Goal: Transaction & Acquisition: Book appointment/travel/reservation

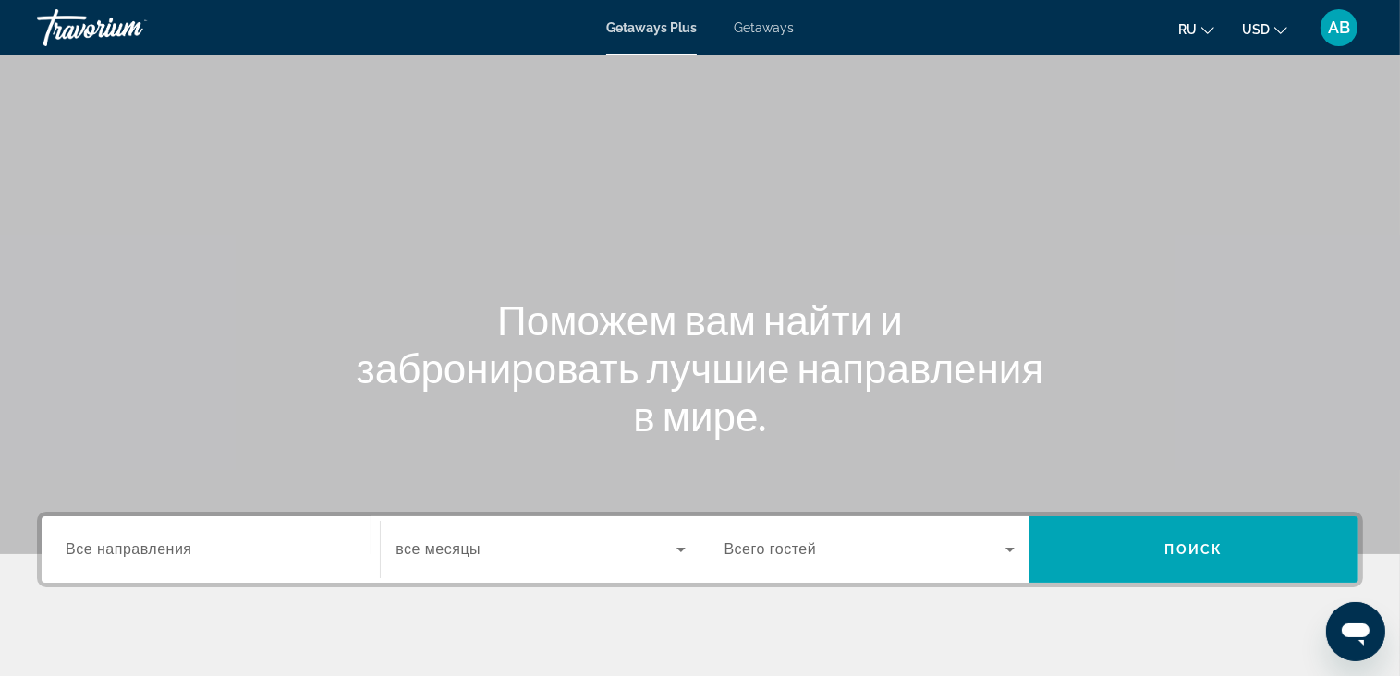
click at [772, 29] on span "Getaways" at bounding box center [764, 27] width 60 height 15
click at [1267, 21] on button "USD USD ($) MXN (Mex$) CAD (Can$) GBP (£) EUR (€) AUD (A$) NZD (NZ$) CNY (CN¥)" at bounding box center [1264, 29] width 45 height 27
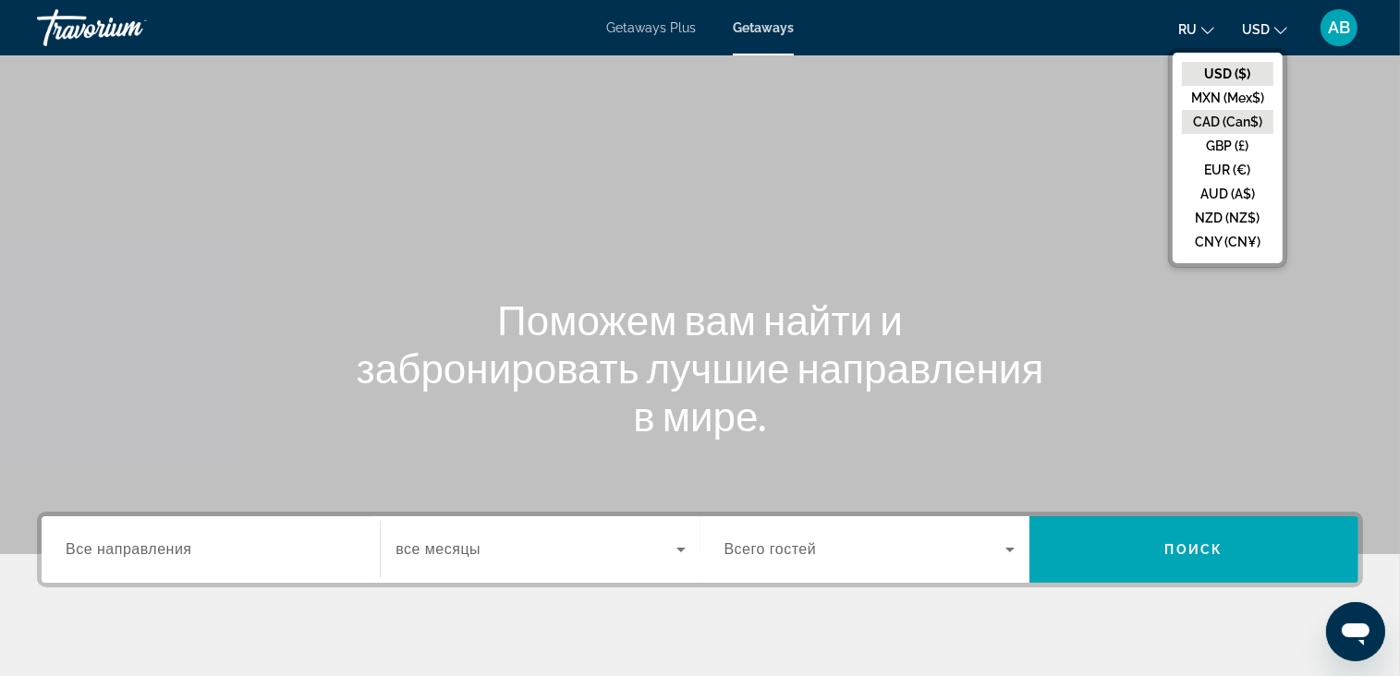
click at [1222, 118] on button "CAD (Can$)" at bounding box center [1227, 122] width 91 height 24
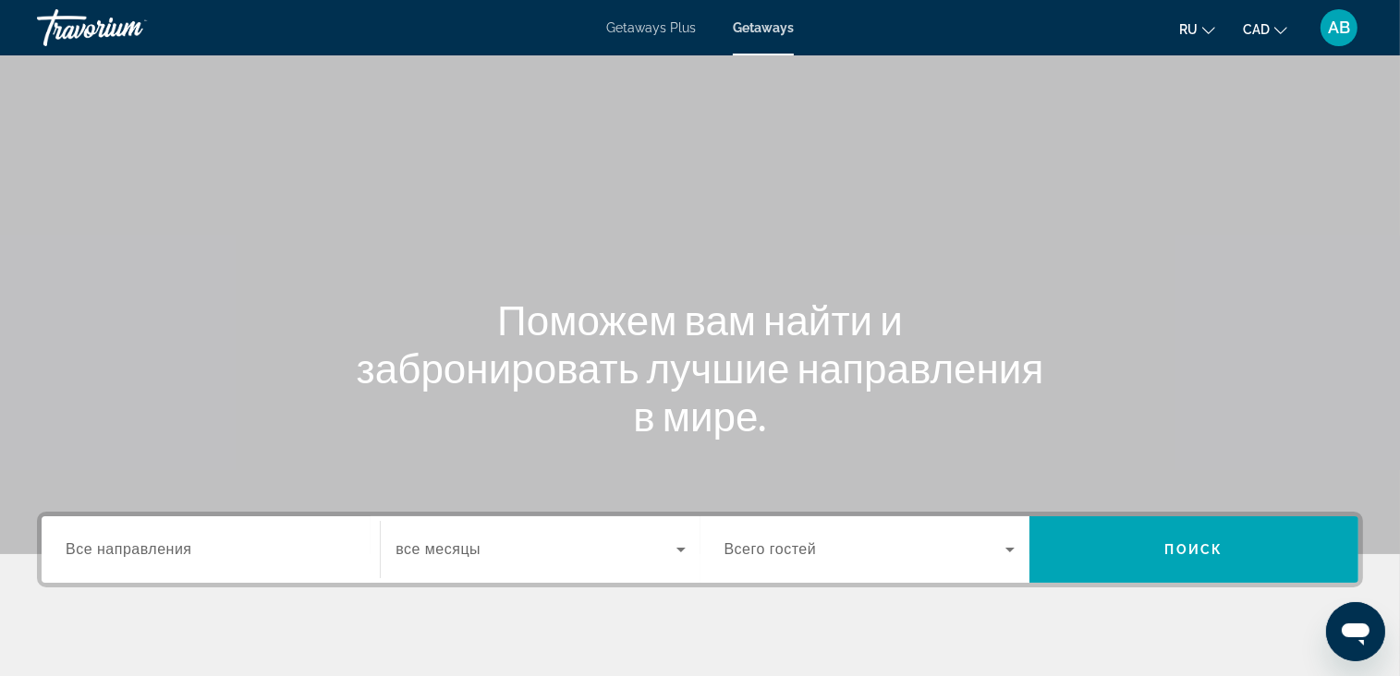
click at [162, 544] on span "Все направления" at bounding box center [129, 549] width 127 height 16
click at [162, 544] on input "Destination Все направления" at bounding box center [211, 551] width 290 height 22
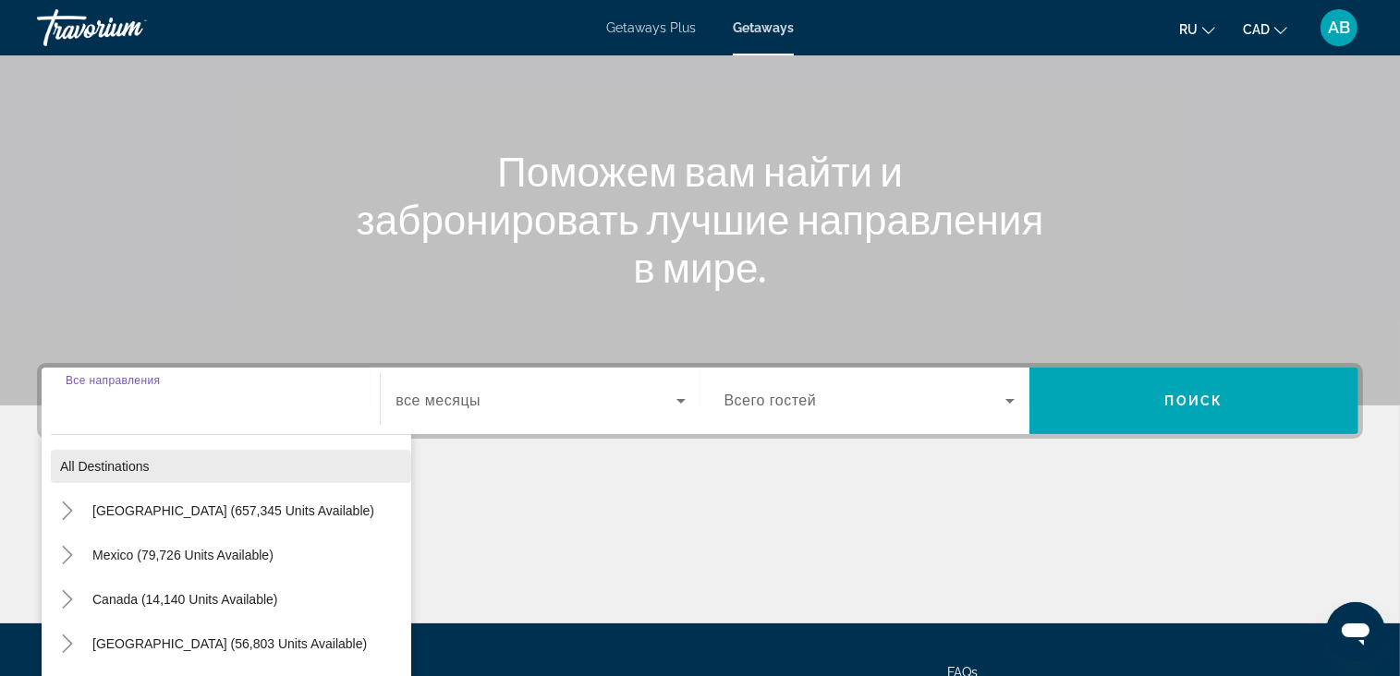
scroll to position [322, 0]
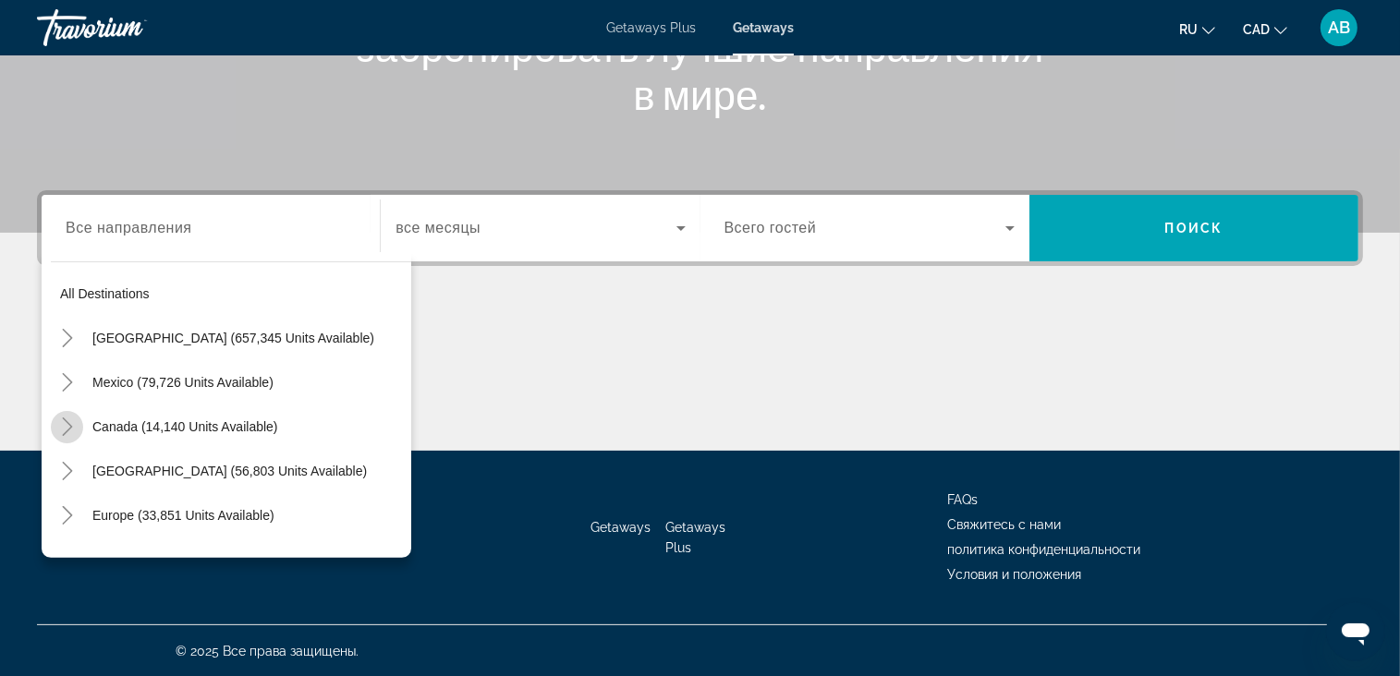
click at [81, 424] on mat-icon "Toggle Canada (14,140 units available)" at bounding box center [67, 427] width 32 height 32
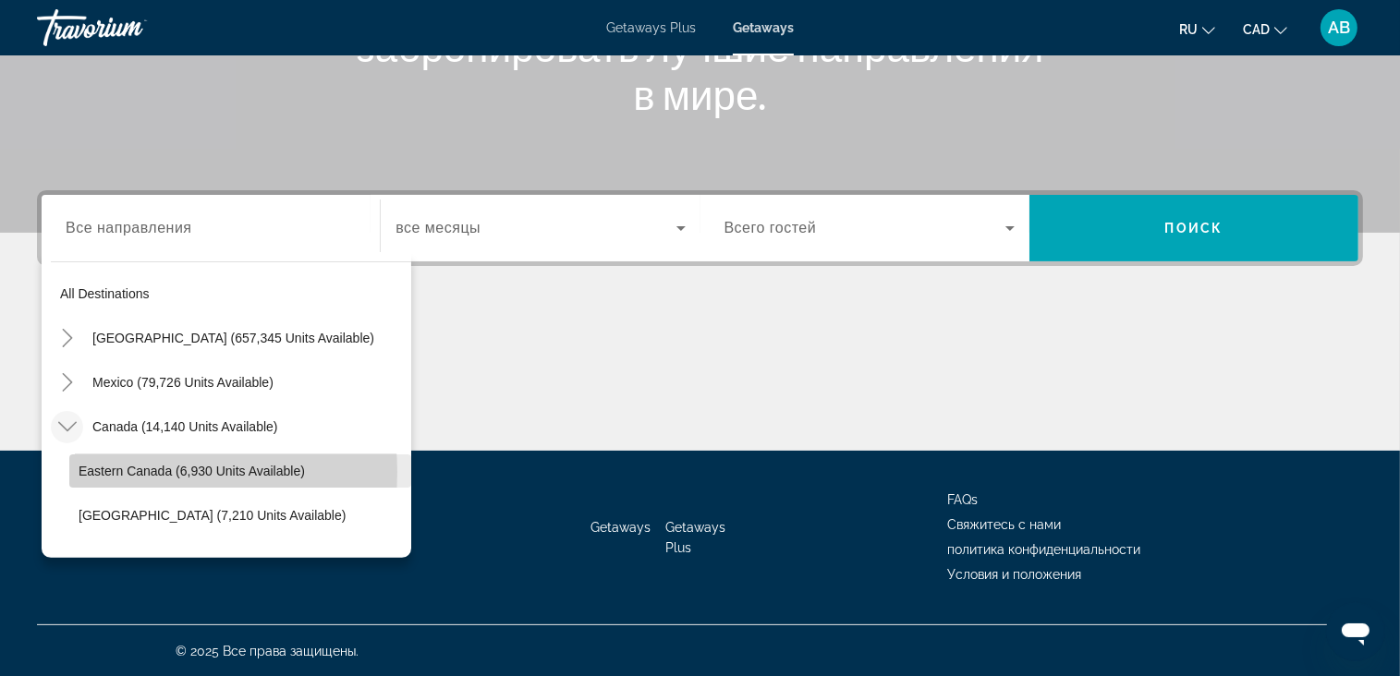
click at [119, 471] on span "Eastern Canada (6,930 units available)" at bounding box center [192, 471] width 226 height 15
type input "**********"
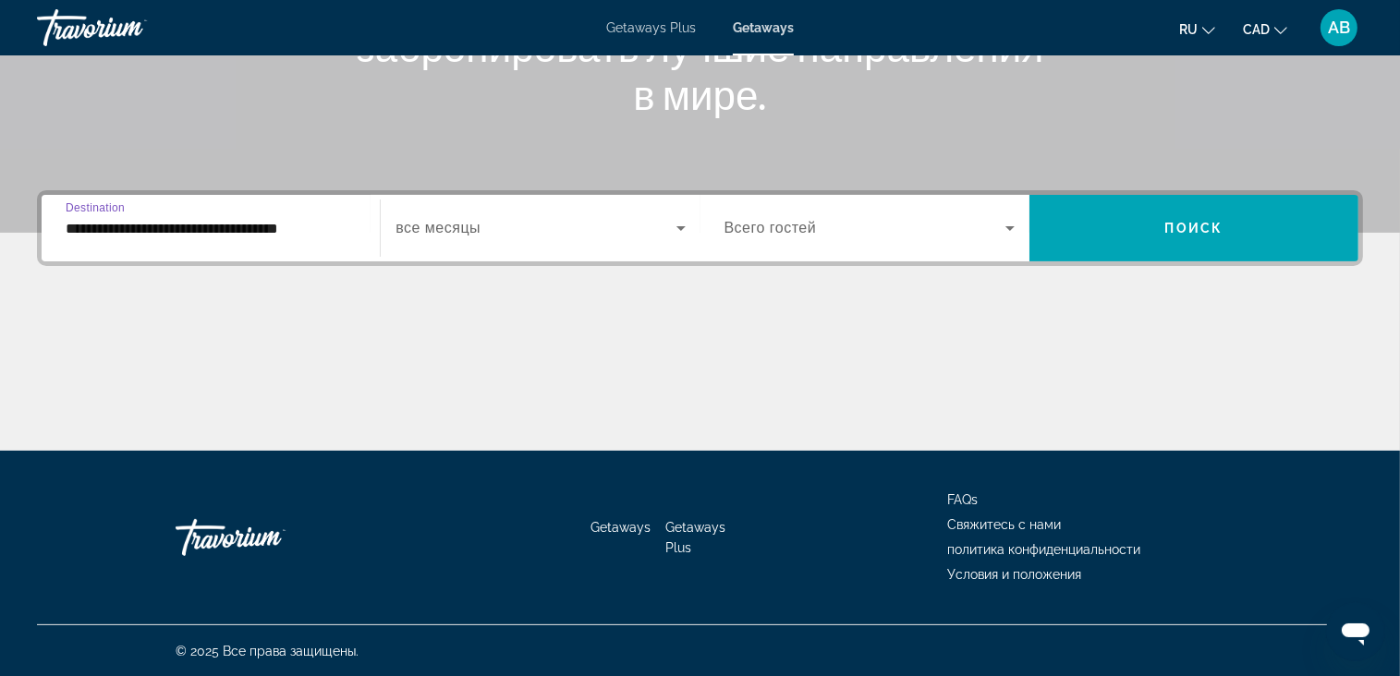
click at [589, 224] on span "Search widget" at bounding box center [535, 228] width 280 height 22
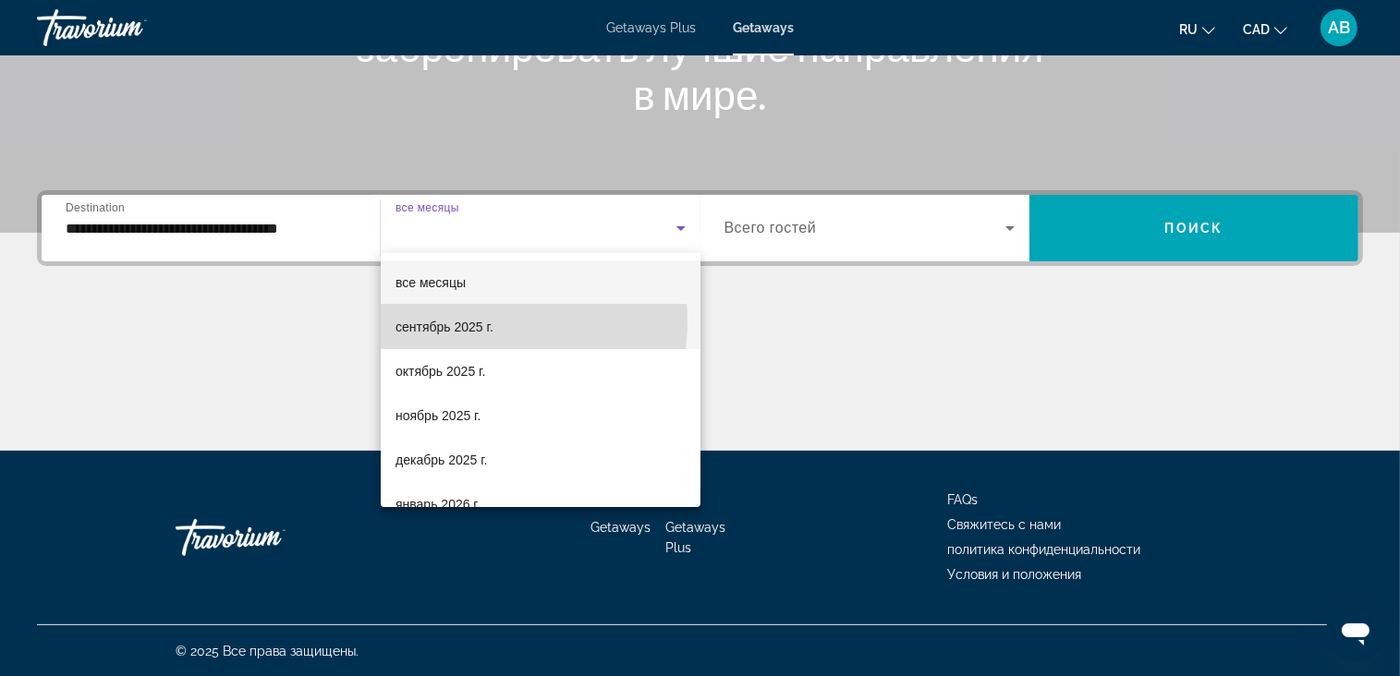
click at [455, 322] on span "сентябрь 2025 г." at bounding box center [444, 327] width 98 height 22
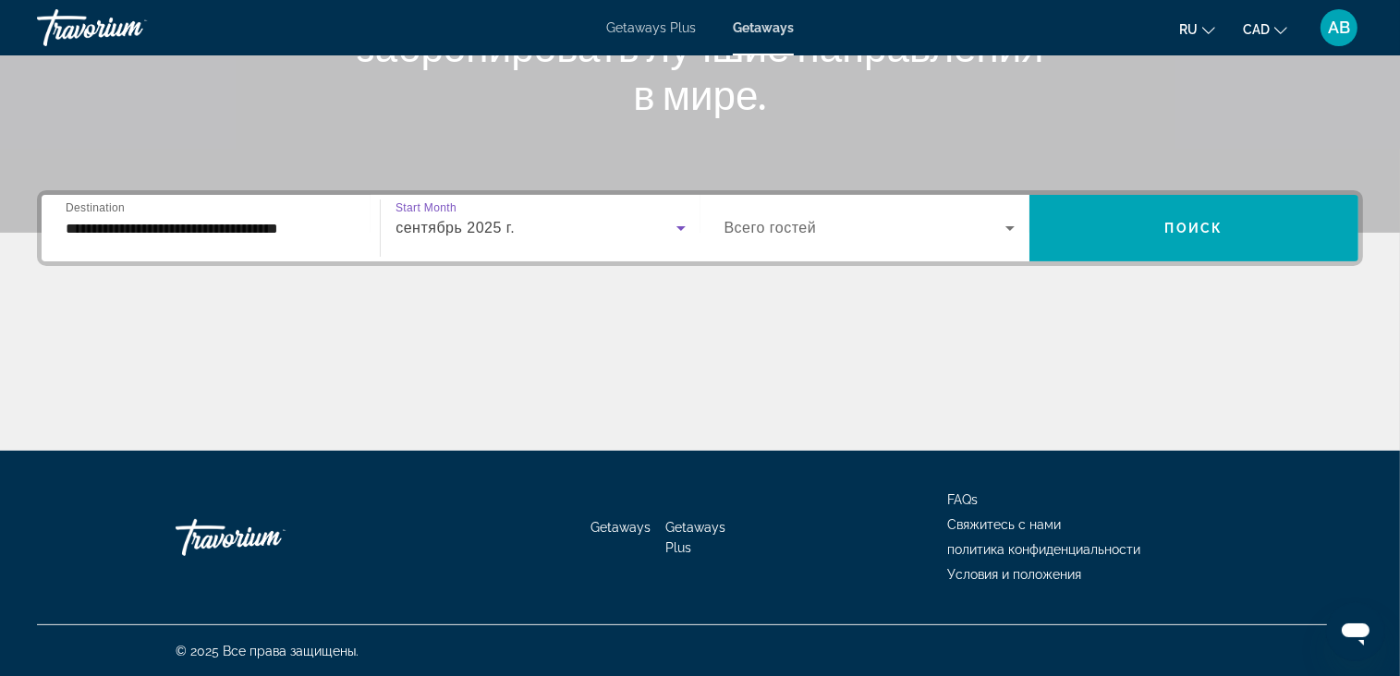
click at [939, 225] on span "Search widget" at bounding box center [864, 228] width 281 height 22
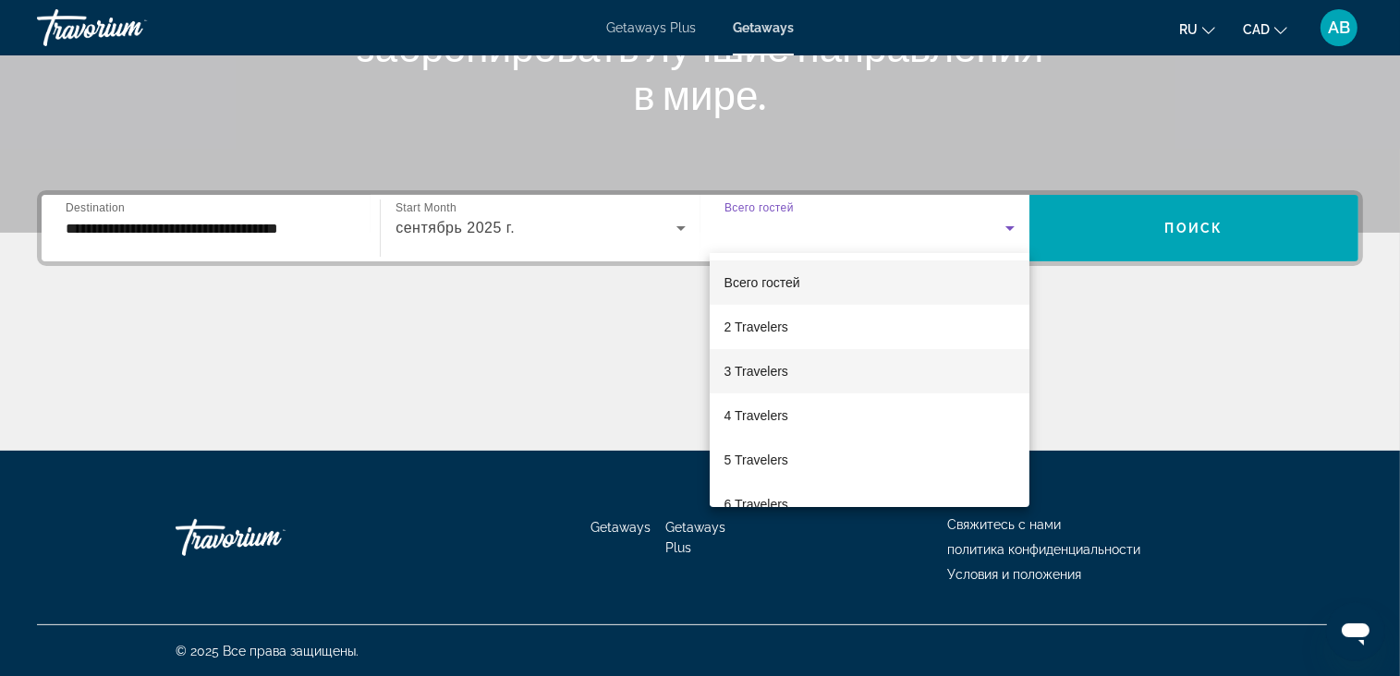
click at [836, 374] on mat-option "3 Travelers" at bounding box center [870, 371] width 320 height 44
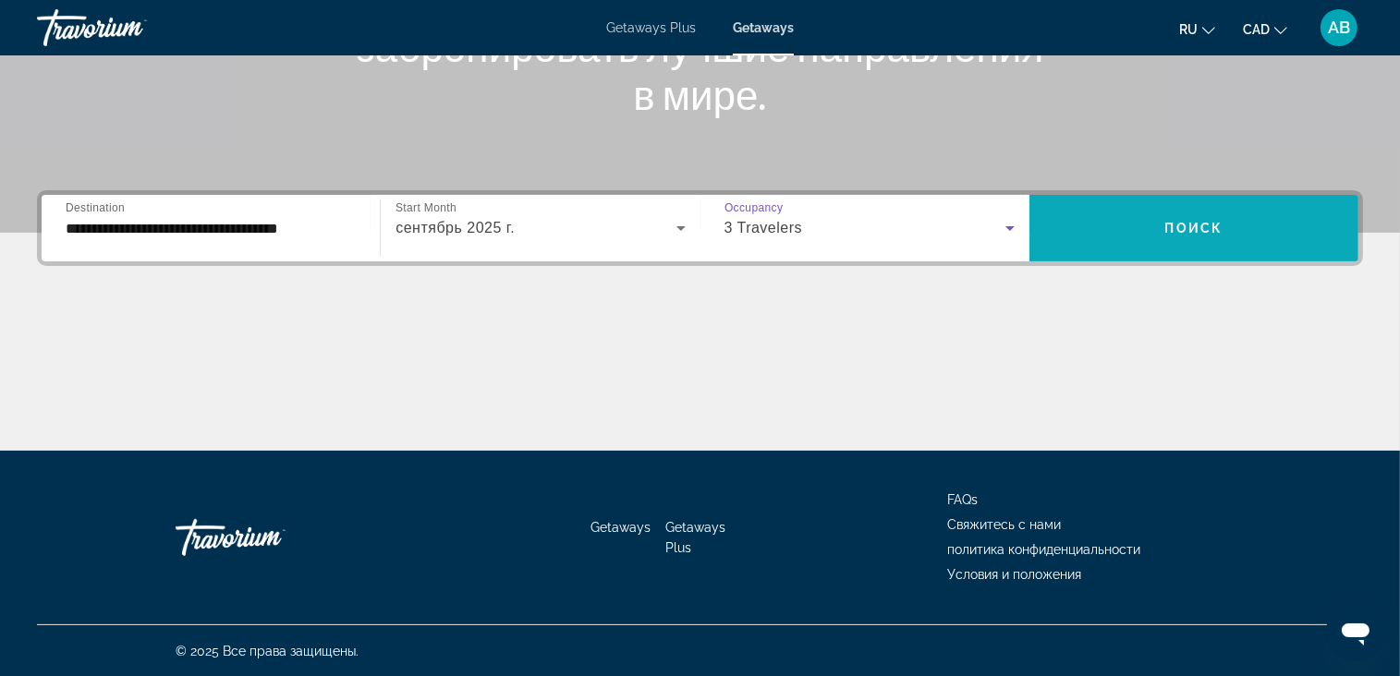
click at [1120, 236] on span "Search widget" at bounding box center [1193, 228] width 329 height 44
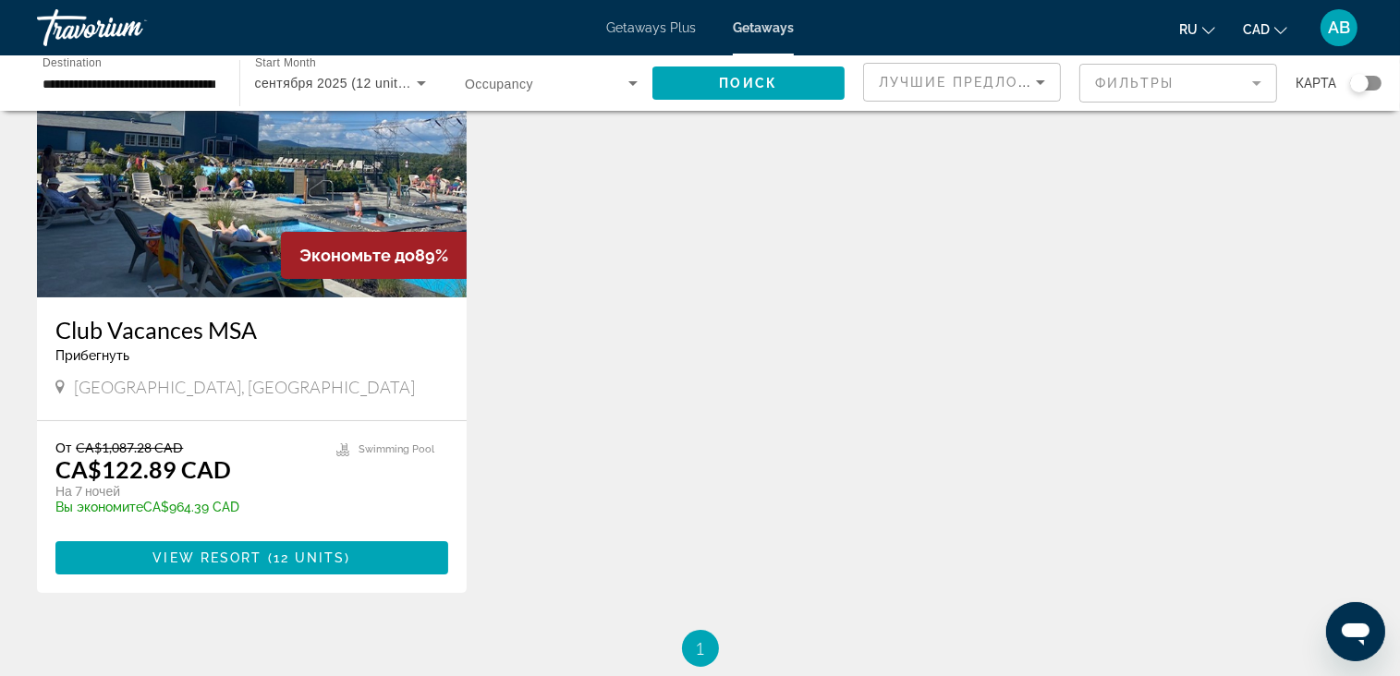
scroll to position [185, 0]
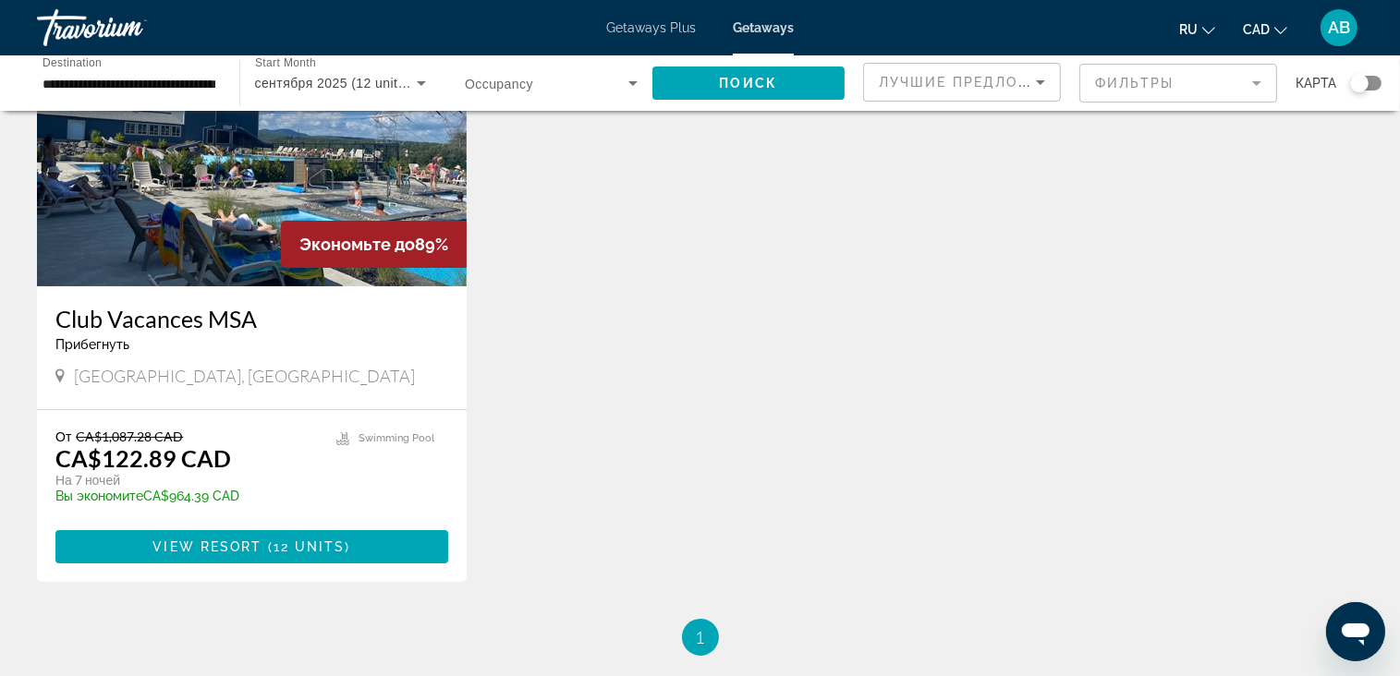
click at [218, 249] on img "Main content" at bounding box center [252, 139] width 430 height 296
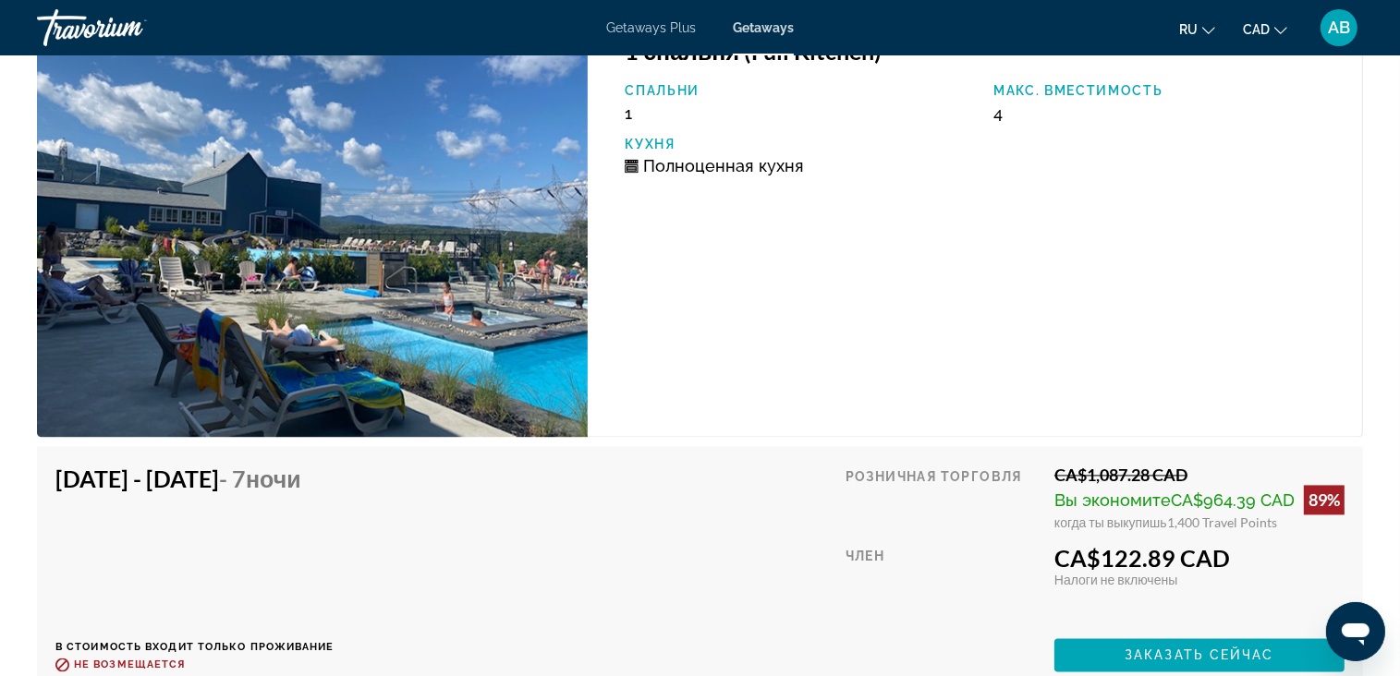
scroll to position [3391, 0]
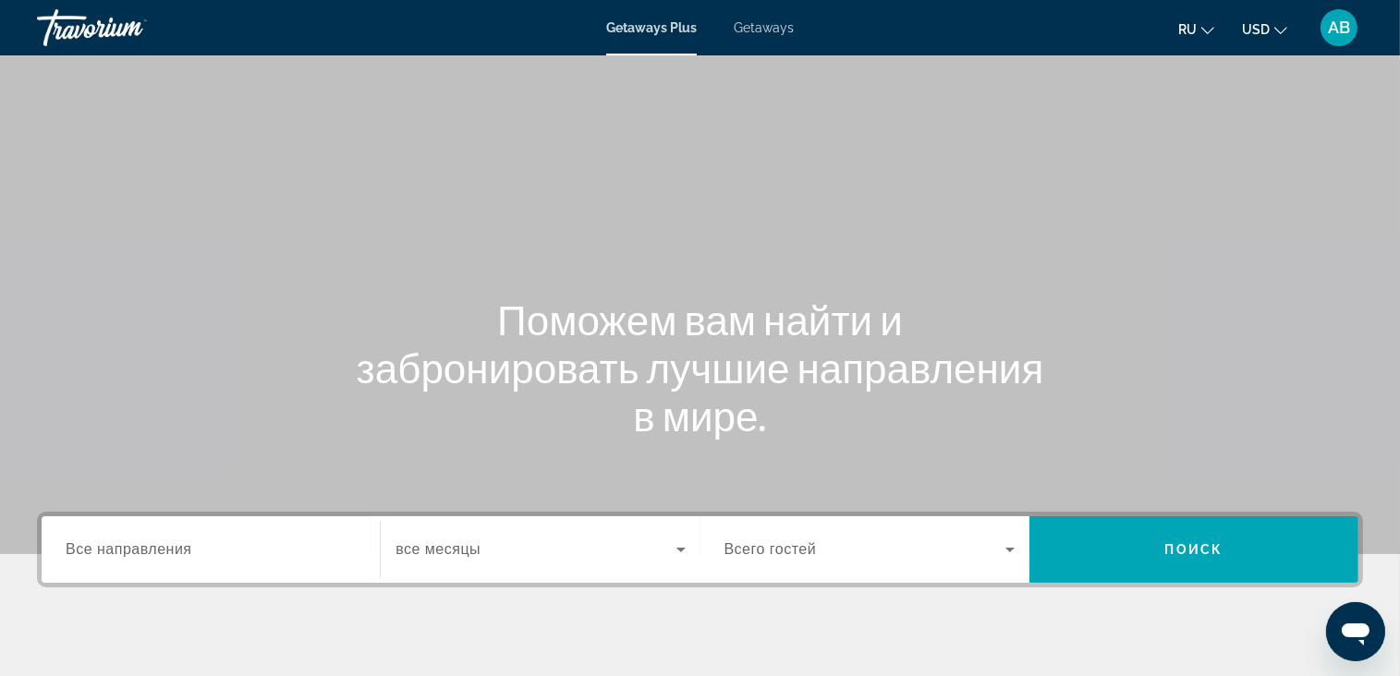
click at [760, 33] on span "Getaways" at bounding box center [764, 27] width 60 height 15
click at [200, 571] on div "Search widget" at bounding box center [211, 550] width 290 height 53
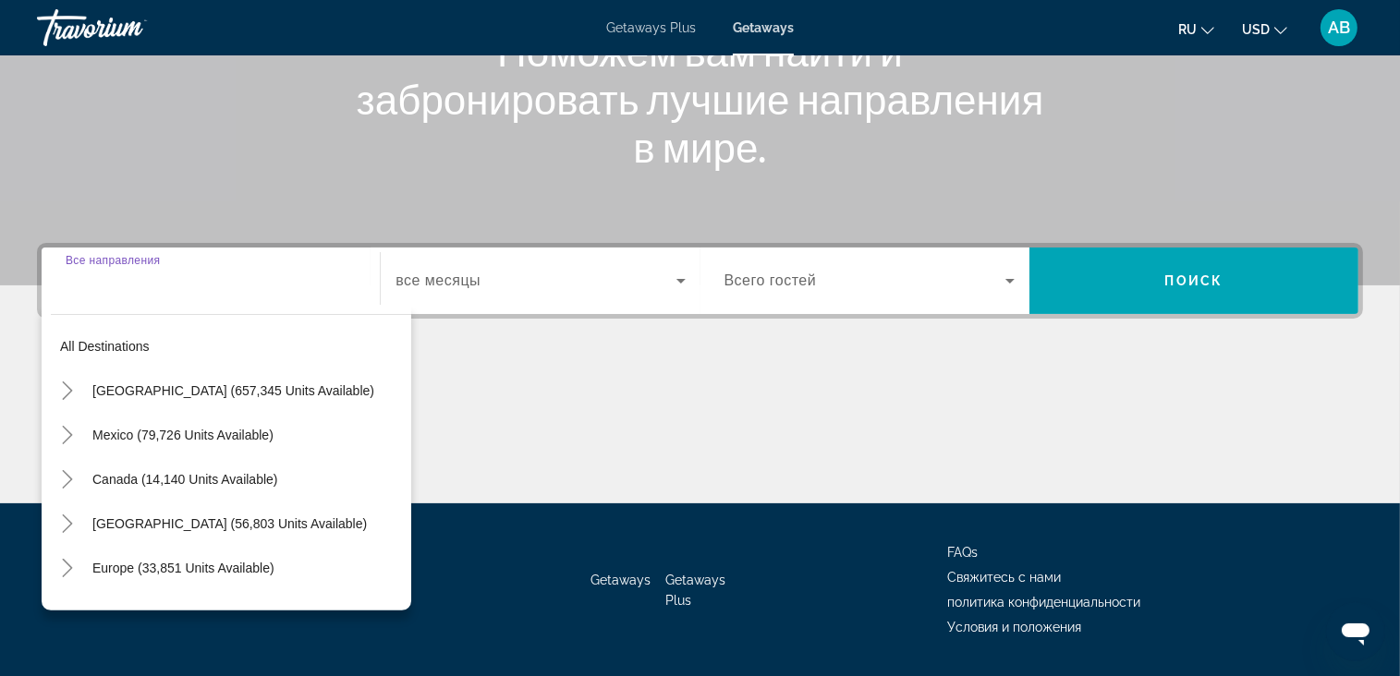
scroll to position [322, 0]
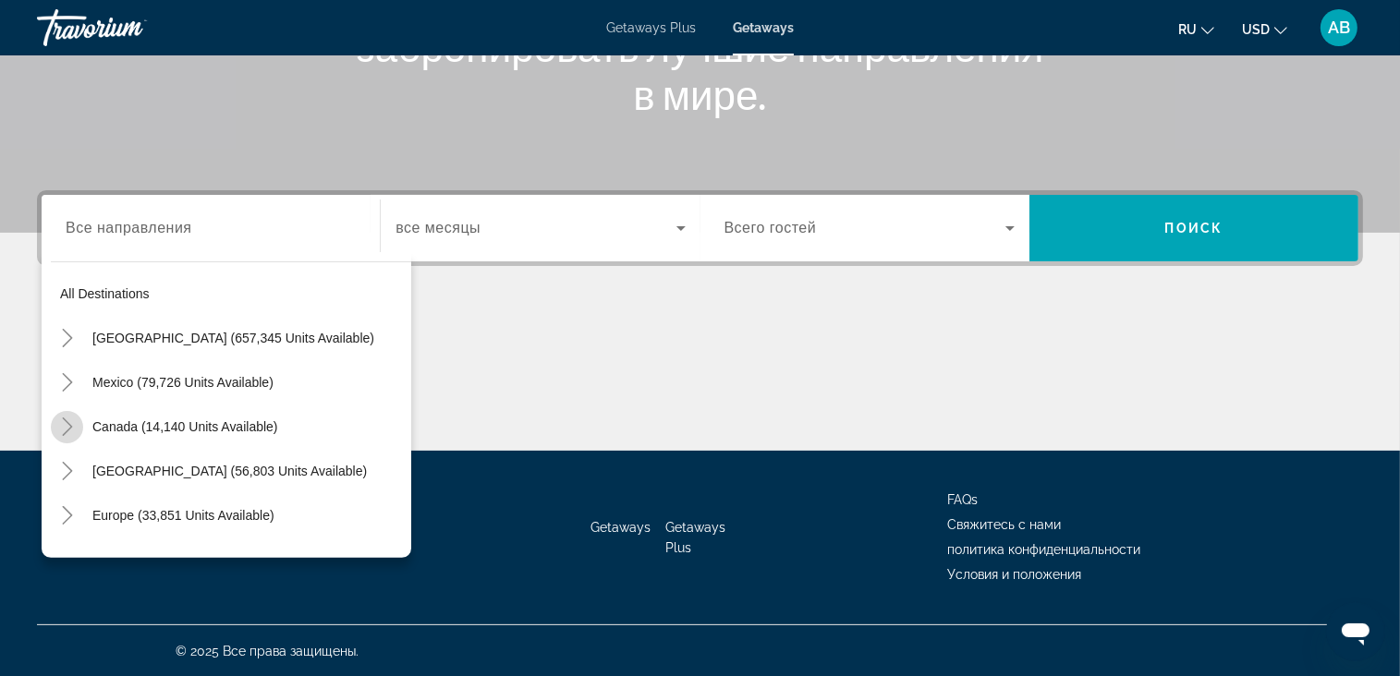
click at [67, 423] on icon "Toggle Canada (14,140 units available)" at bounding box center [67, 427] width 18 height 18
click at [102, 474] on span "Eastern Canada (6,930 units available)" at bounding box center [192, 471] width 226 height 15
type input "**********"
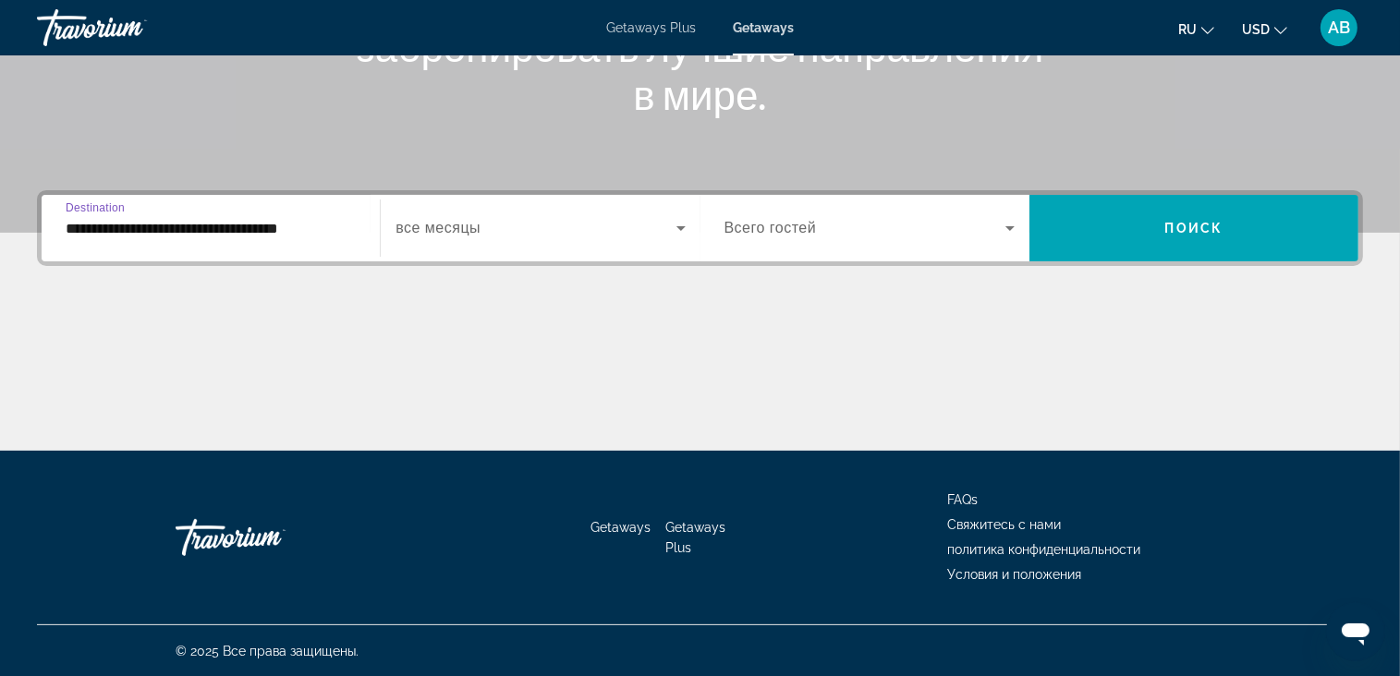
click at [538, 228] on span "Search widget" at bounding box center [535, 228] width 280 height 22
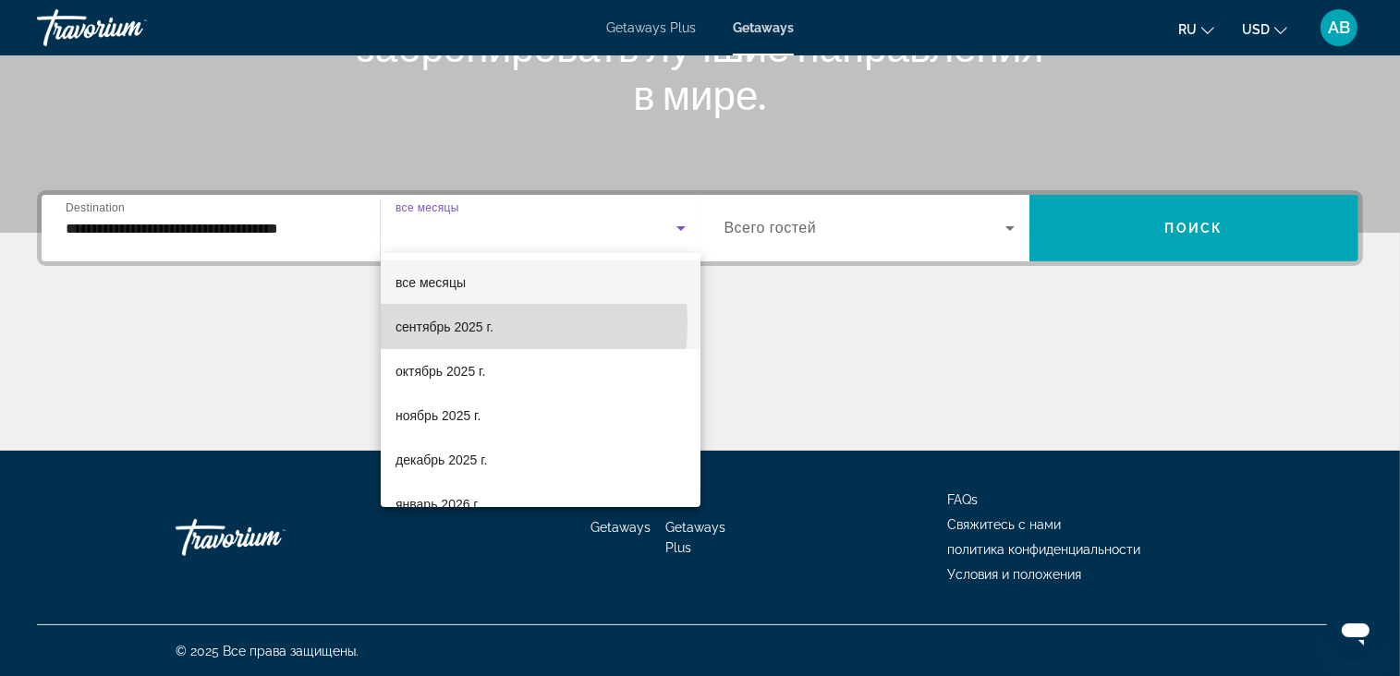
click at [465, 323] on span "сентябрь 2025 г." at bounding box center [444, 327] width 98 height 22
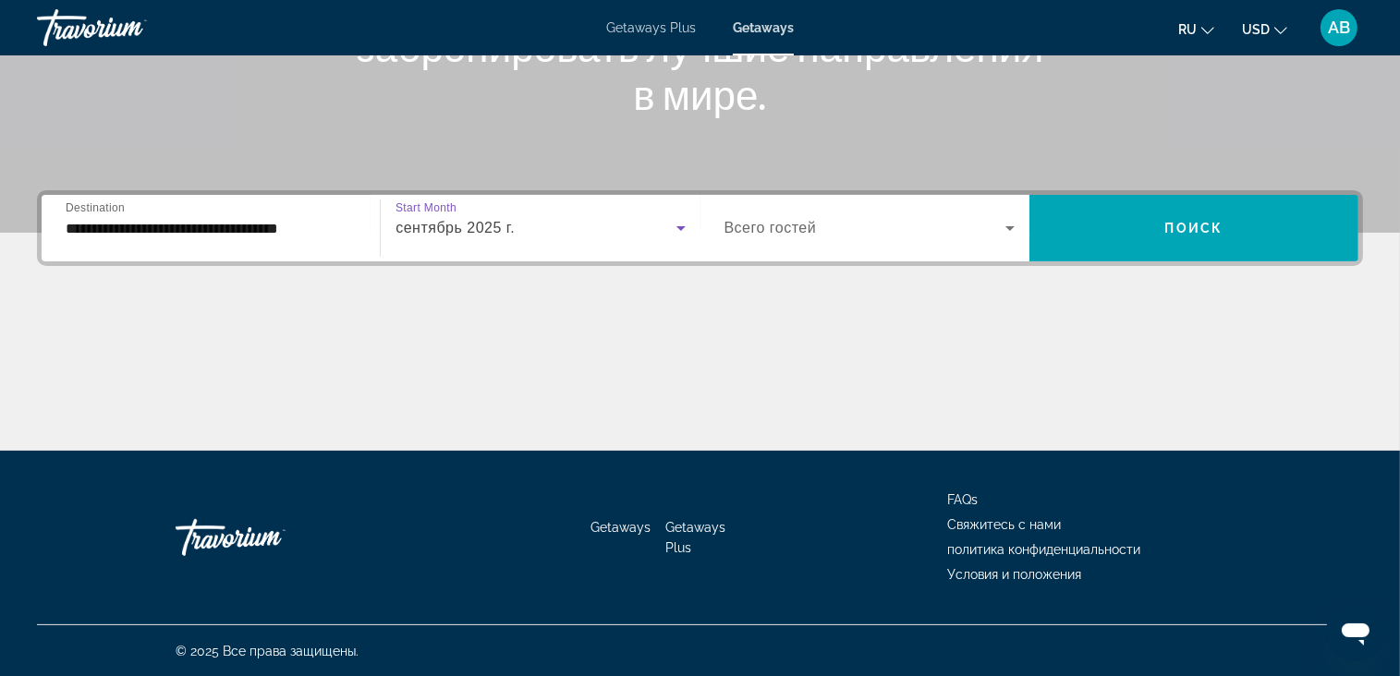
click at [904, 200] on div "Occupancy Всего гостей" at bounding box center [870, 228] width 320 height 67
click at [952, 218] on span "Search widget" at bounding box center [864, 228] width 281 height 22
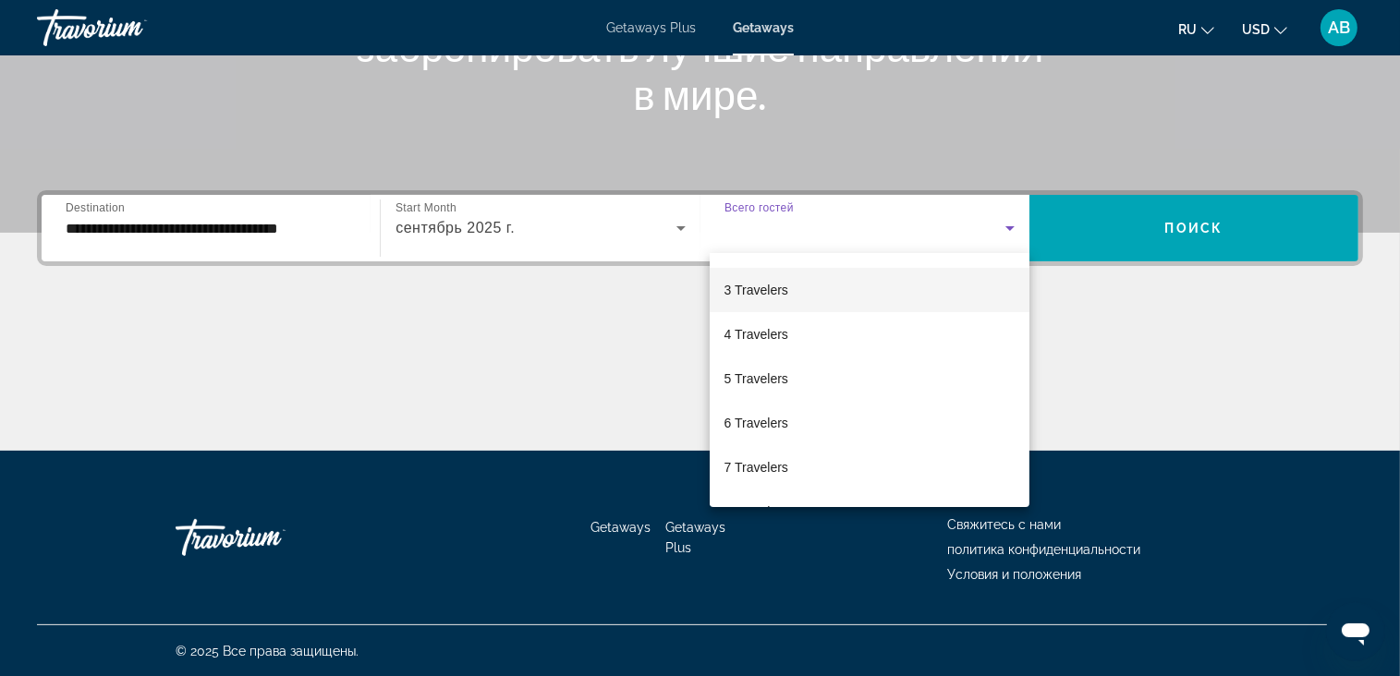
scroll to position [92, 0]
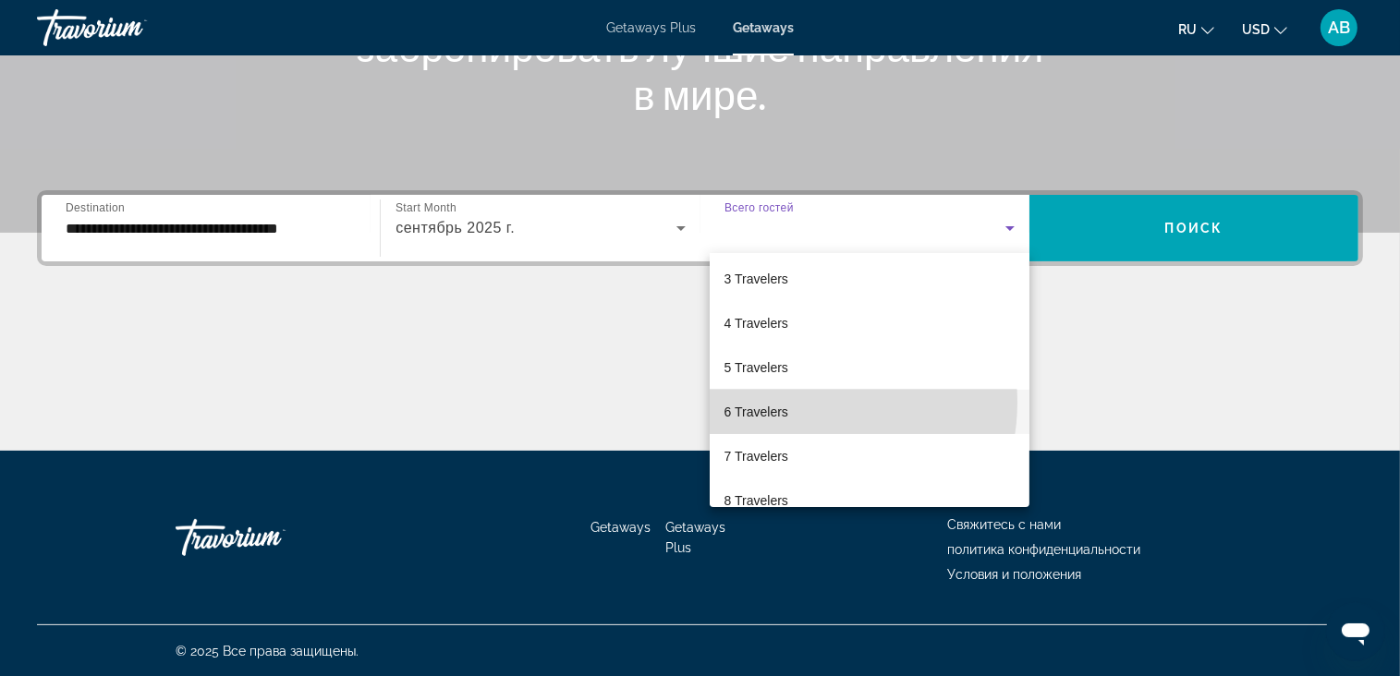
click at [793, 402] on mat-option "6 Travelers" at bounding box center [870, 412] width 320 height 44
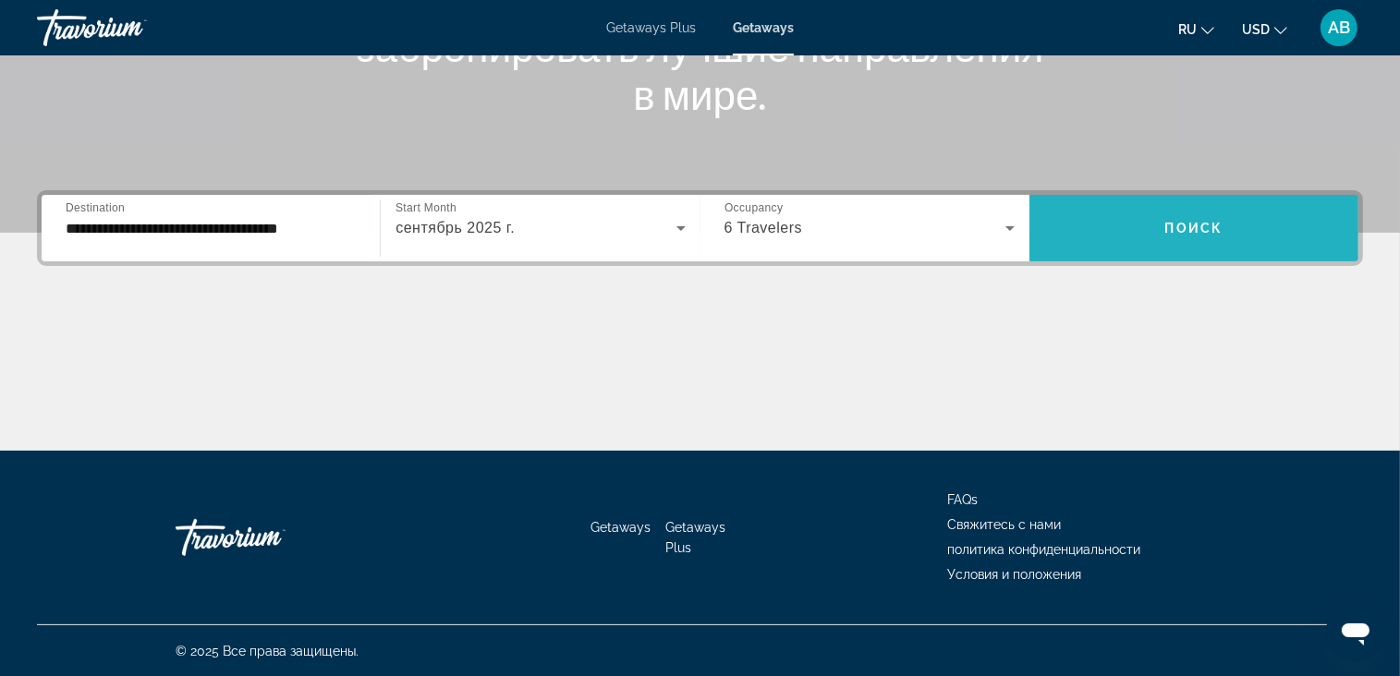
click at [1246, 212] on span "Search widget" at bounding box center [1193, 228] width 329 height 44
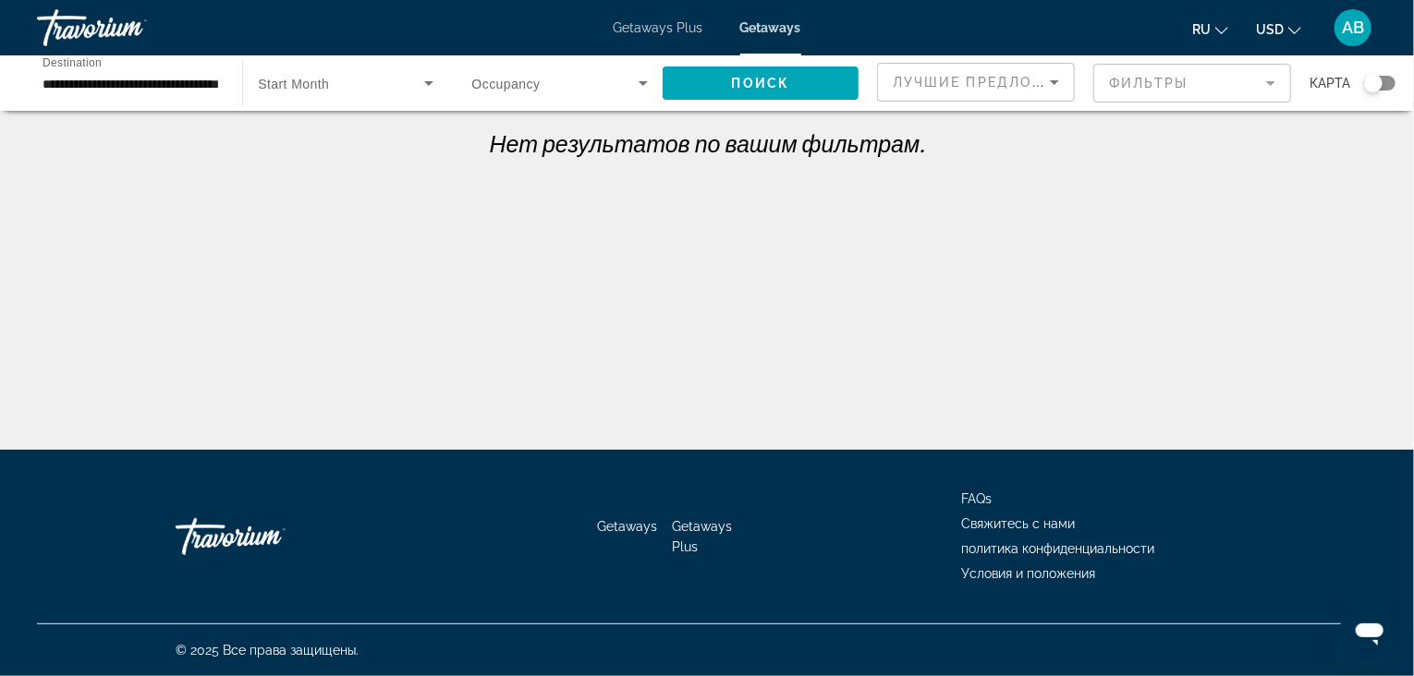
click at [599, 91] on span "Search widget" at bounding box center [555, 83] width 166 height 22
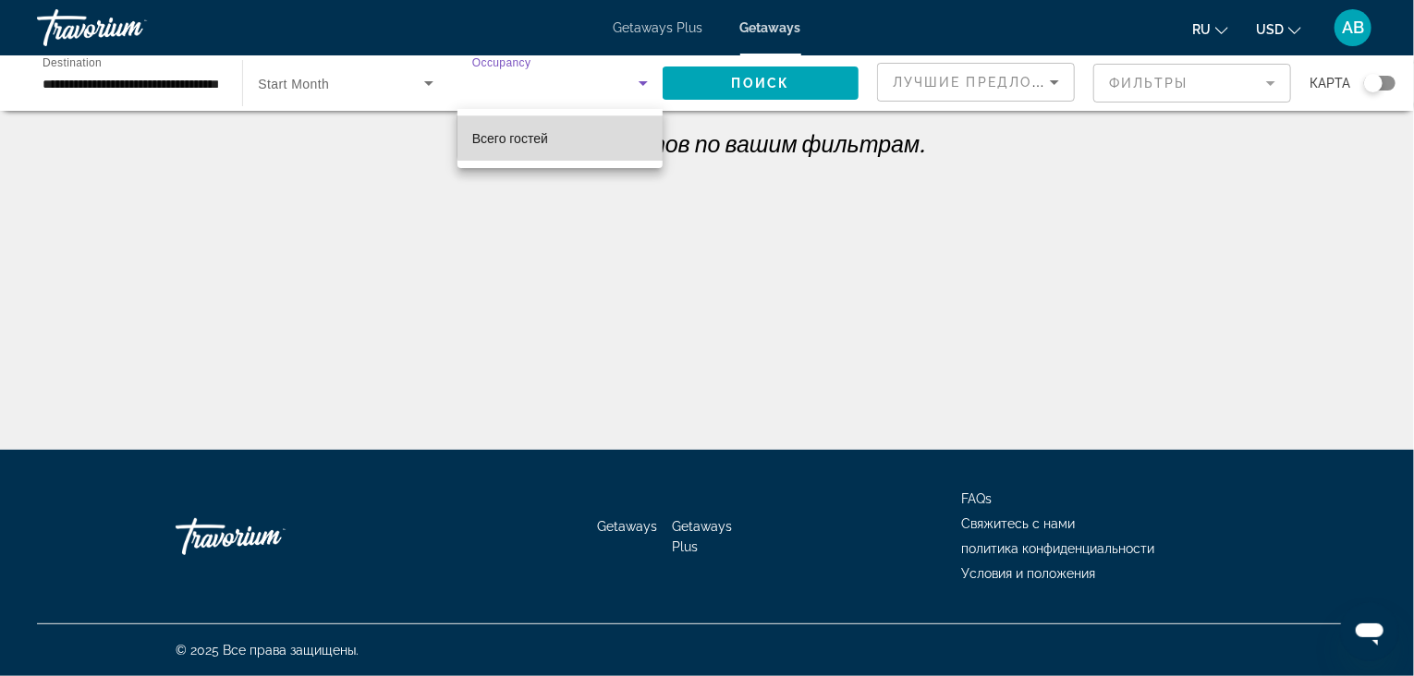
click at [587, 128] on mat-option "Всего гостей" at bounding box center [559, 138] width 205 height 44
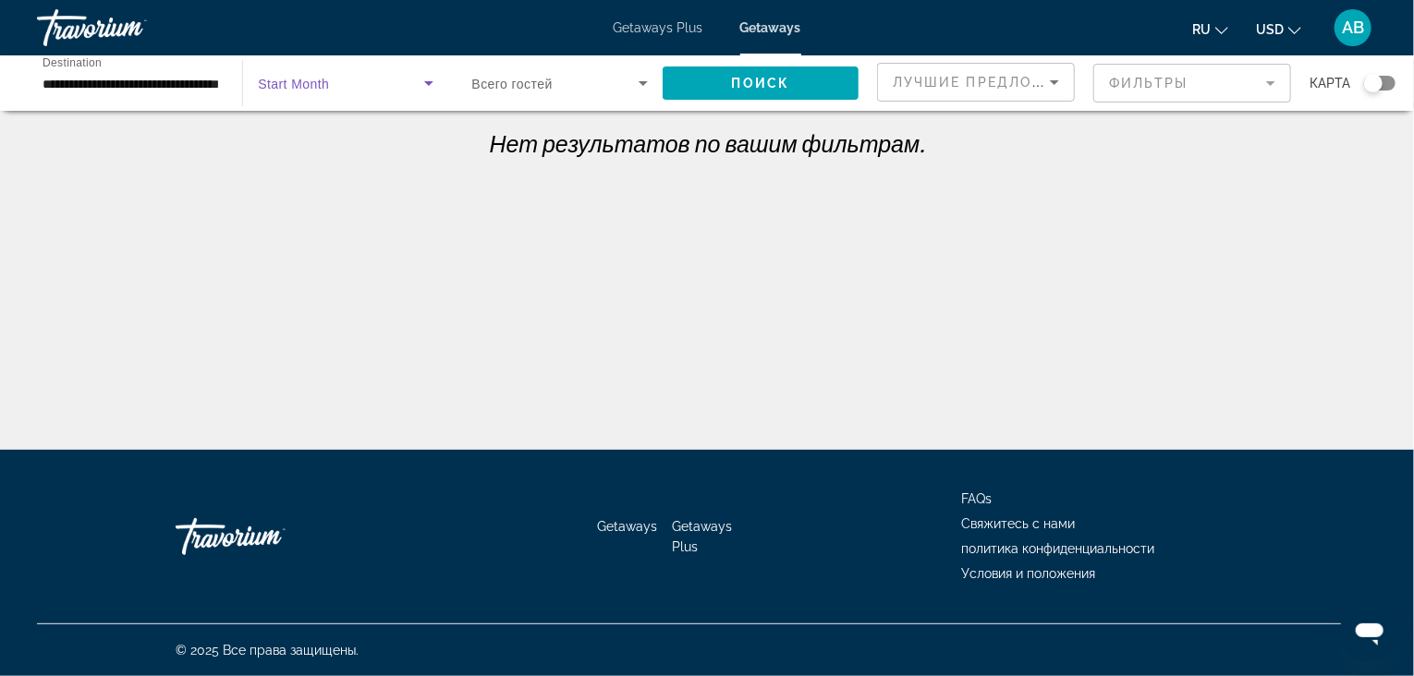
click at [407, 86] on span "Search widget" at bounding box center [340, 83] width 165 height 22
click at [746, 80] on div at bounding box center [707, 338] width 1414 height 676
click at [636, 30] on span "Getaways Plus" at bounding box center [659, 27] width 90 height 15
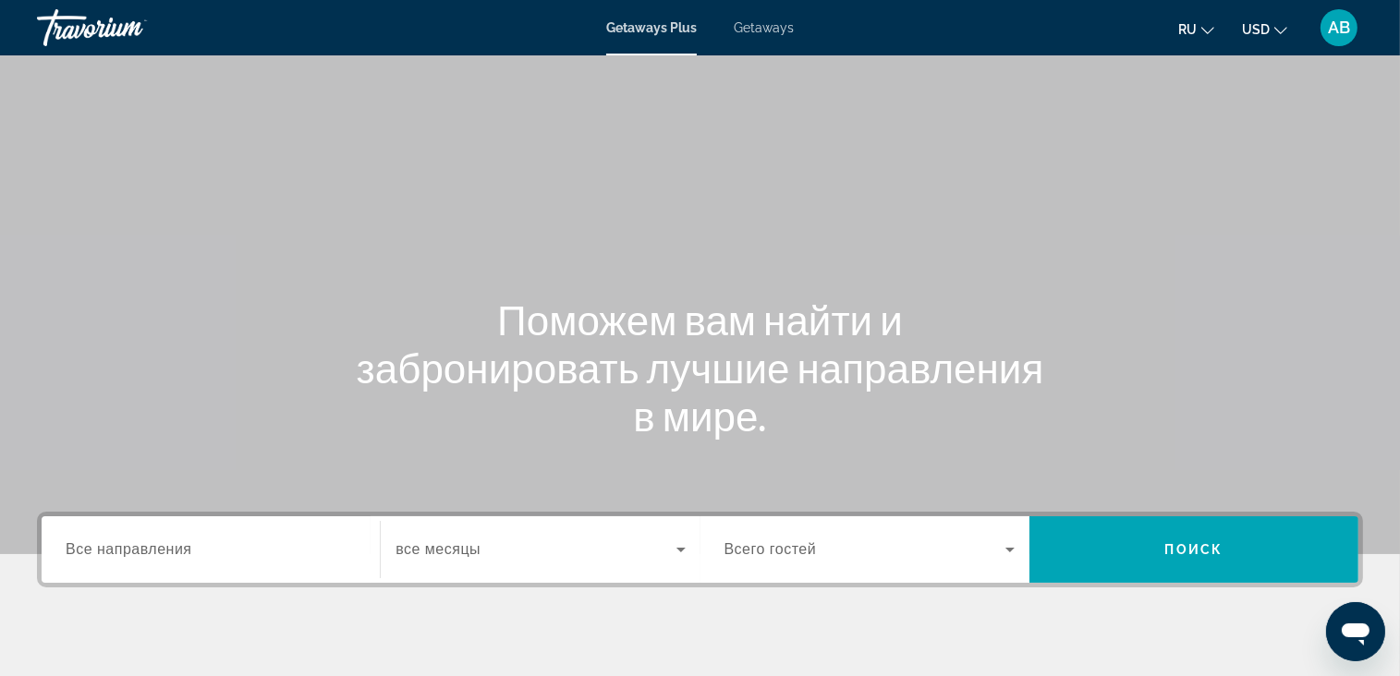
click at [763, 21] on span "Getaways" at bounding box center [764, 27] width 60 height 15
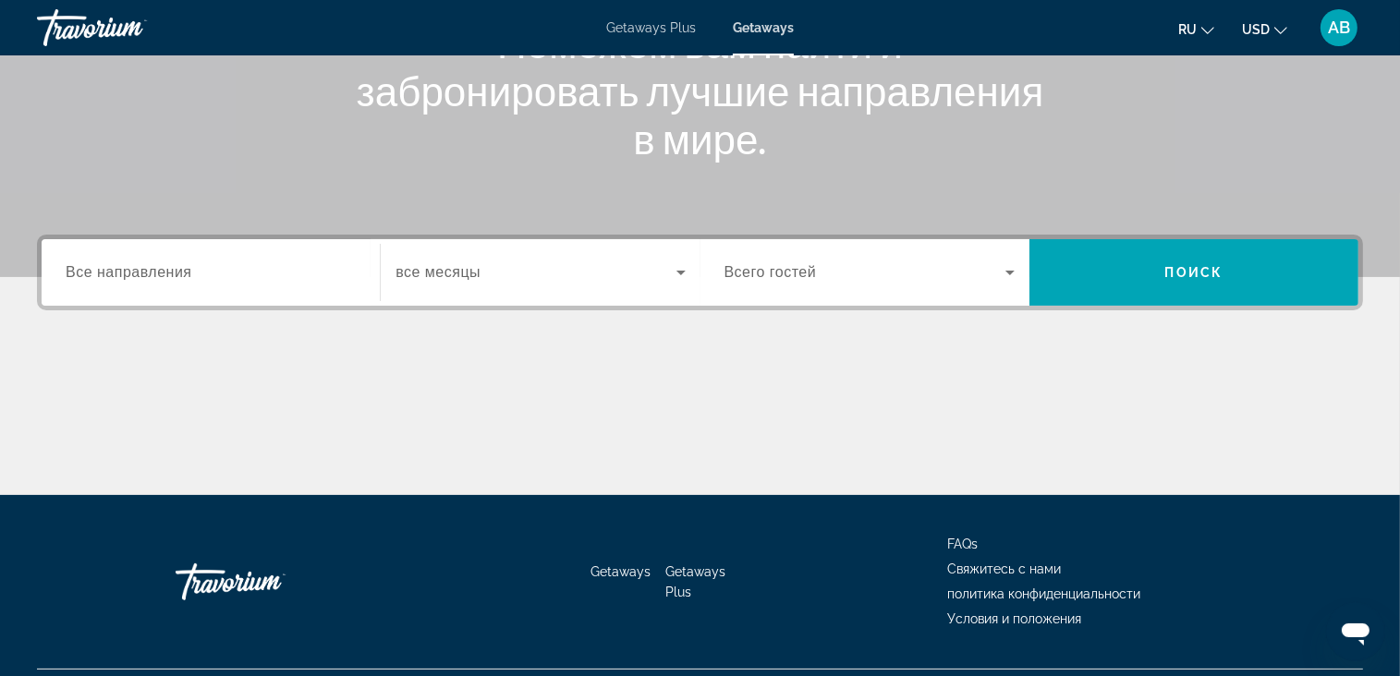
click at [129, 266] on span "Все направления" at bounding box center [129, 272] width 127 height 16
click at [129, 266] on input "Destination Все направления" at bounding box center [211, 273] width 290 height 22
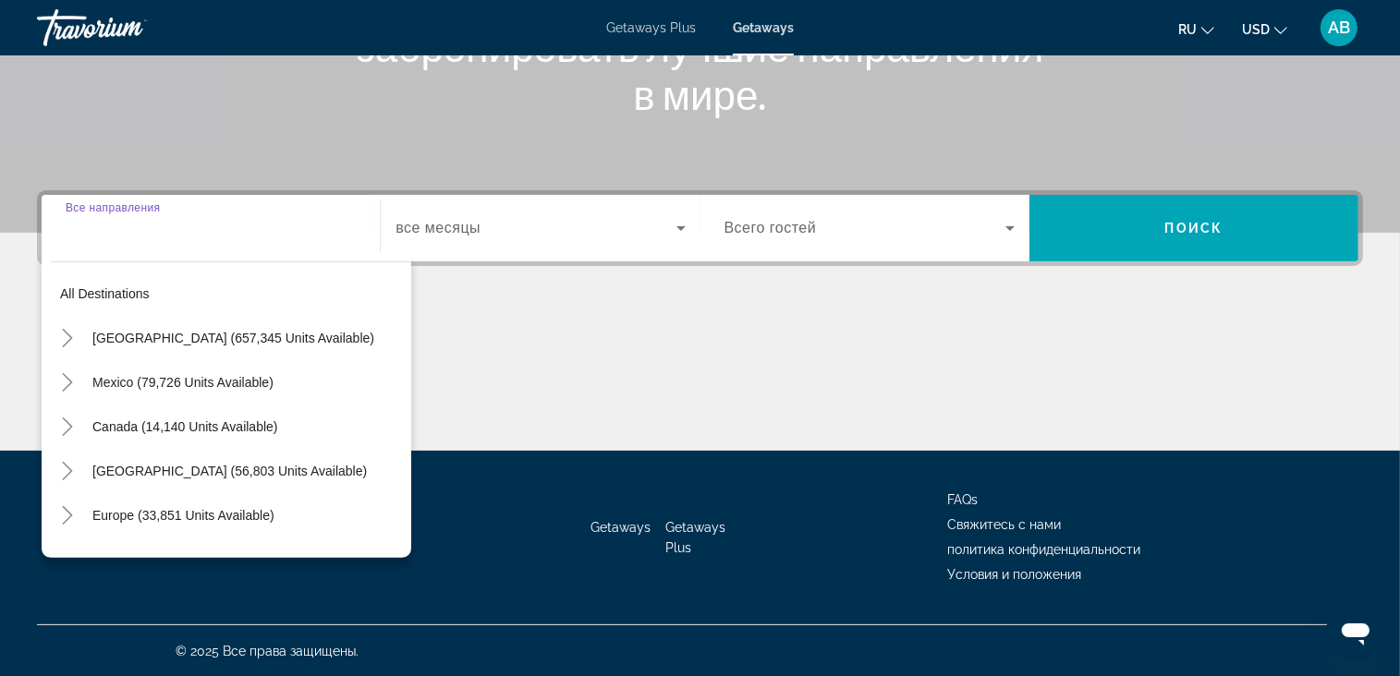
scroll to position [322, 0]
click at [71, 378] on icon "Toggle Mexico (79,726 units available)" at bounding box center [67, 382] width 18 height 18
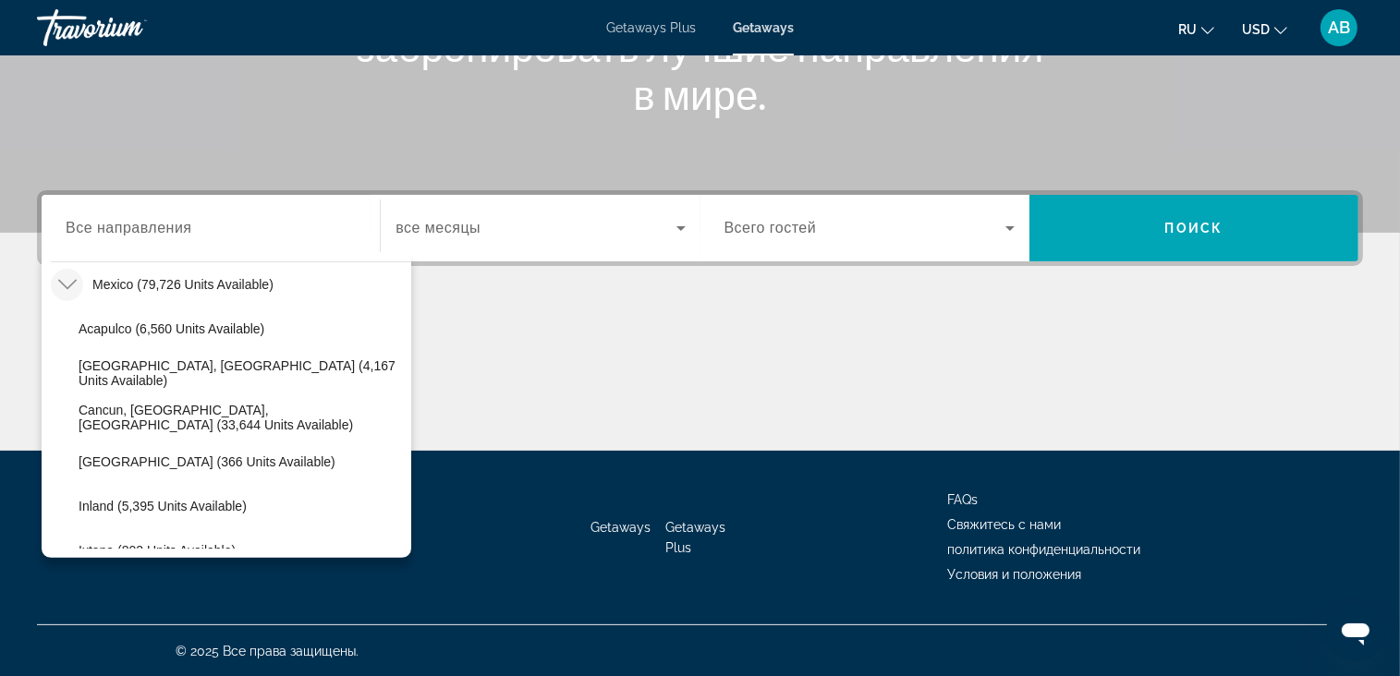
click at [58, 282] on icon "Toggle Mexico (79,726 units available)" at bounding box center [67, 284] width 18 height 18
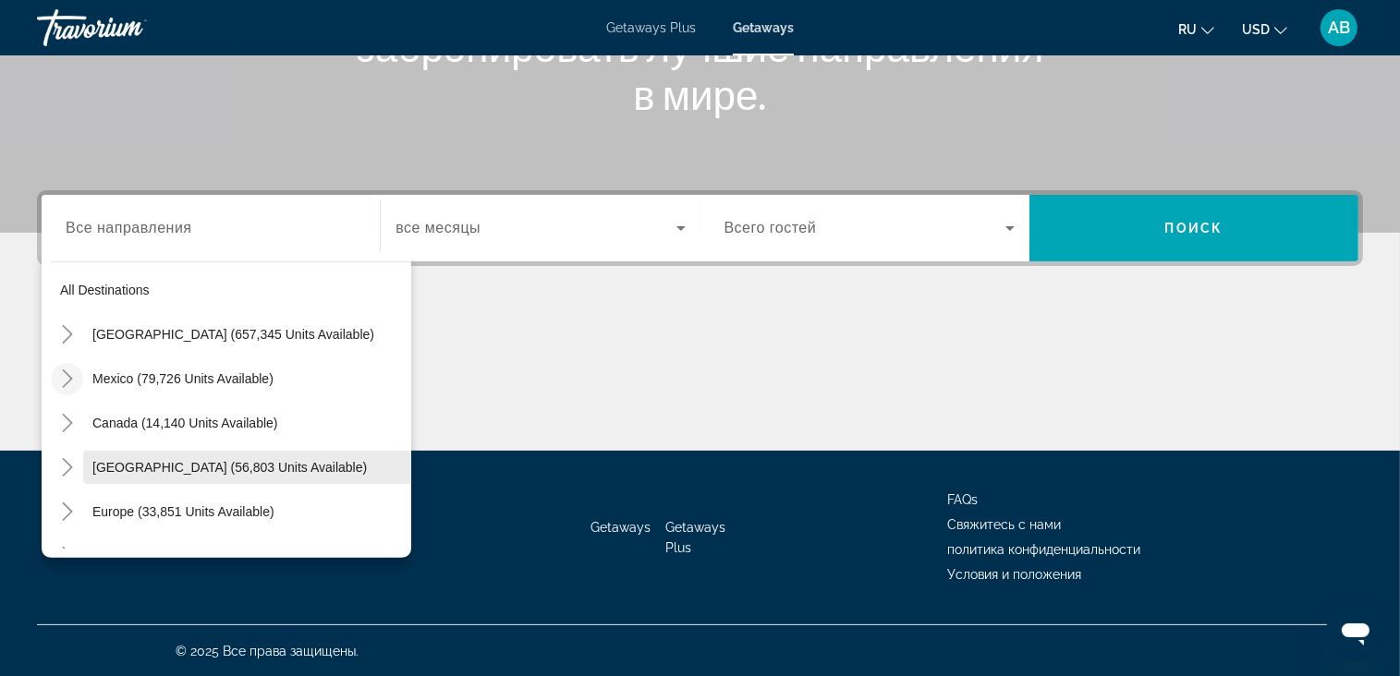
scroll to position [0, 0]
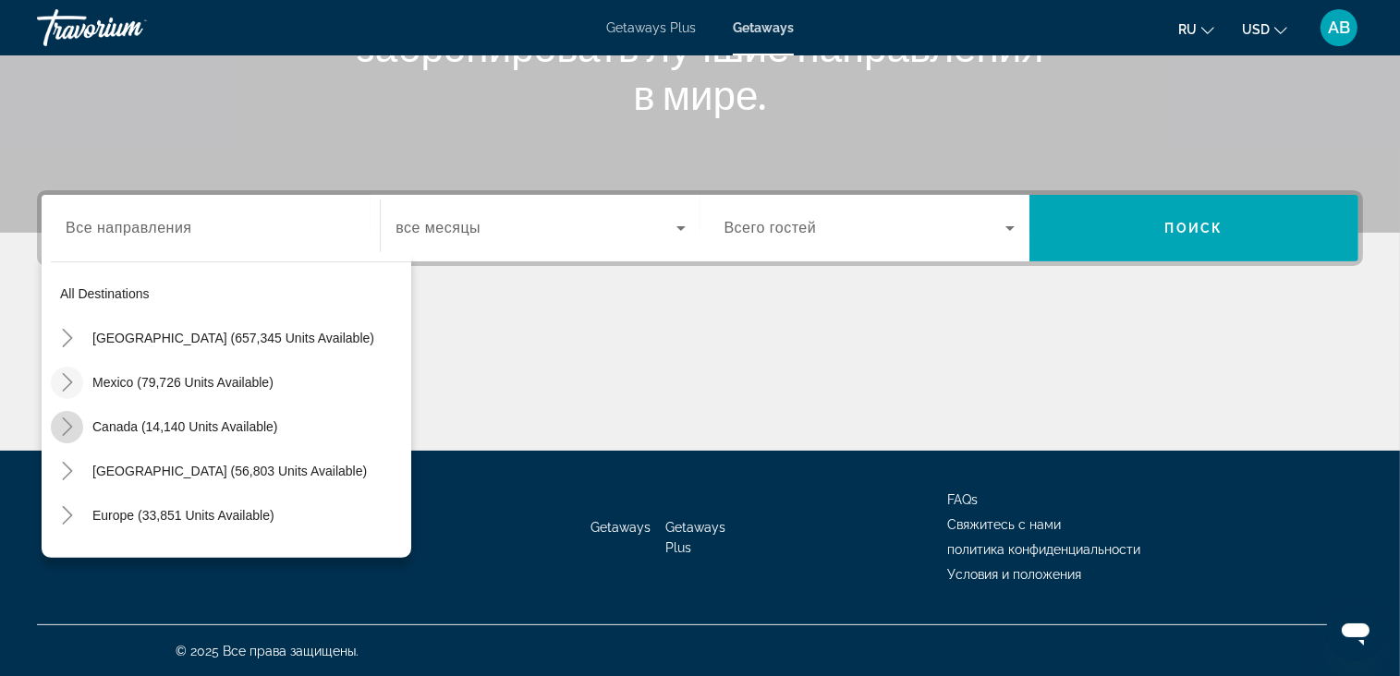
click at [58, 428] on icon "Toggle Canada (14,140 units available)" at bounding box center [67, 427] width 18 height 18
click at [100, 465] on span "Eastern Canada (6,930 units available)" at bounding box center [192, 471] width 226 height 15
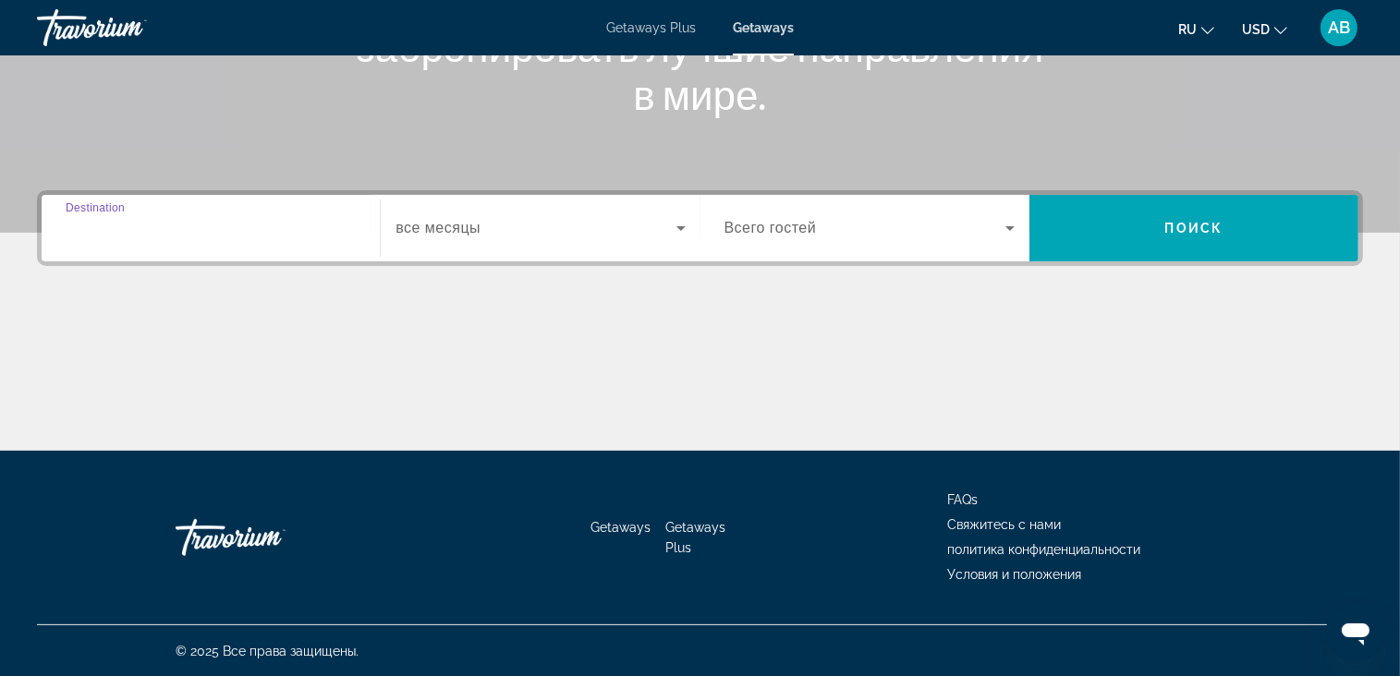
type input "**********"
click at [484, 232] on span "Search widget" at bounding box center [535, 228] width 280 height 22
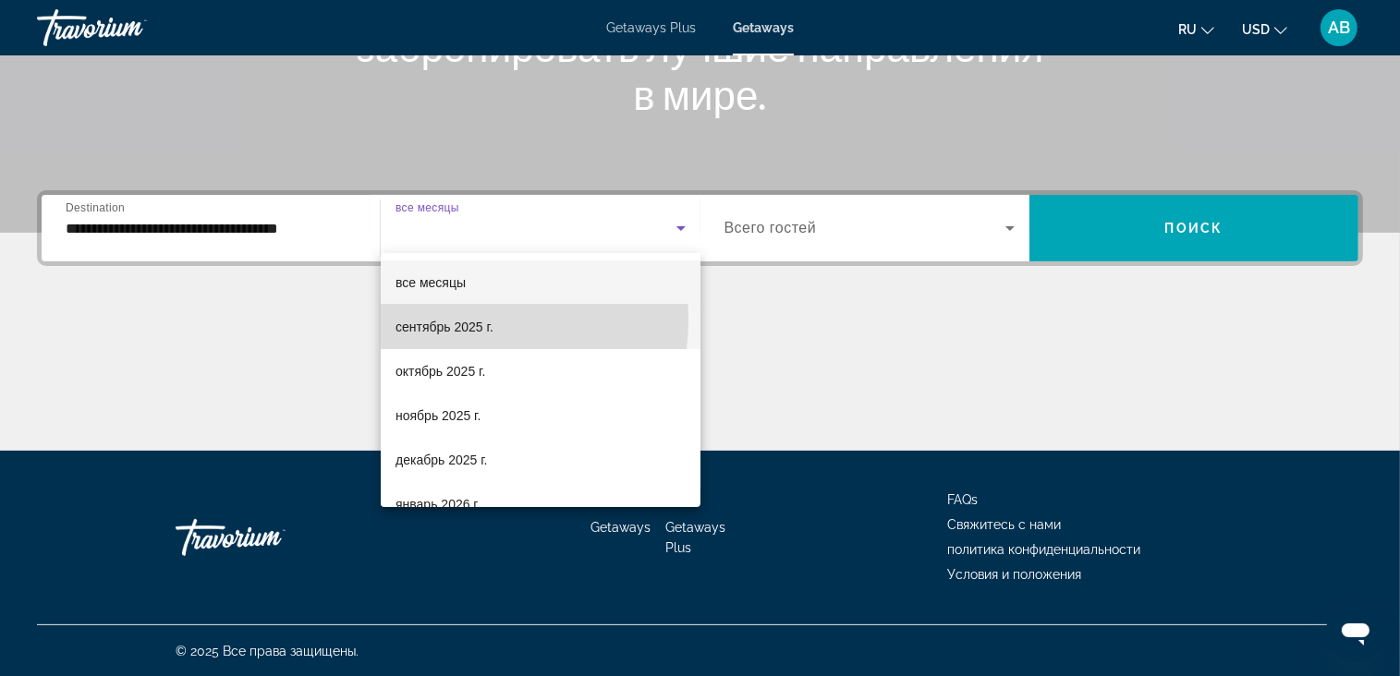
click at [466, 320] on span "сентябрь 2025 г." at bounding box center [444, 327] width 98 height 22
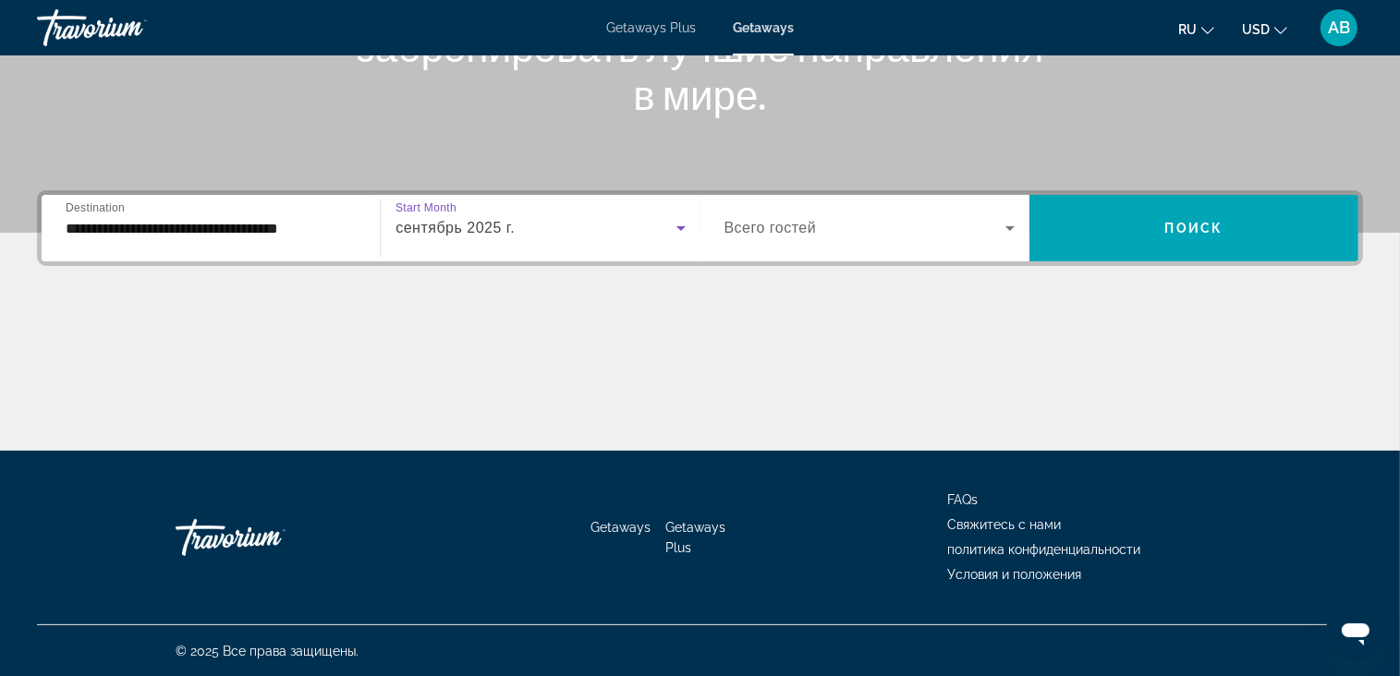
click at [957, 210] on div "Search widget" at bounding box center [869, 228] width 290 height 52
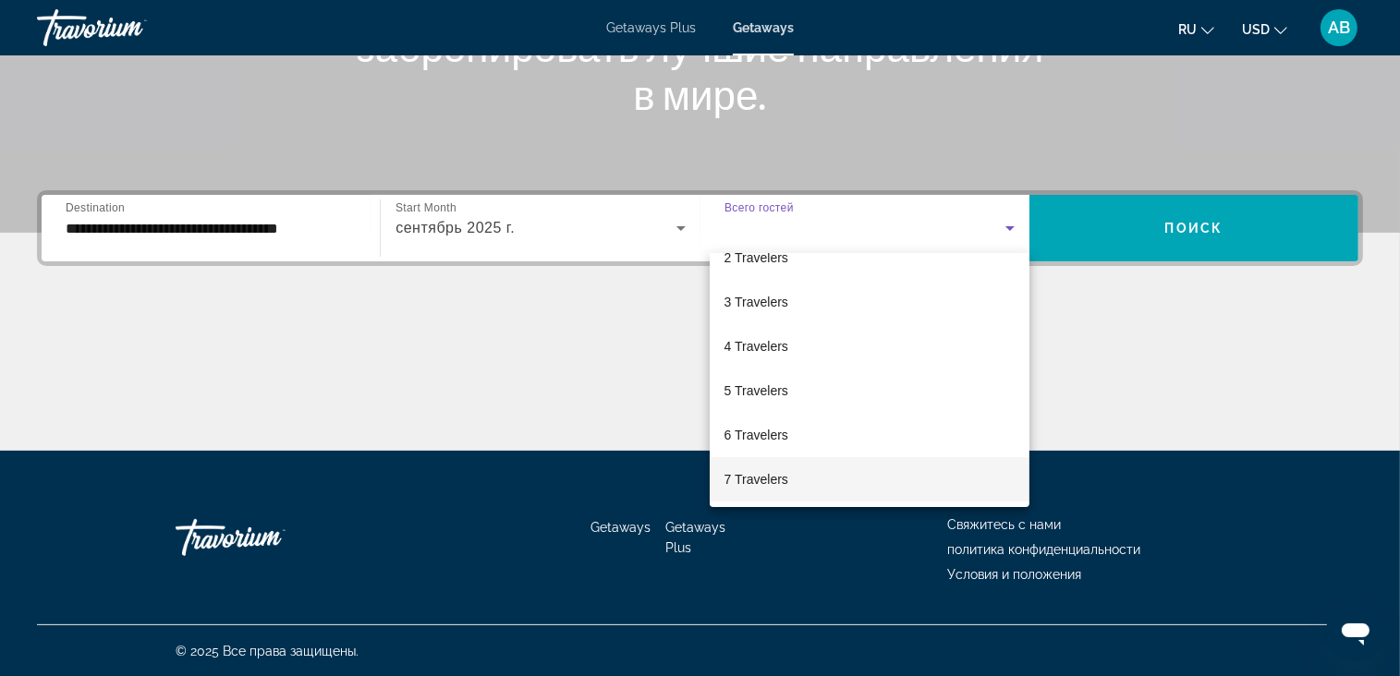
scroll to position [185, 0]
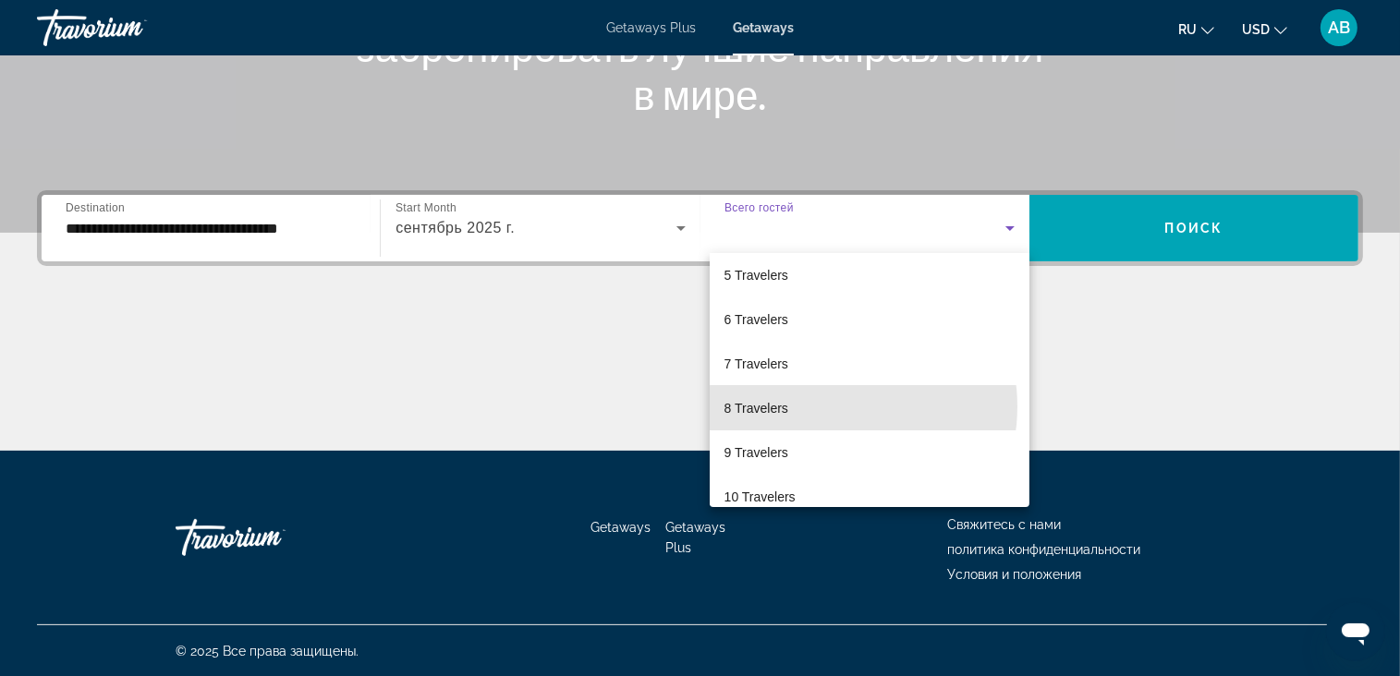
drag, startPoint x: 835, startPoint y: 407, endPoint x: 1077, endPoint y: 289, distance: 269.0
click at [835, 407] on mat-option "8 Travelers" at bounding box center [870, 408] width 320 height 44
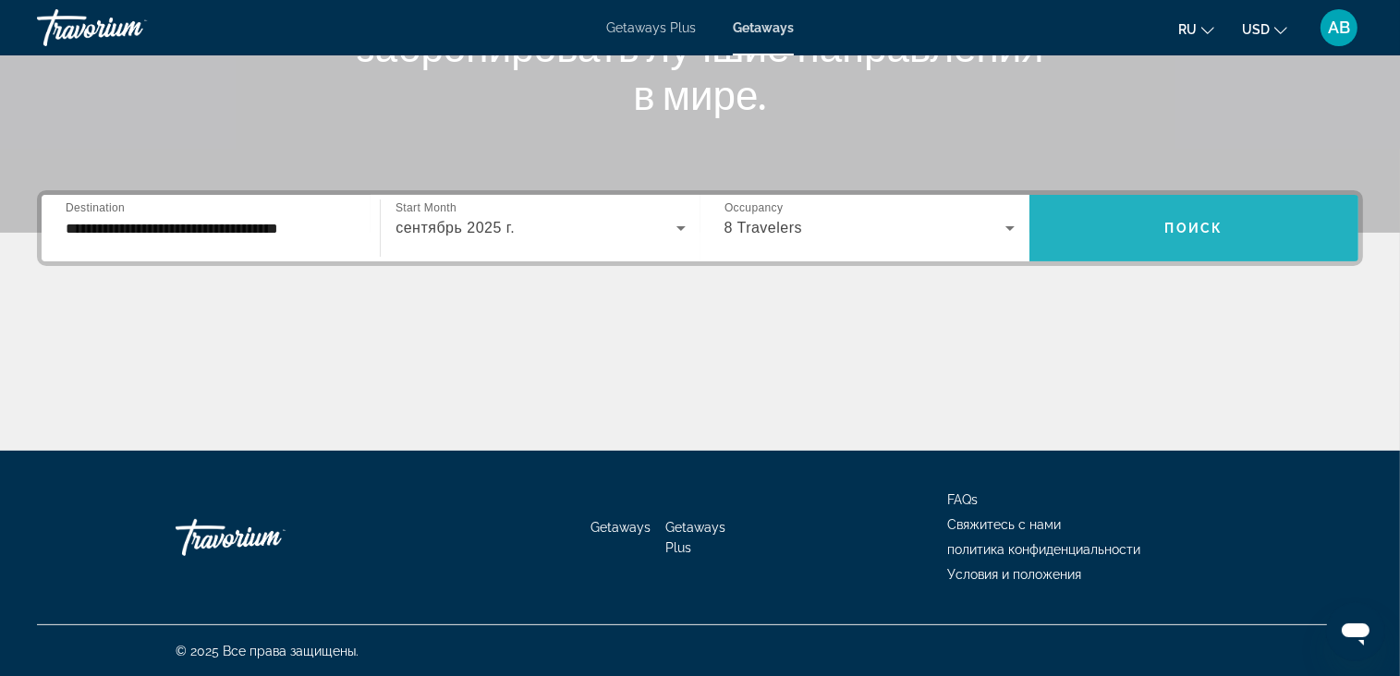
click at [1144, 234] on span "Search widget" at bounding box center [1193, 228] width 329 height 44
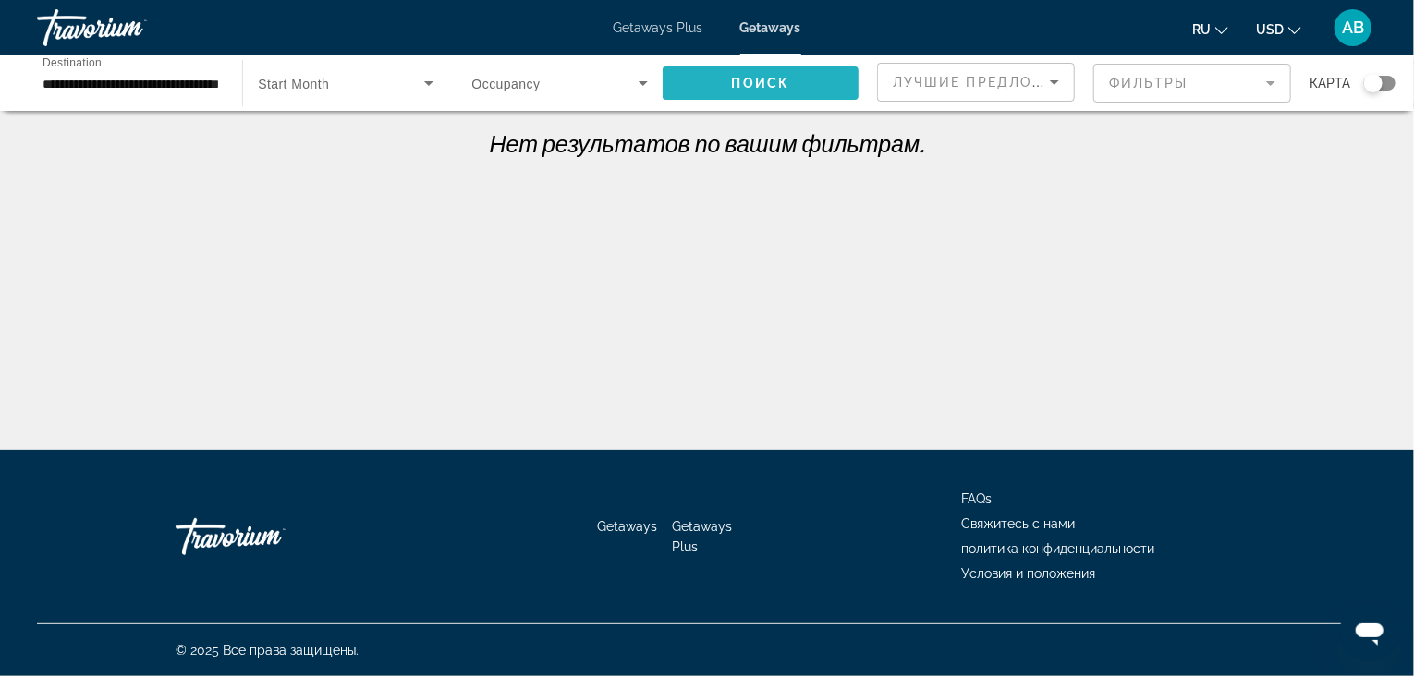
click at [750, 82] on span "Поиск" at bounding box center [761, 83] width 58 height 15
click at [128, 95] on div "**********" at bounding box center [131, 83] width 176 height 53
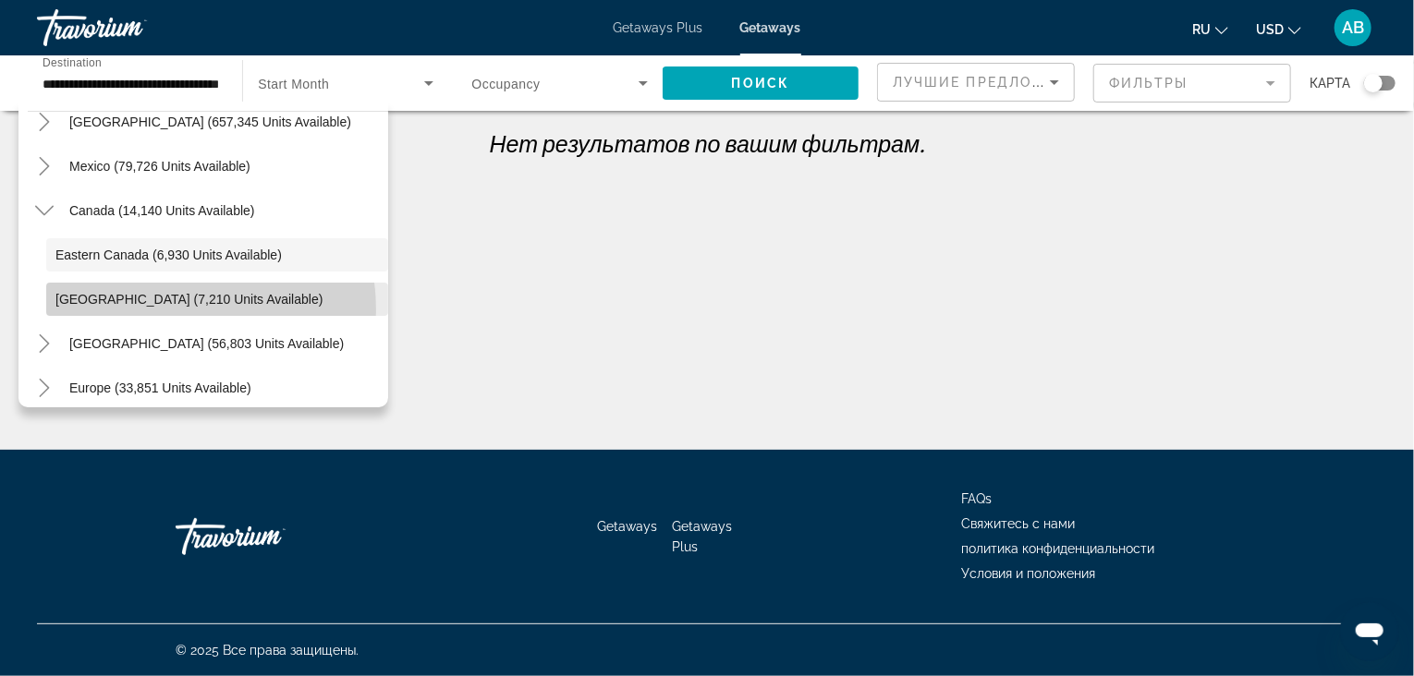
click at [159, 310] on span "Search widget" at bounding box center [217, 299] width 342 height 44
type input "**********"
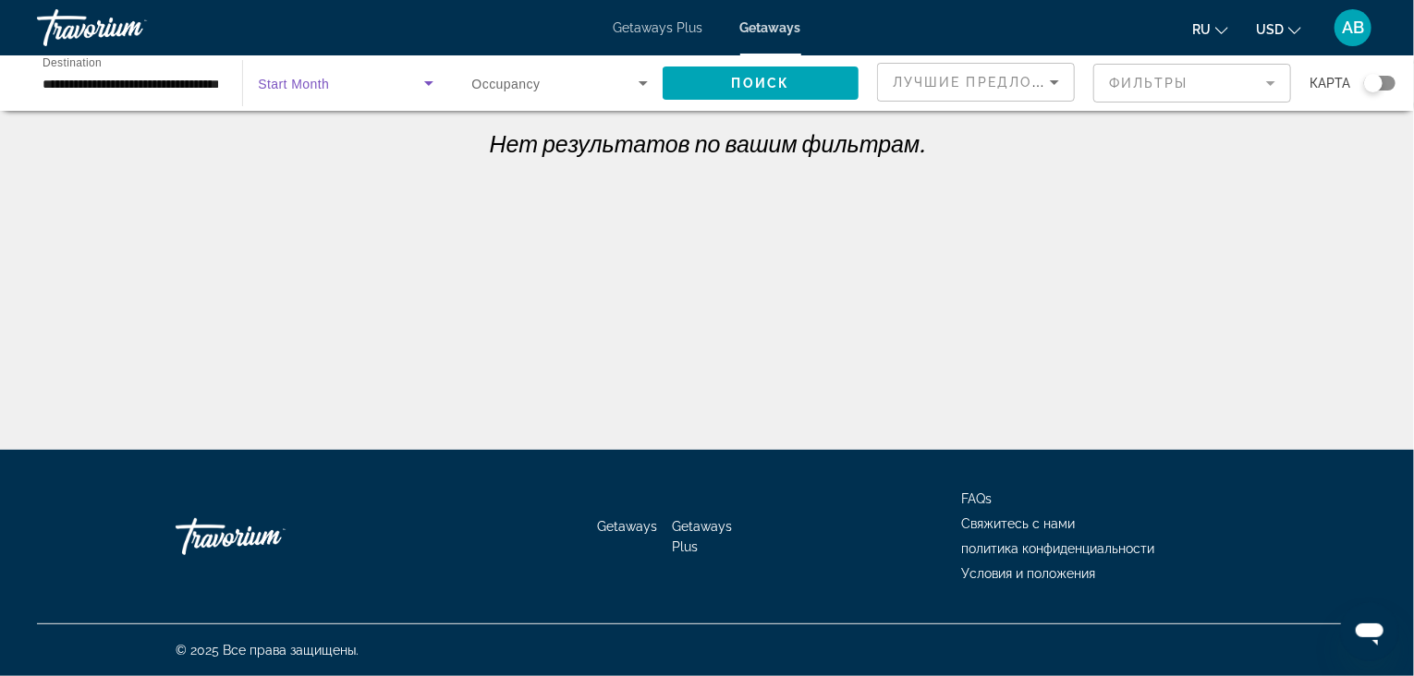
click at [331, 83] on span "Search widget" at bounding box center [340, 83] width 165 height 22
click at [638, 30] on div at bounding box center [707, 338] width 1414 height 676
click at [642, 23] on span "Getaways Plus" at bounding box center [659, 27] width 90 height 15
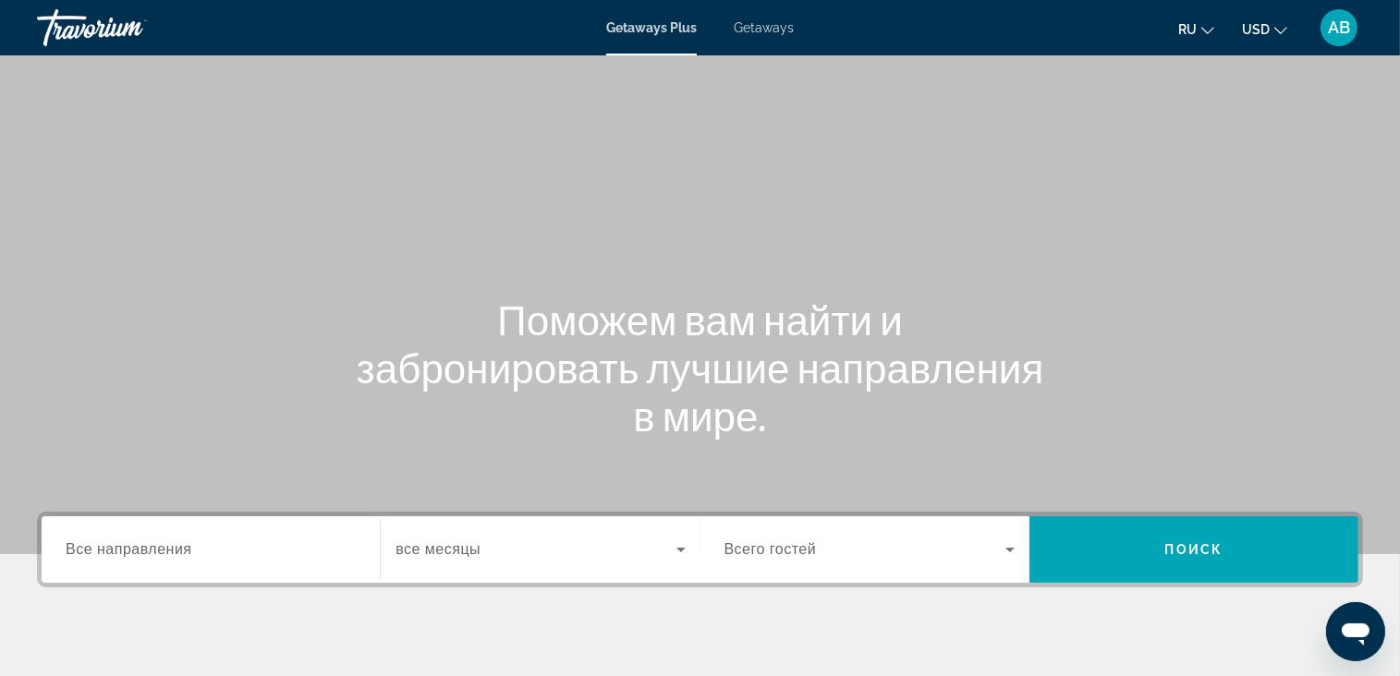
click at [133, 546] on span "Все направления" at bounding box center [129, 549] width 127 height 16
click at [133, 546] on input "Destination Все направления" at bounding box center [211, 551] width 290 height 22
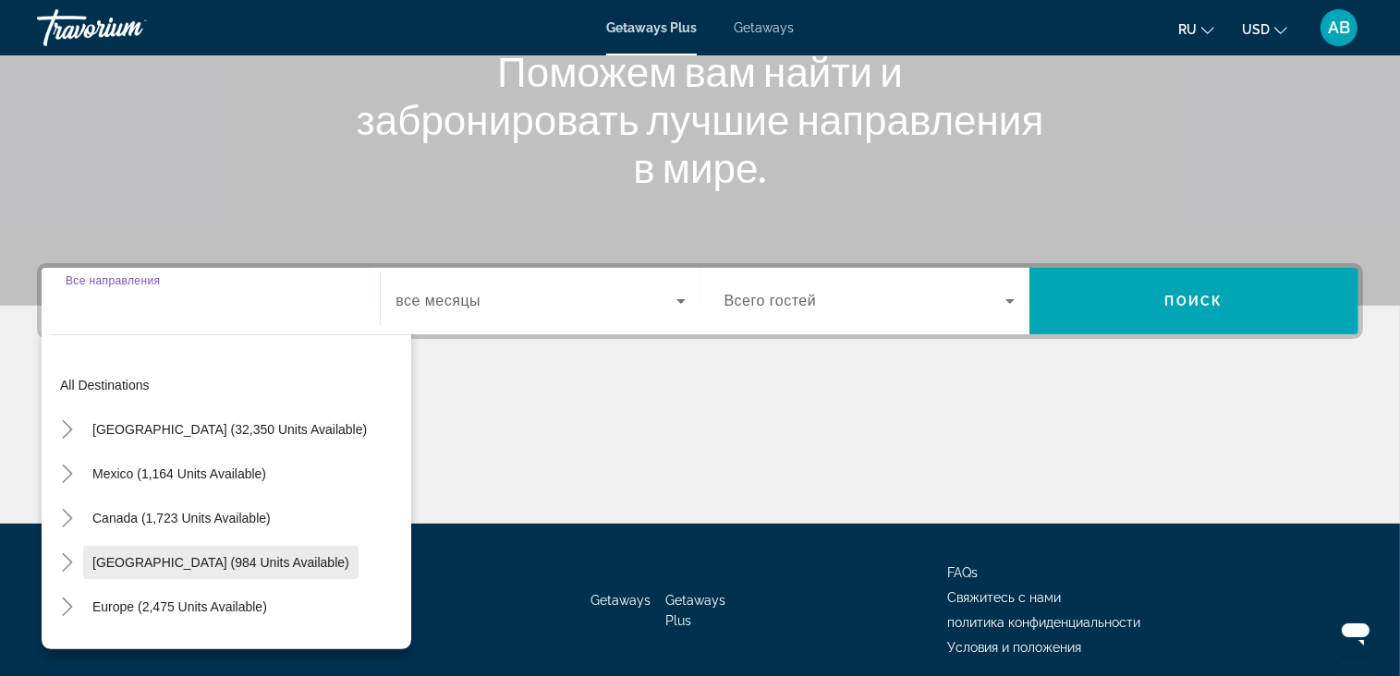
scroll to position [322, 0]
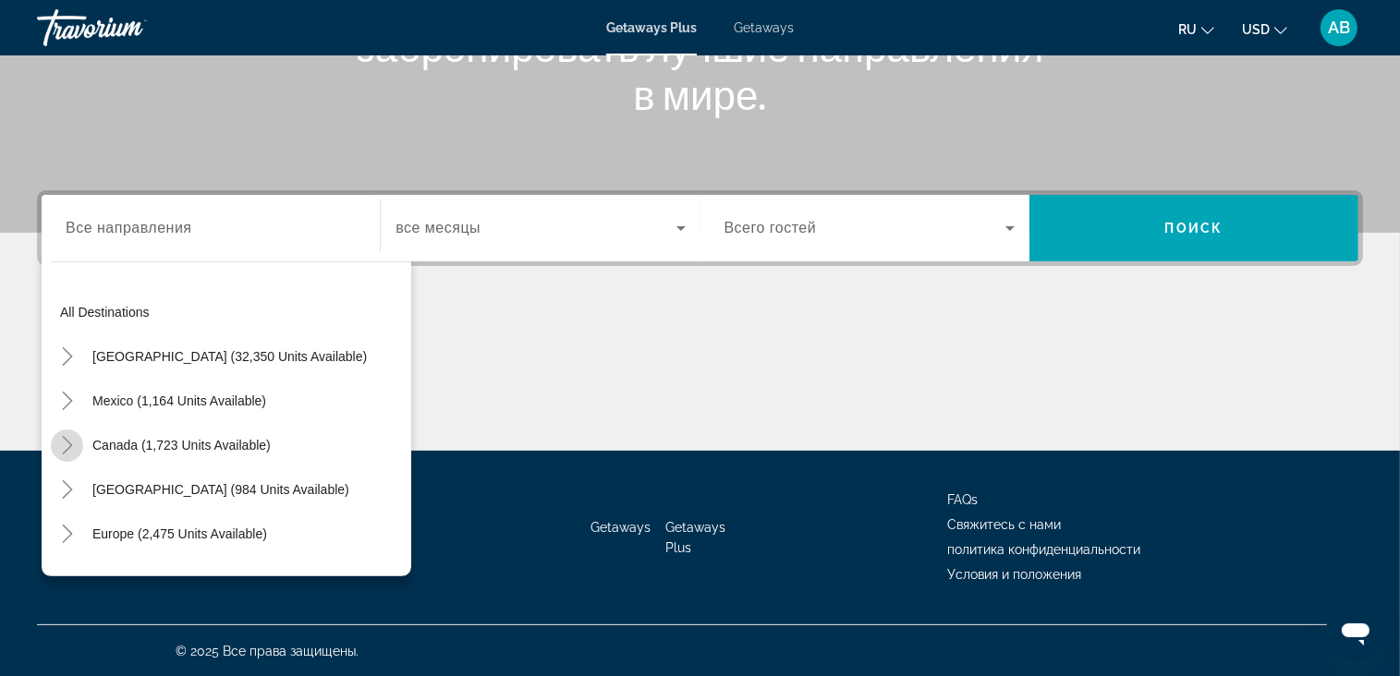
click at [67, 446] on icon "Toggle Canada (1,723 units available)" at bounding box center [67, 445] width 18 height 18
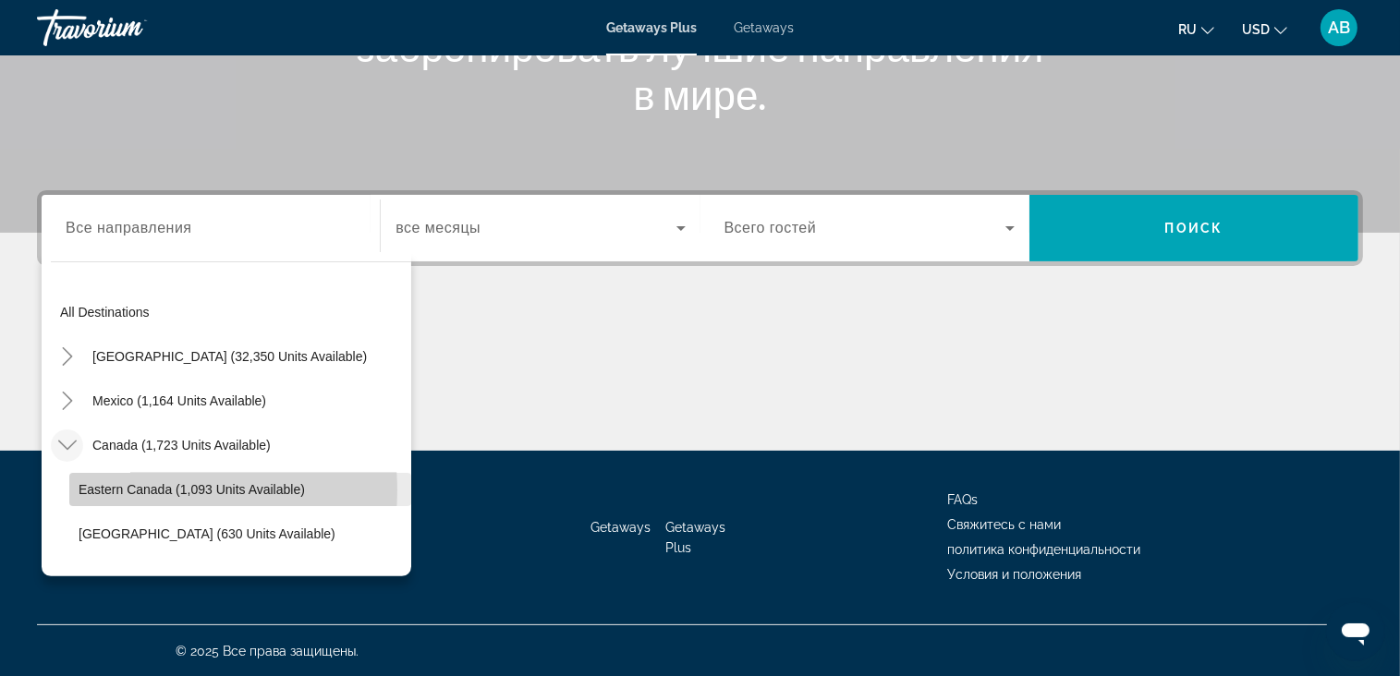
click at [146, 490] on span "Eastern Canada (1,093 units available)" at bounding box center [192, 489] width 226 height 15
type input "**********"
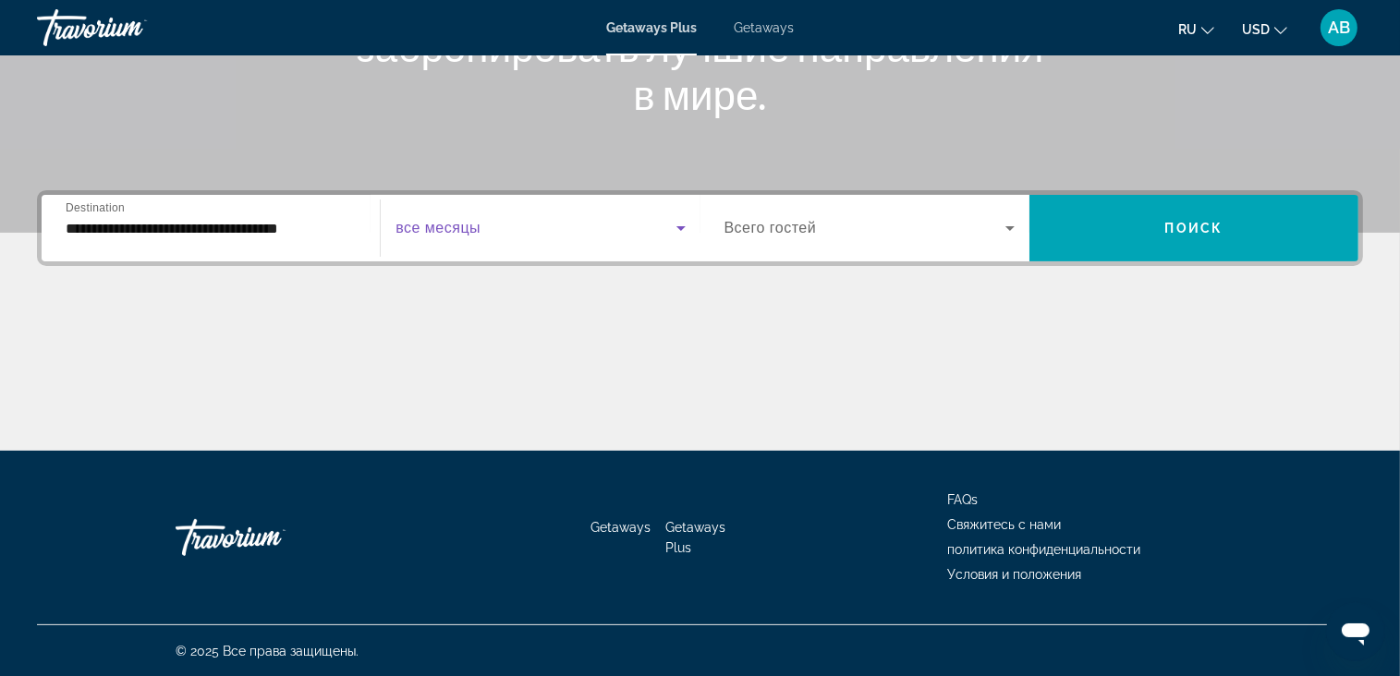
click at [551, 221] on span "Search widget" at bounding box center [535, 228] width 280 height 22
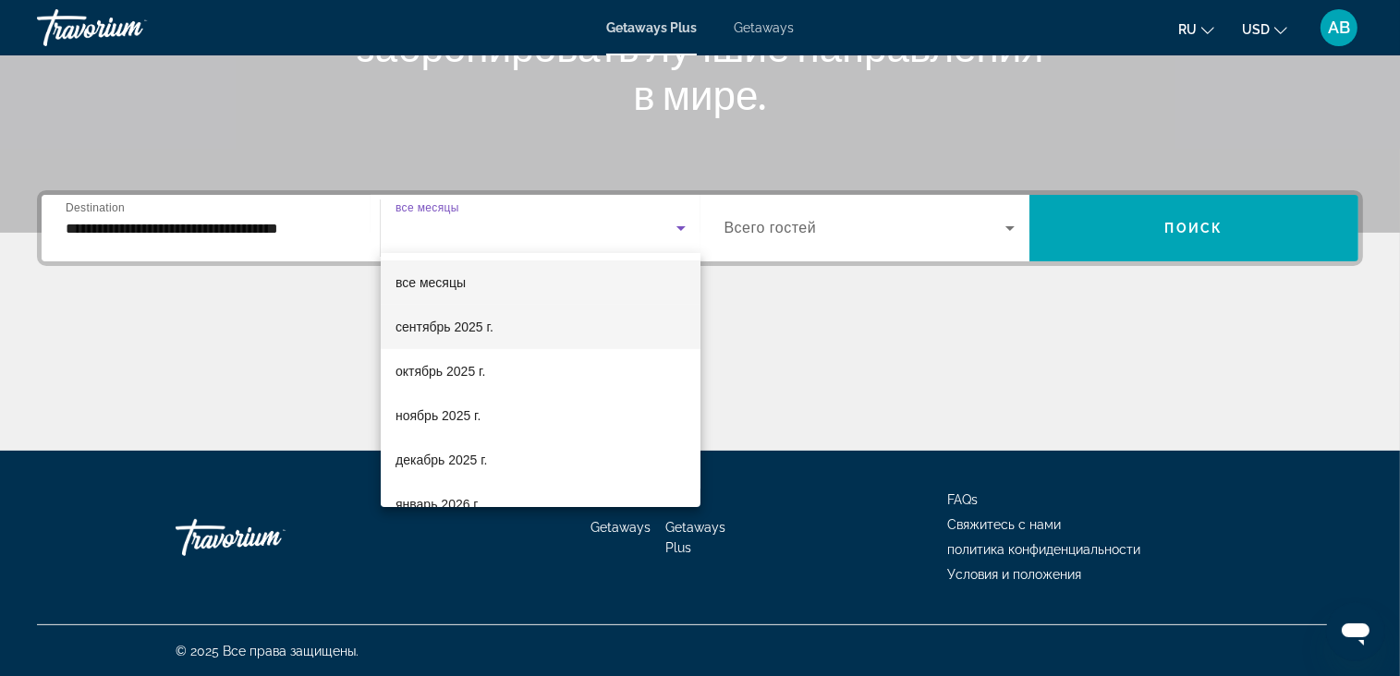
click at [470, 334] on span "сентябрь 2025 г." at bounding box center [444, 327] width 98 height 22
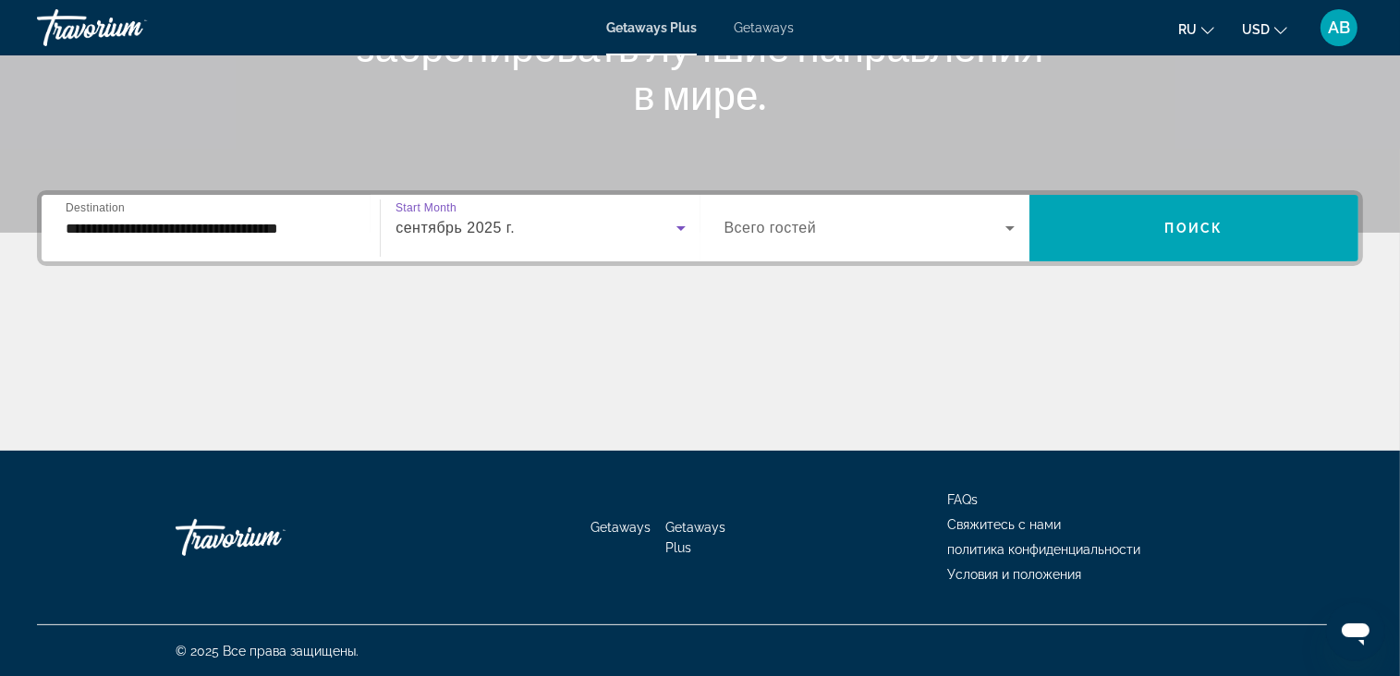
click at [861, 222] on span "Search widget" at bounding box center [864, 228] width 281 height 22
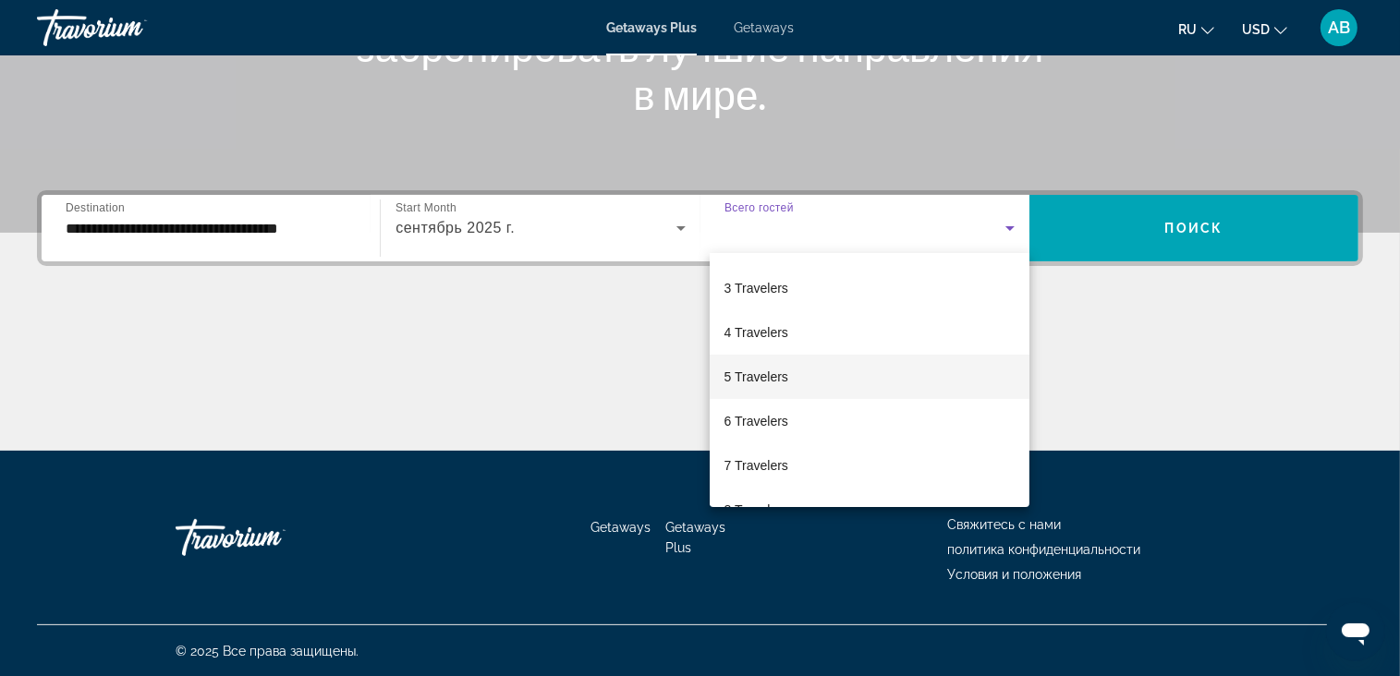
scroll to position [203, 0]
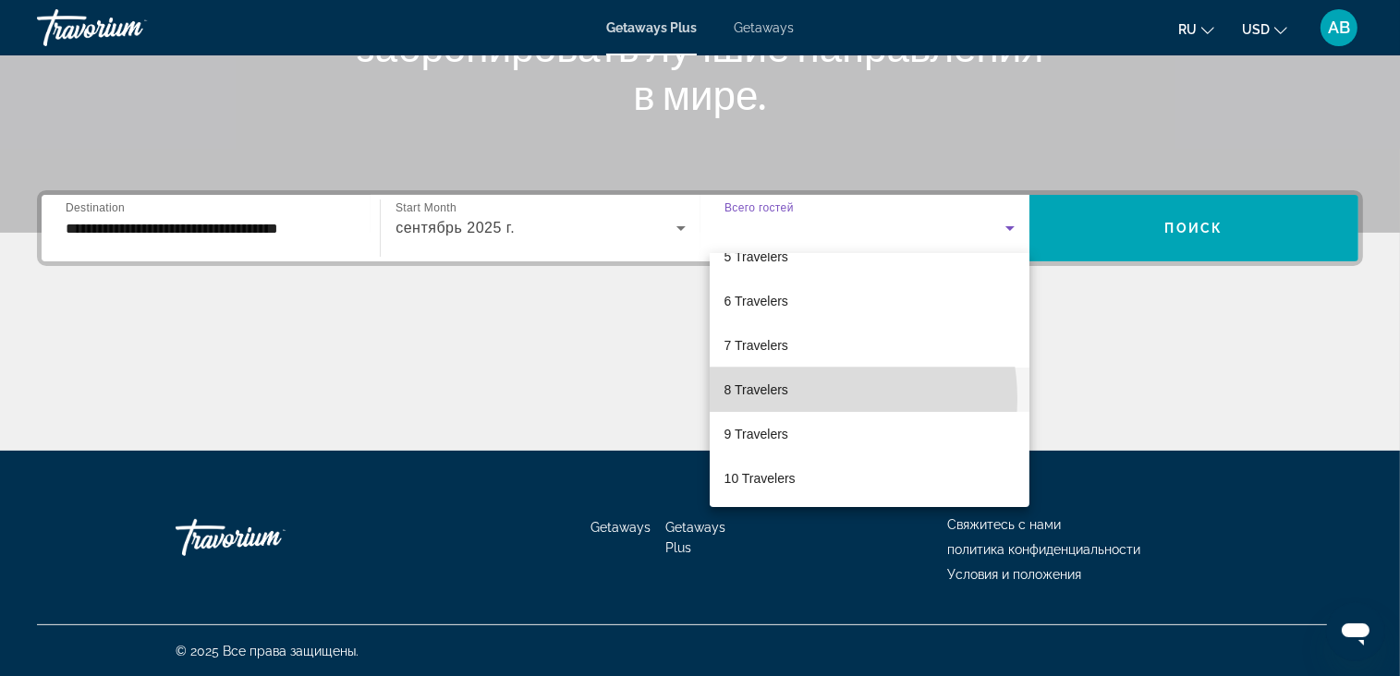
click at [799, 398] on mat-option "8 Travelers" at bounding box center [870, 390] width 320 height 44
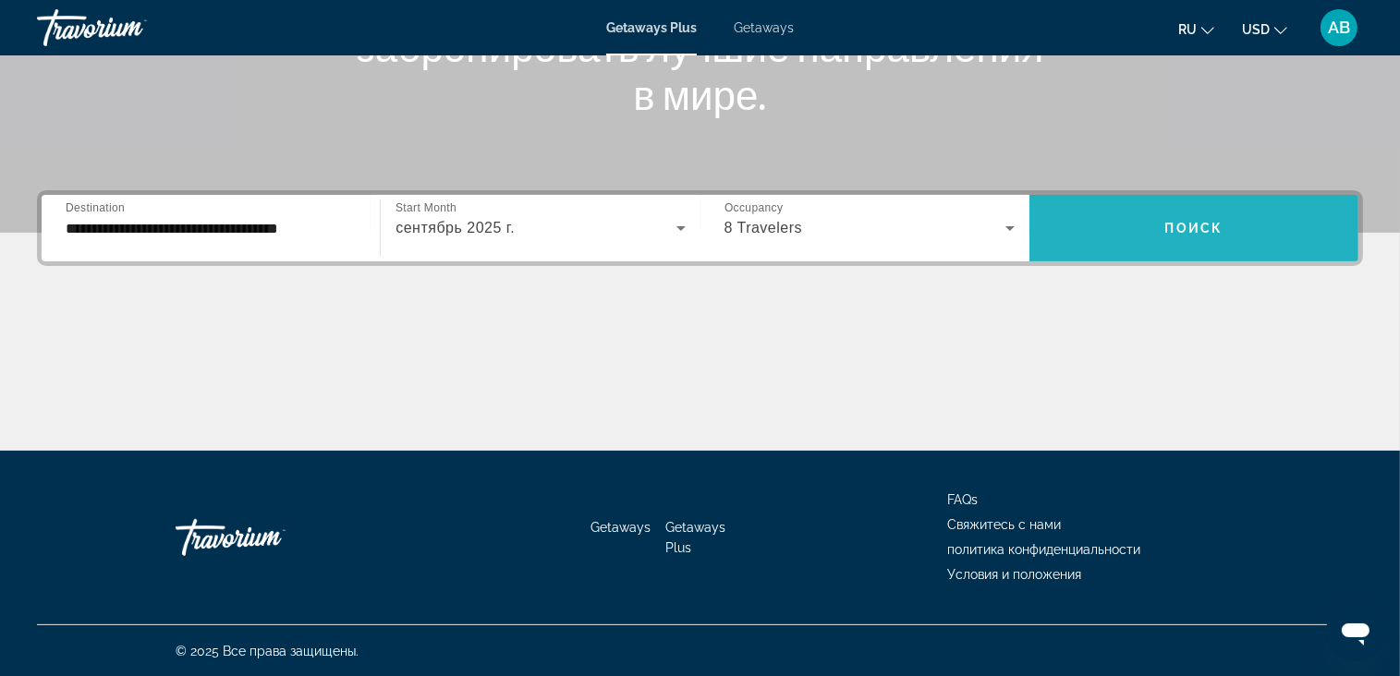
click at [1192, 230] on span "Поиск" at bounding box center [1194, 228] width 58 height 15
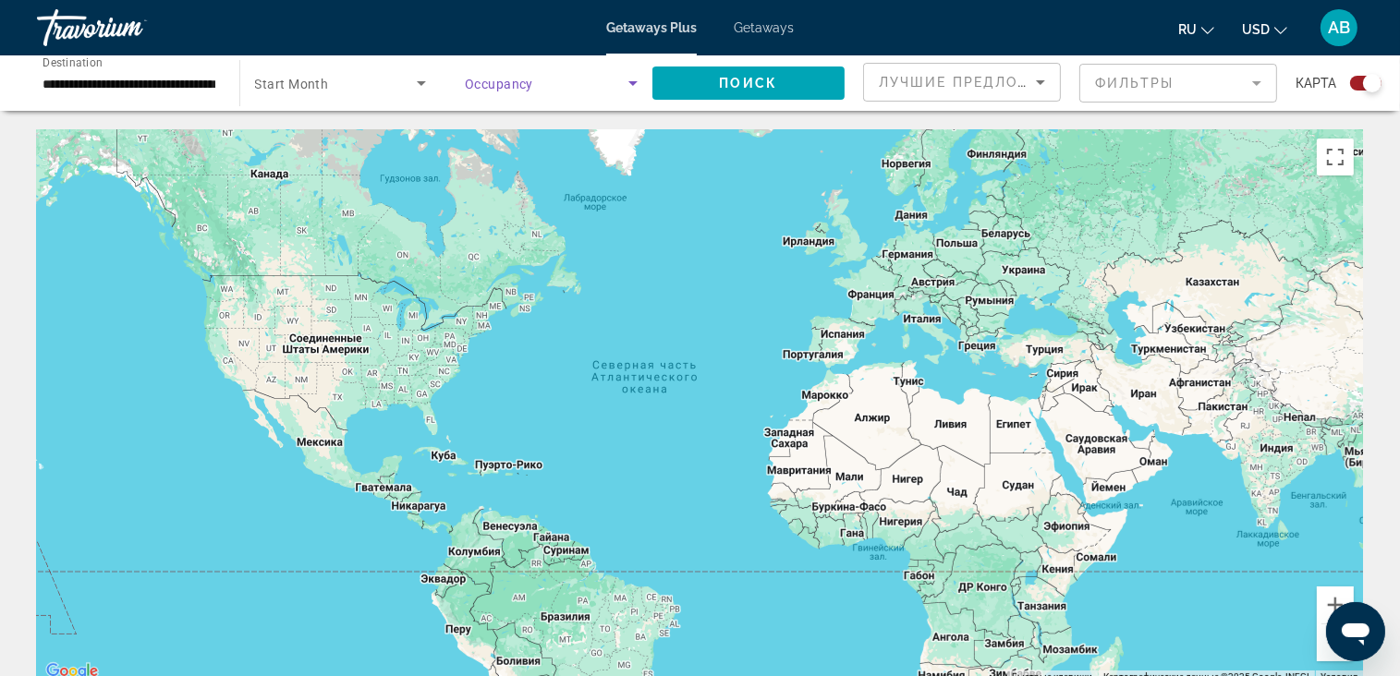
click at [593, 83] on span "Search widget" at bounding box center [547, 83] width 164 height 22
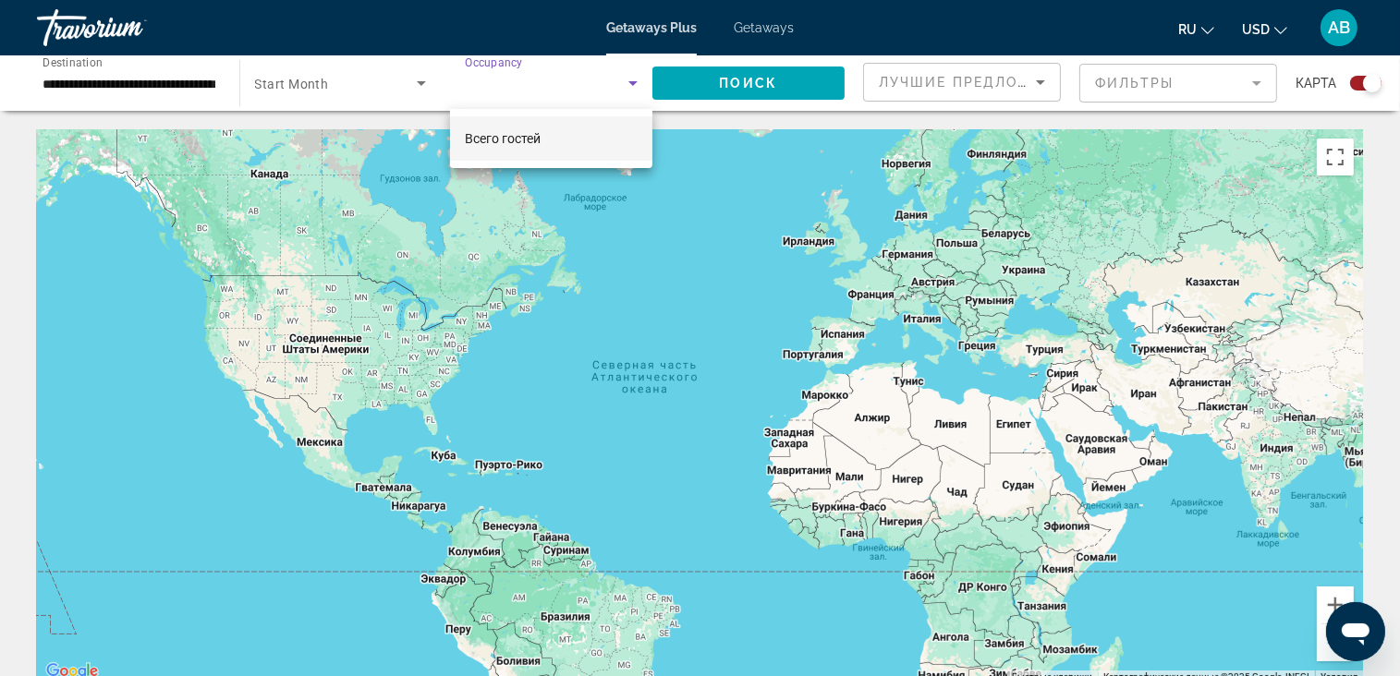
click at [548, 134] on mat-option "Всего гостей" at bounding box center [551, 138] width 202 height 44
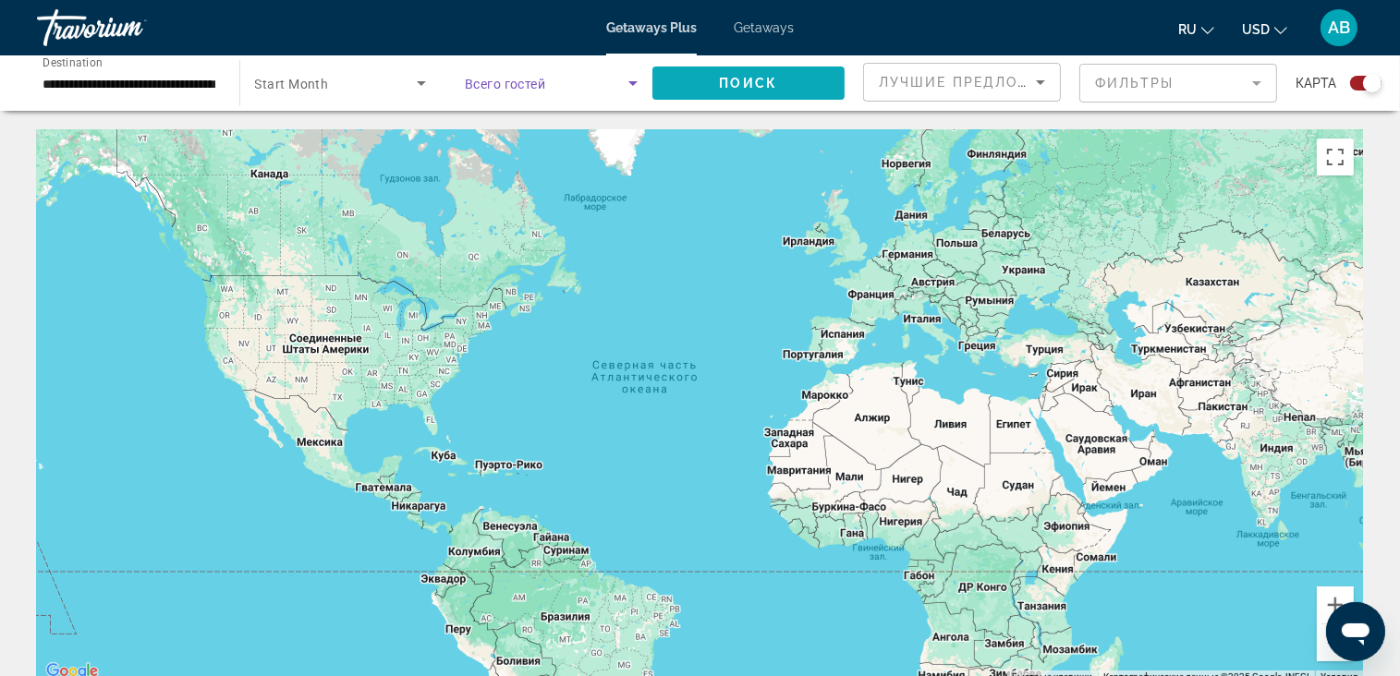
click at [739, 78] on span "Поиск" at bounding box center [749, 83] width 58 height 15
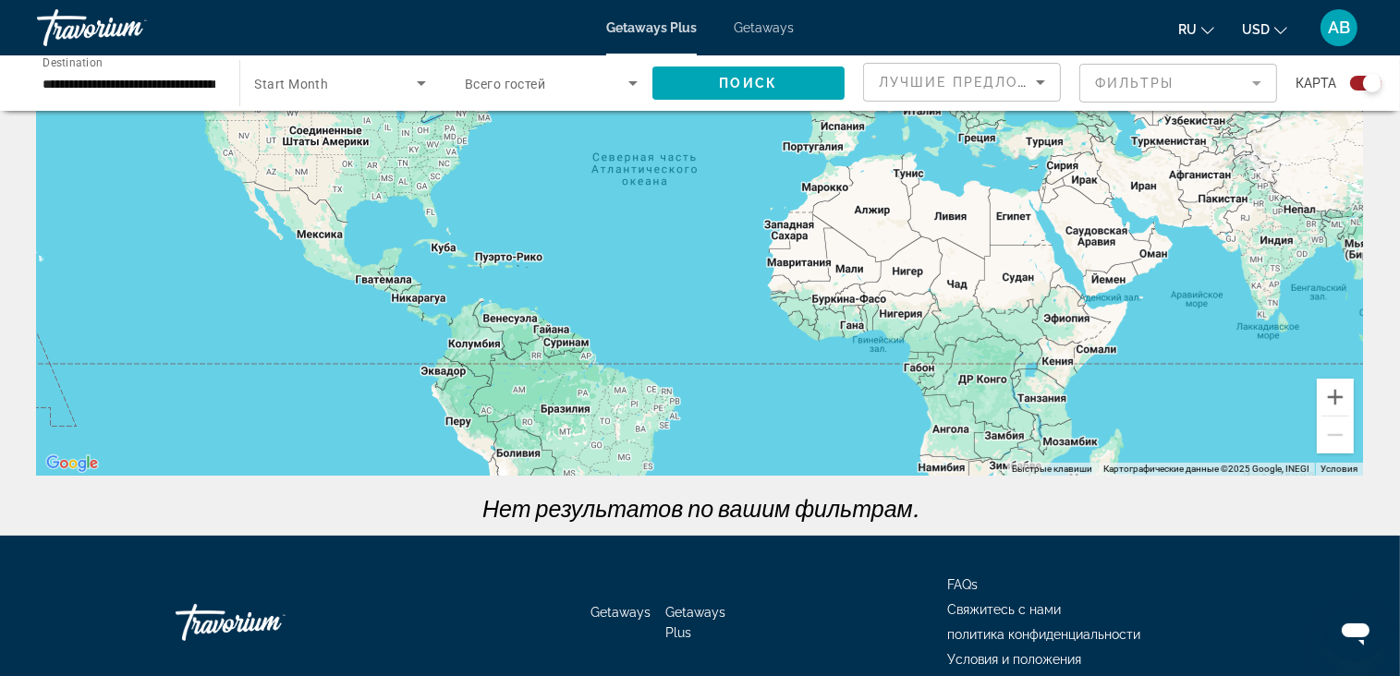
scroll to position [293, 0]
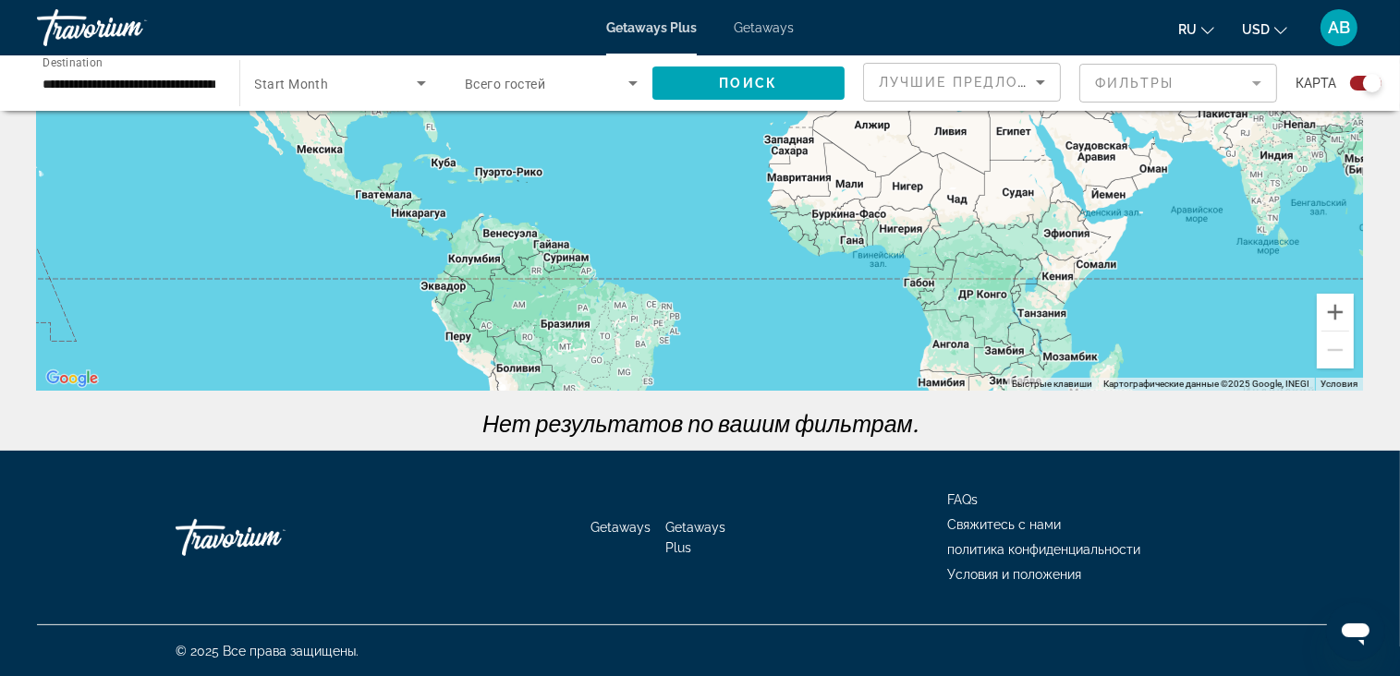
click at [759, 25] on span "Getaways" at bounding box center [764, 27] width 60 height 15
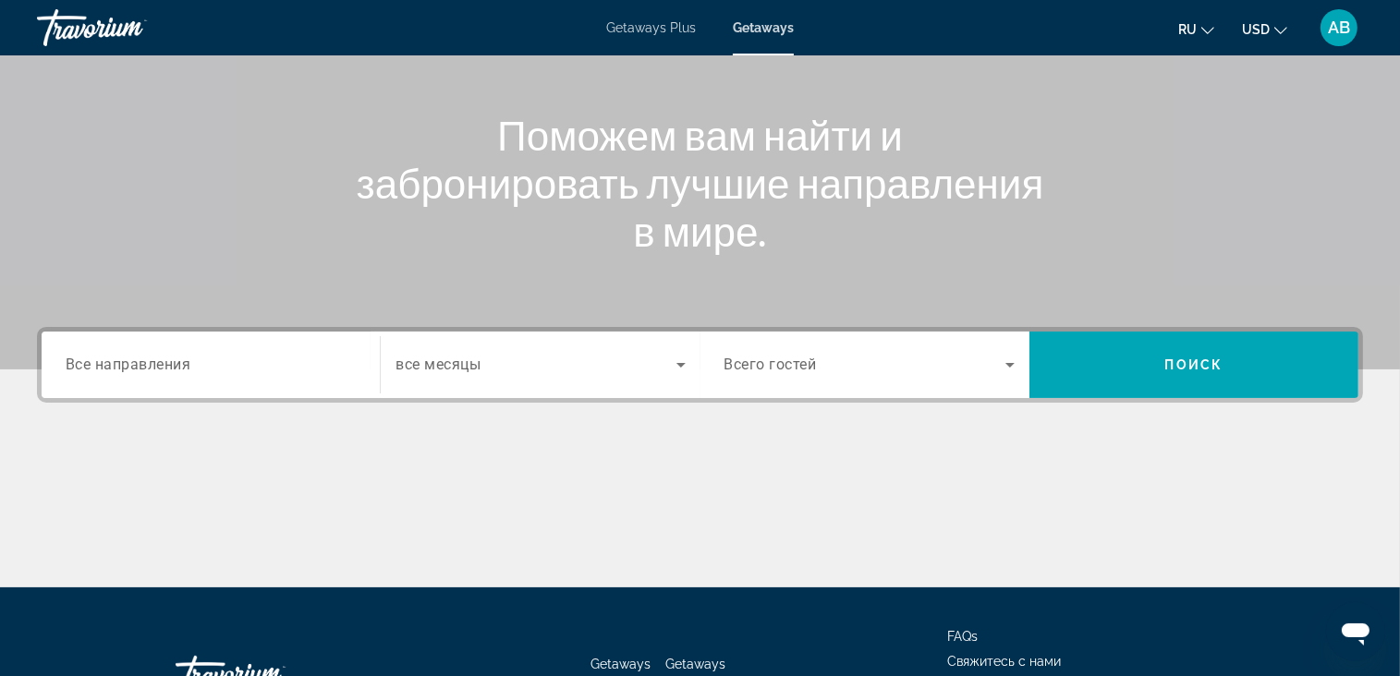
click at [200, 388] on div "Search widget" at bounding box center [211, 365] width 290 height 53
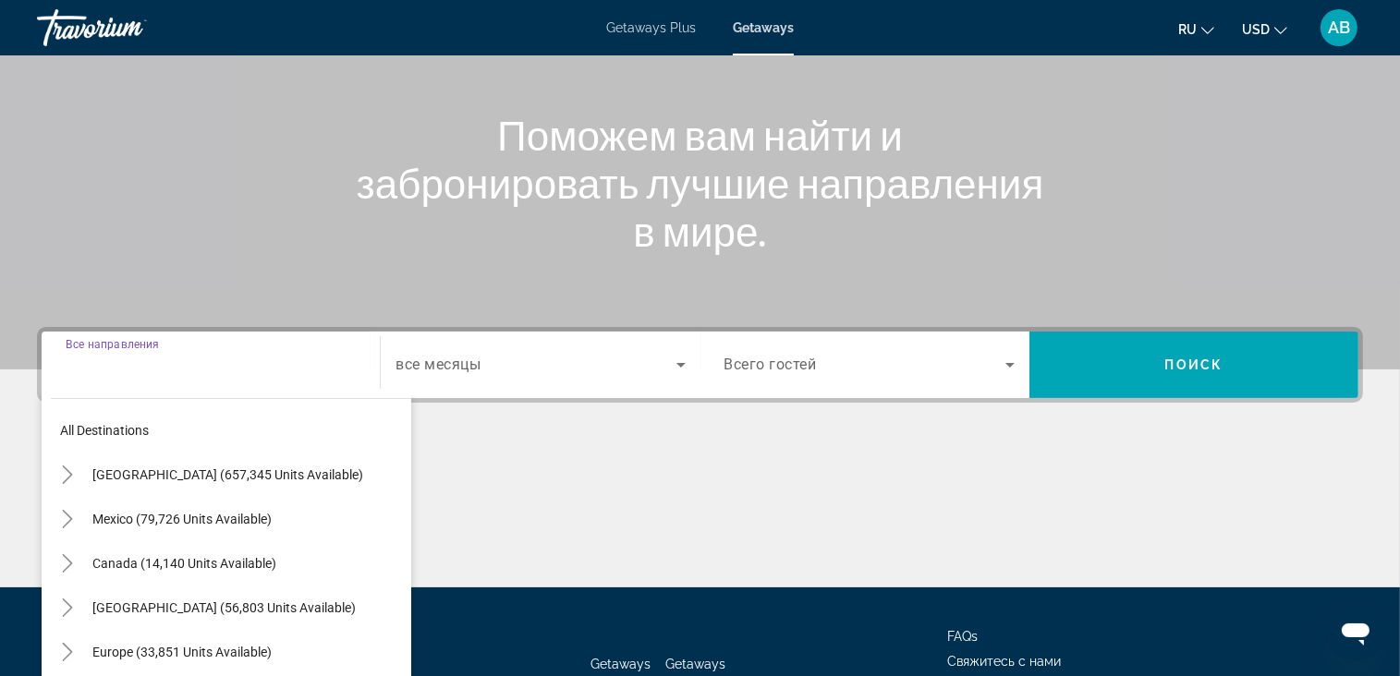
scroll to position [322, 0]
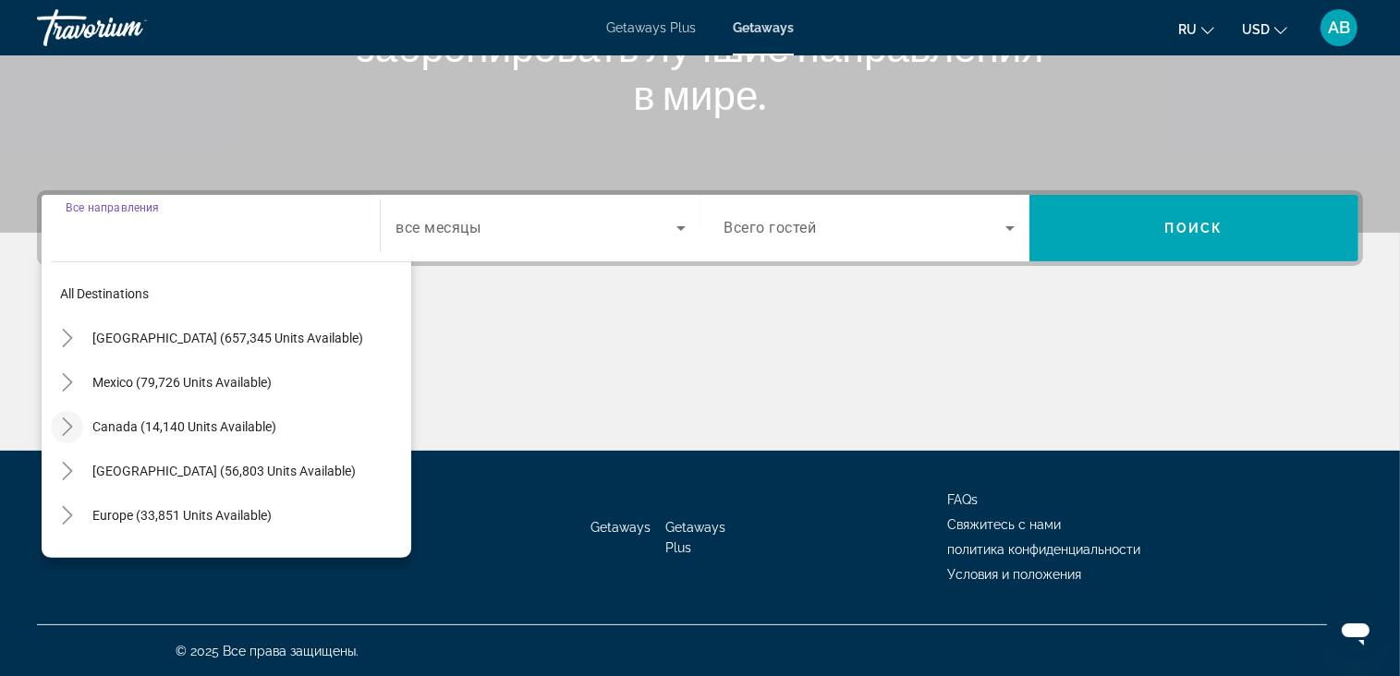
click at [70, 428] on icon "Toggle Canada (14,140 units available)" at bounding box center [67, 427] width 18 height 18
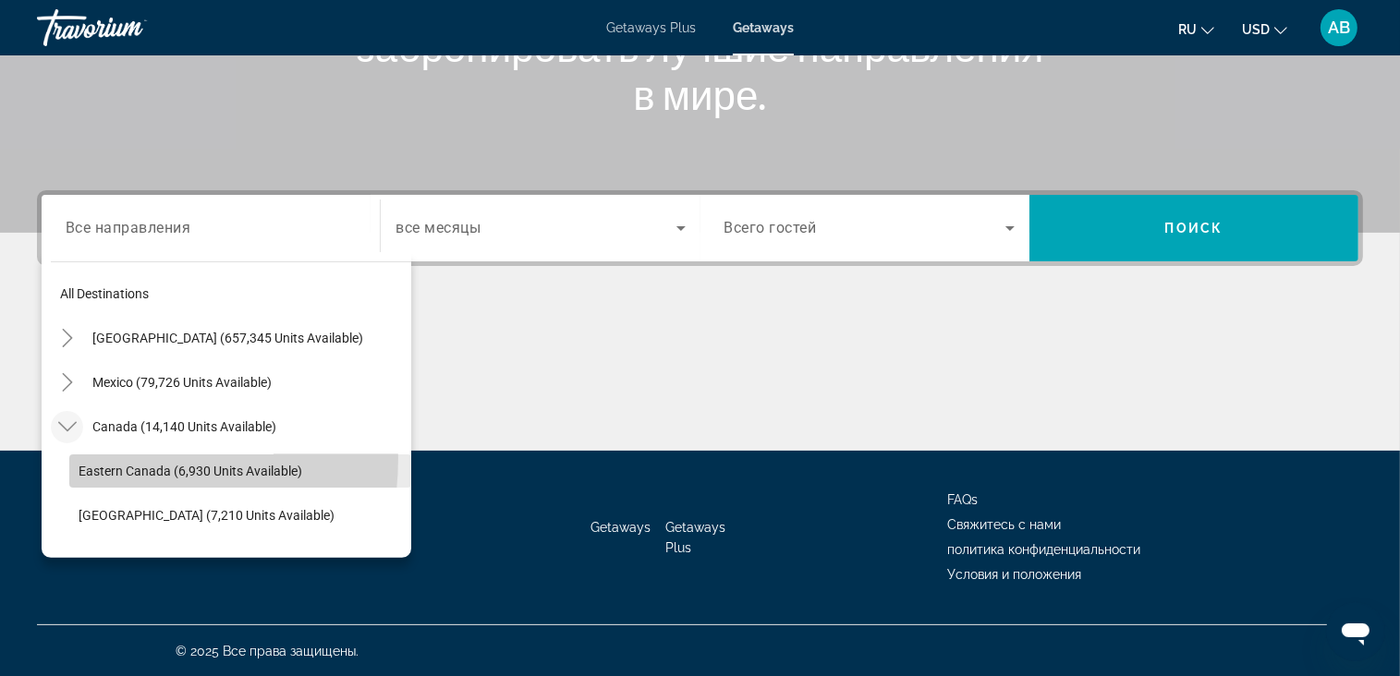
click at [102, 457] on span "Search widget" at bounding box center [240, 471] width 342 height 44
type input "**********"
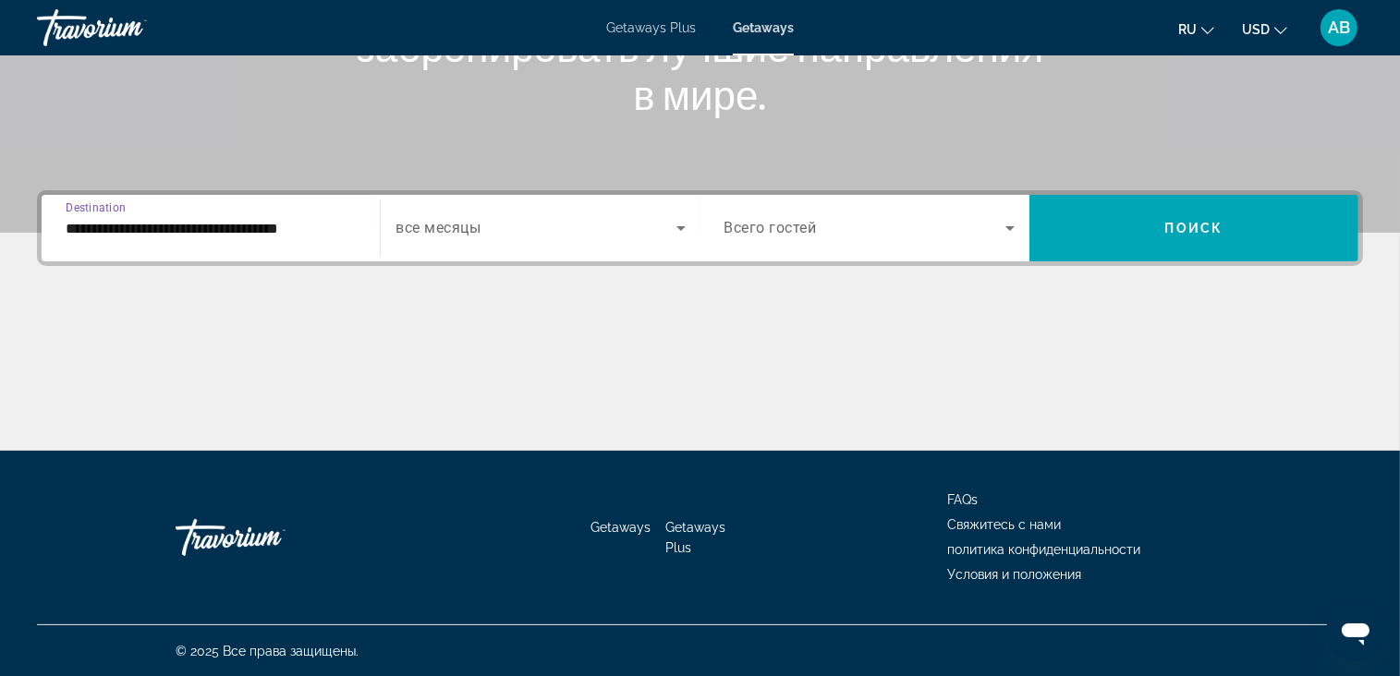
click at [586, 238] on div "Search widget" at bounding box center [539, 228] width 289 height 52
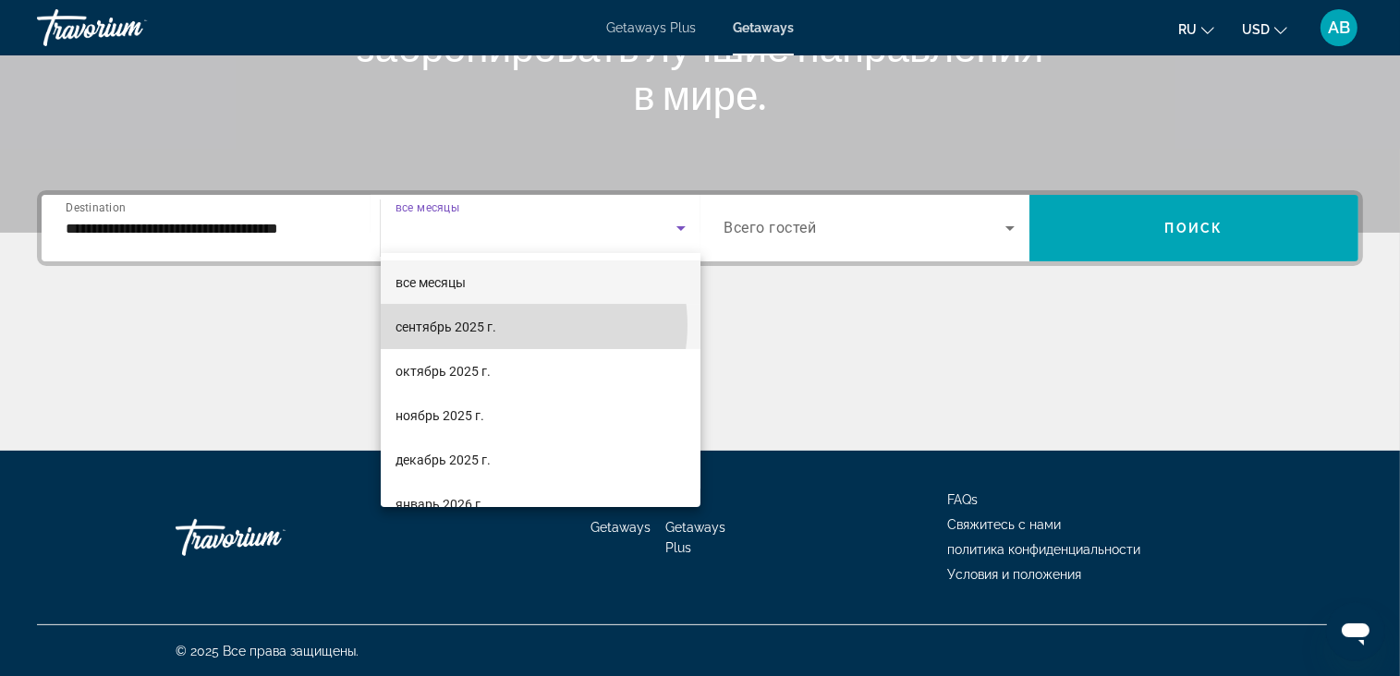
click at [514, 325] on mat-option "сентябрь 2025 г." at bounding box center [541, 327] width 320 height 44
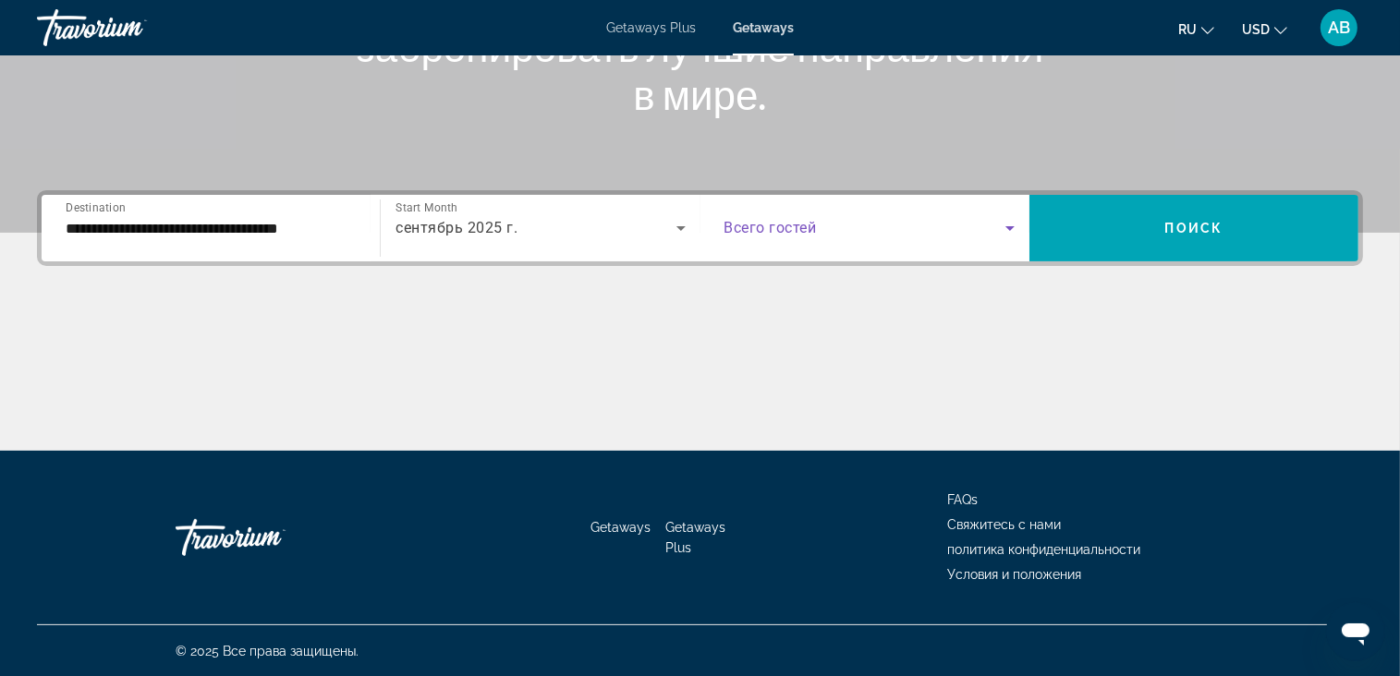
click at [842, 219] on span "Search widget" at bounding box center [864, 228] width 281 height 22
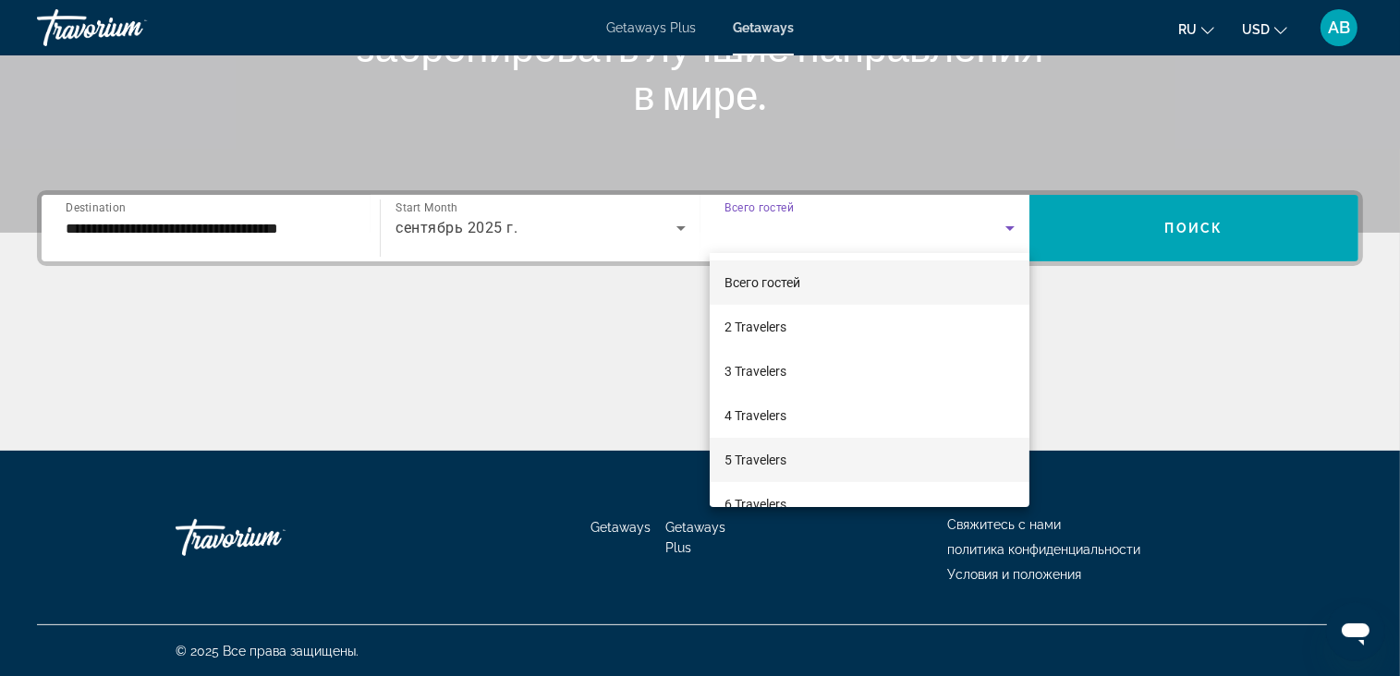
click at [840, 456] on mat-option "5 Travelers" at bounding box center [870, 460] width 320 height 44
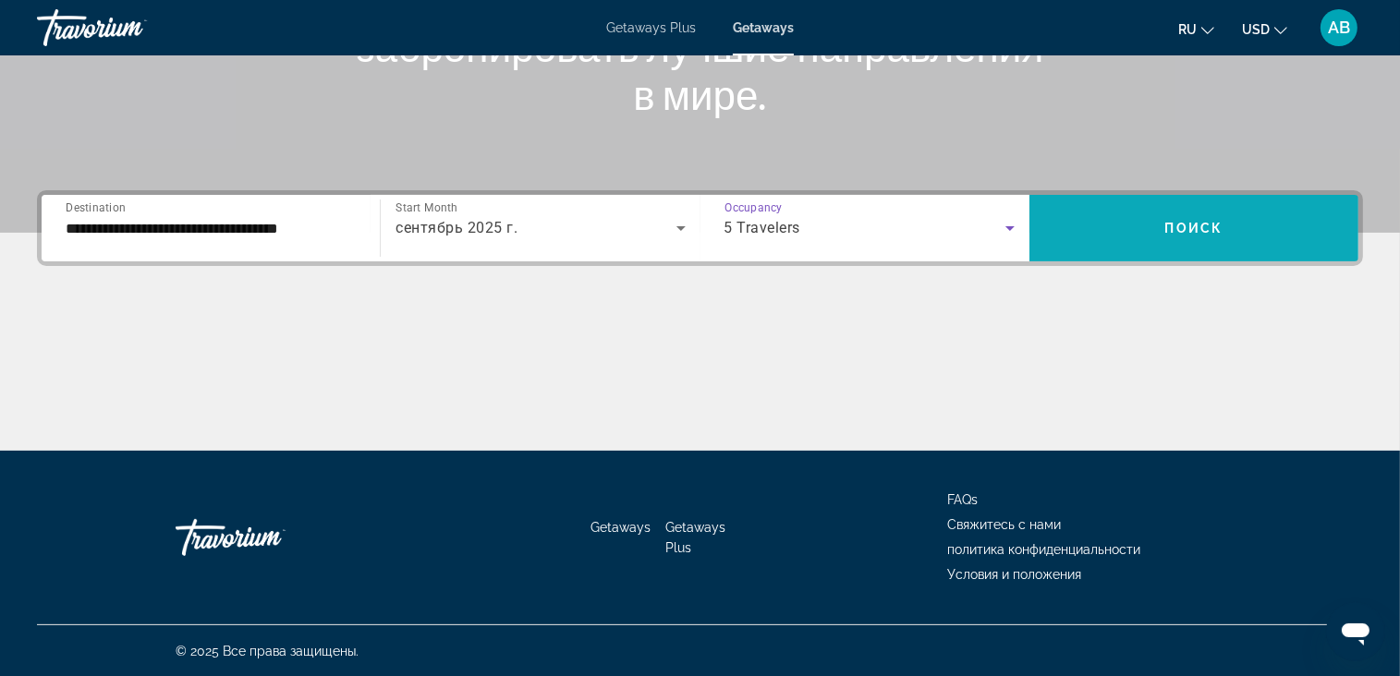
click at [1173, 239] on span "Search widget" at bounding box center [1193, 228] width 329 height 44
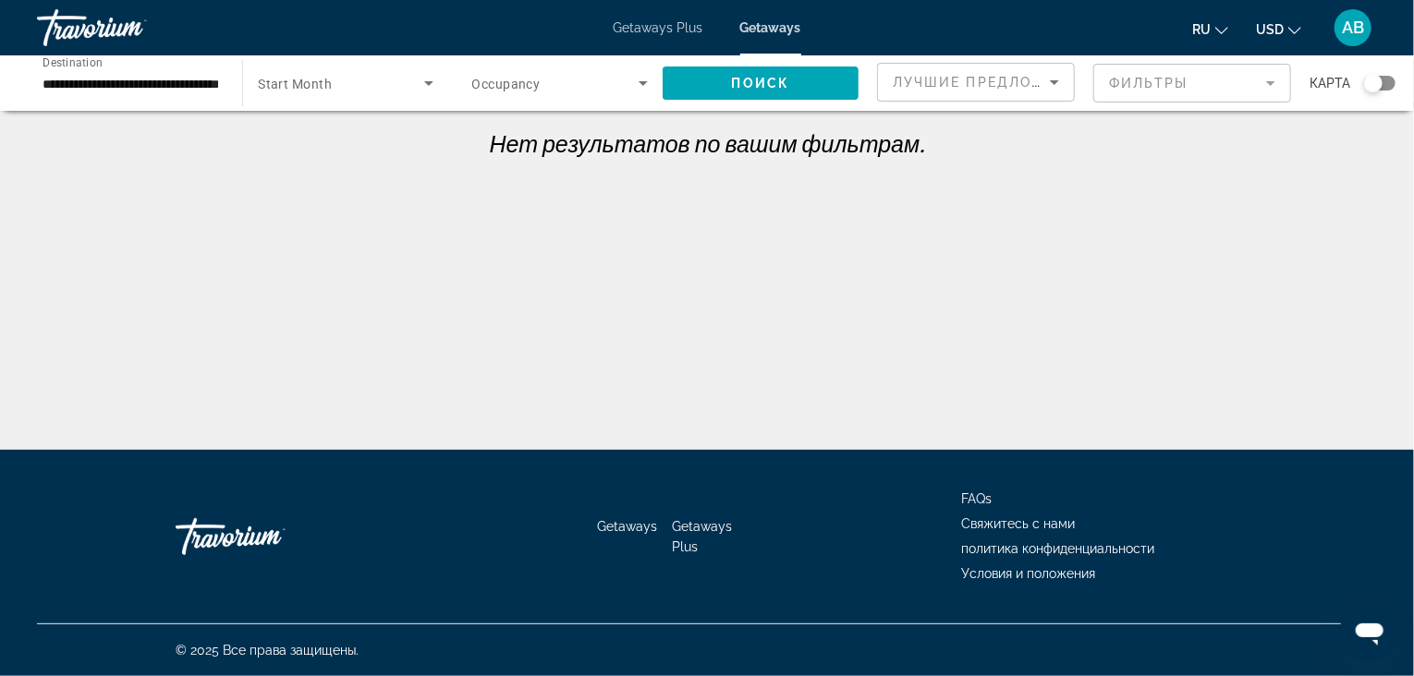
click at [640, 84] on icon "Search widget" at bounding box center [643, 83] width 22 height 22
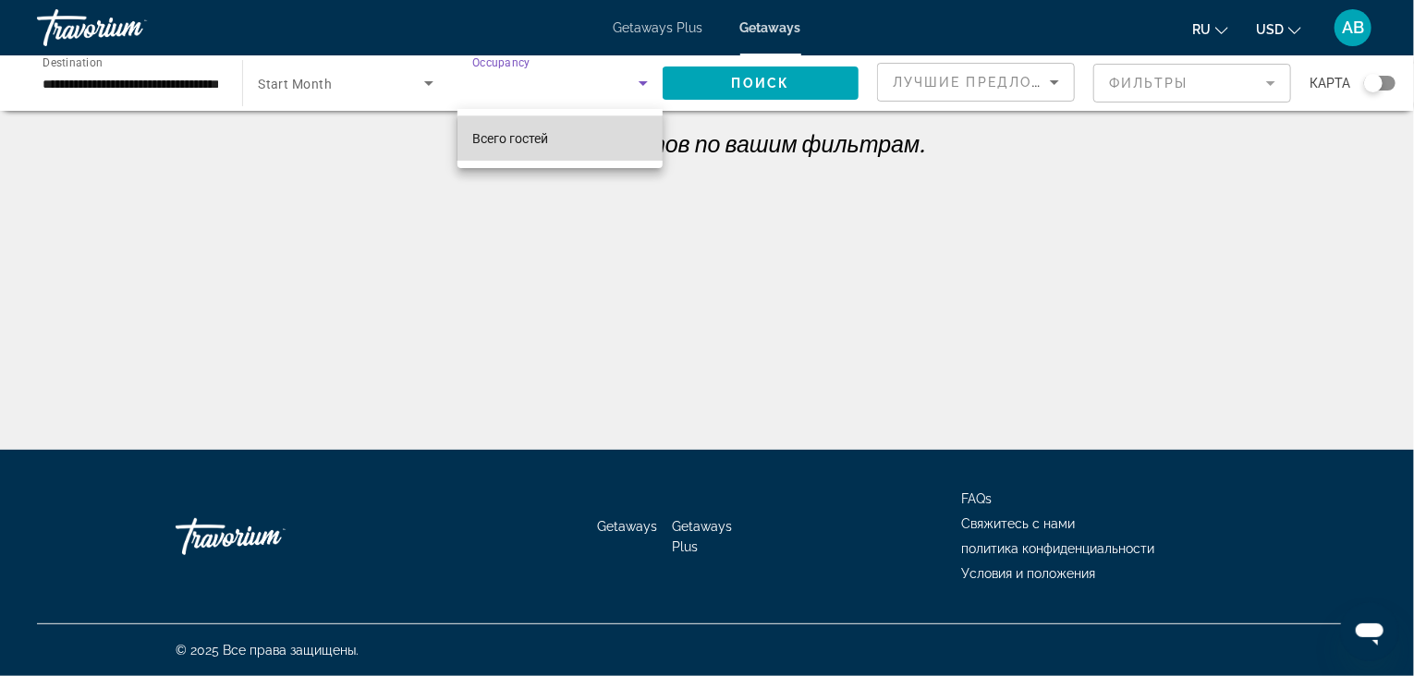
click at [576, 142] on mat-option "Всего гостей" at bounding box center [559, 138] width 205 height 44
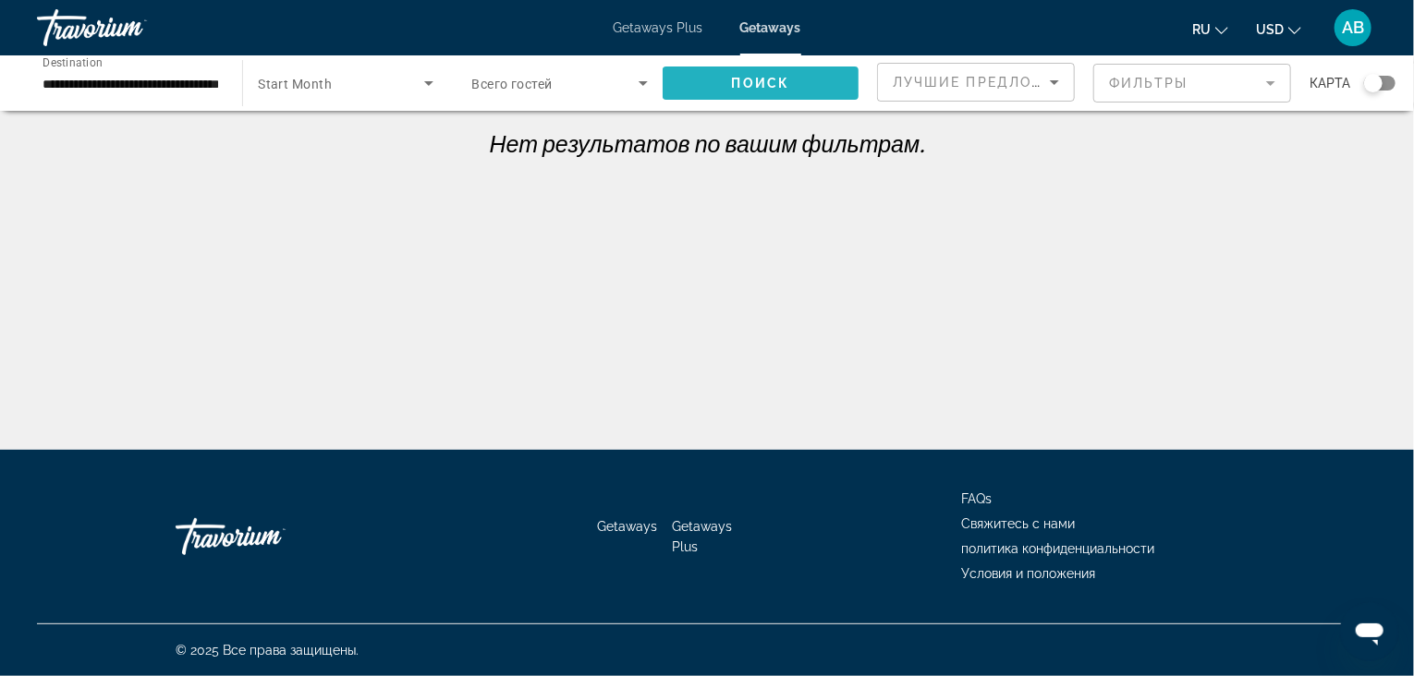
click at [728, 87] on span "Search widget" at bounding box center [760, 83] width 196 height 44
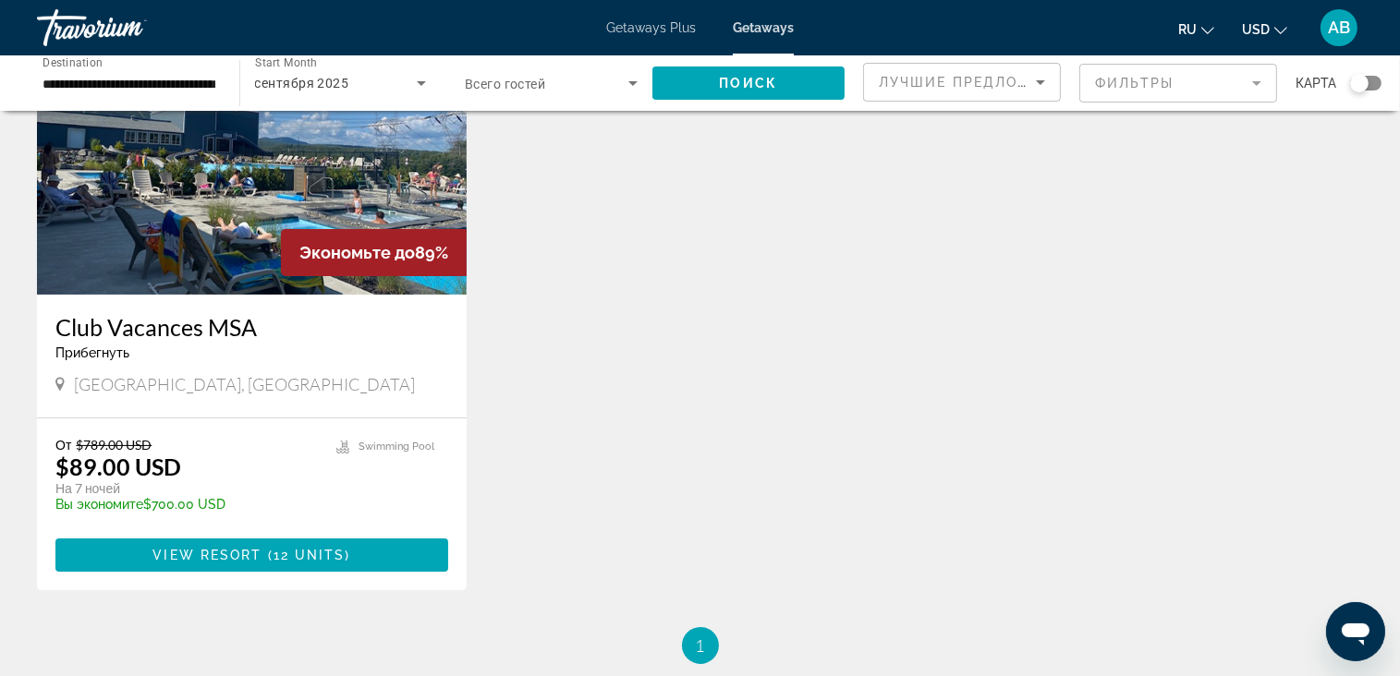
scroll to position [185, 0]
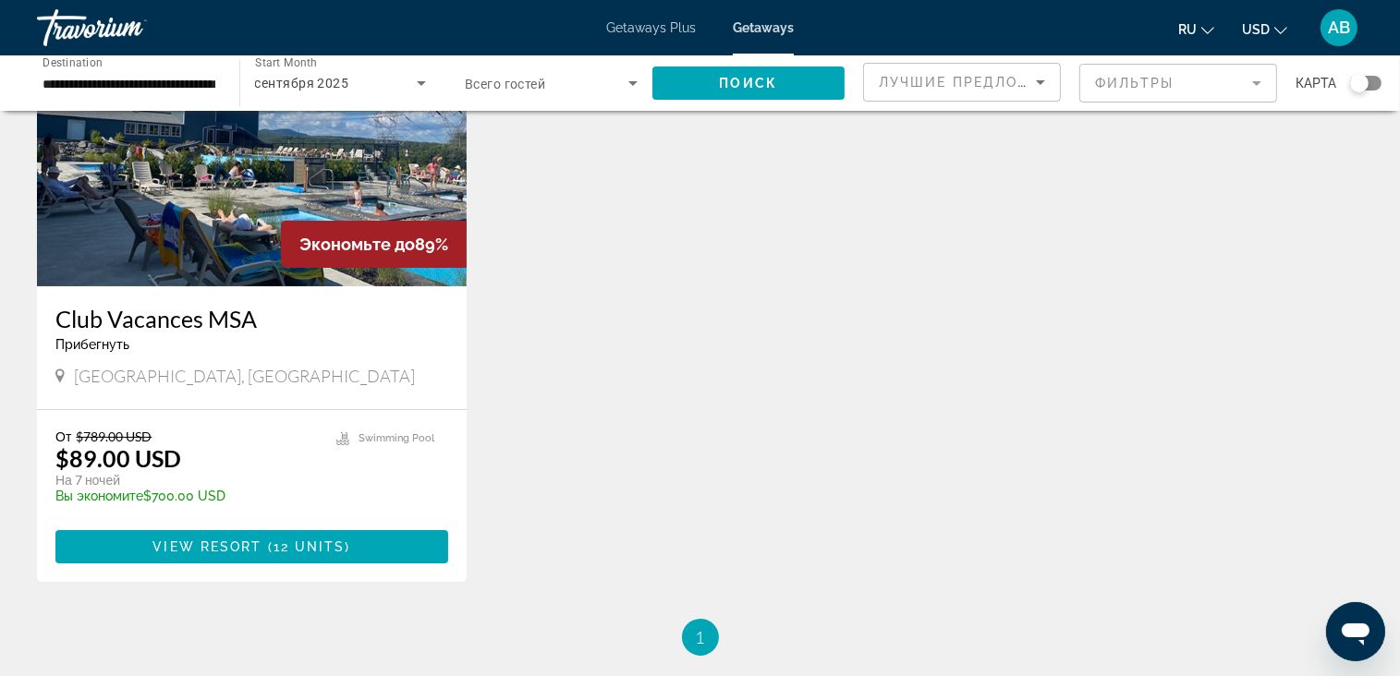
click at [159, 235] on img "Main content" at bounding box center [252, 139] width 430 height 296
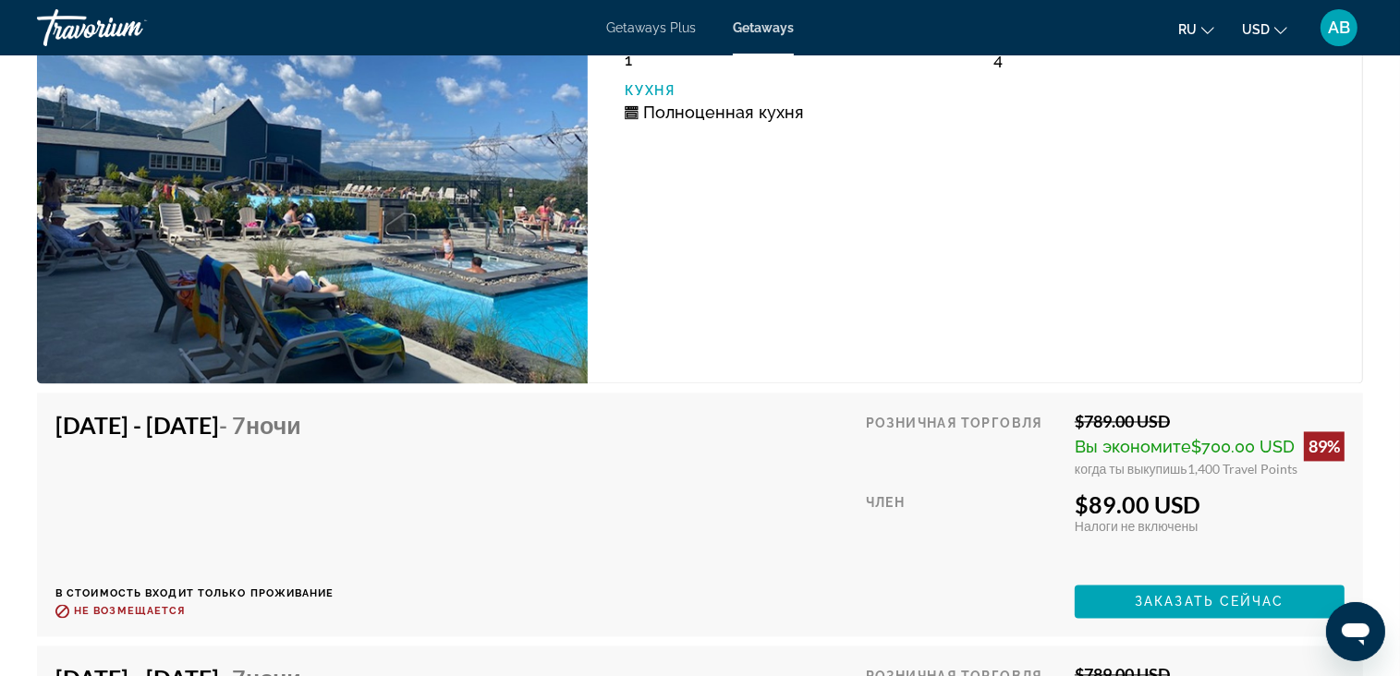
scroll to position [3696, 0]
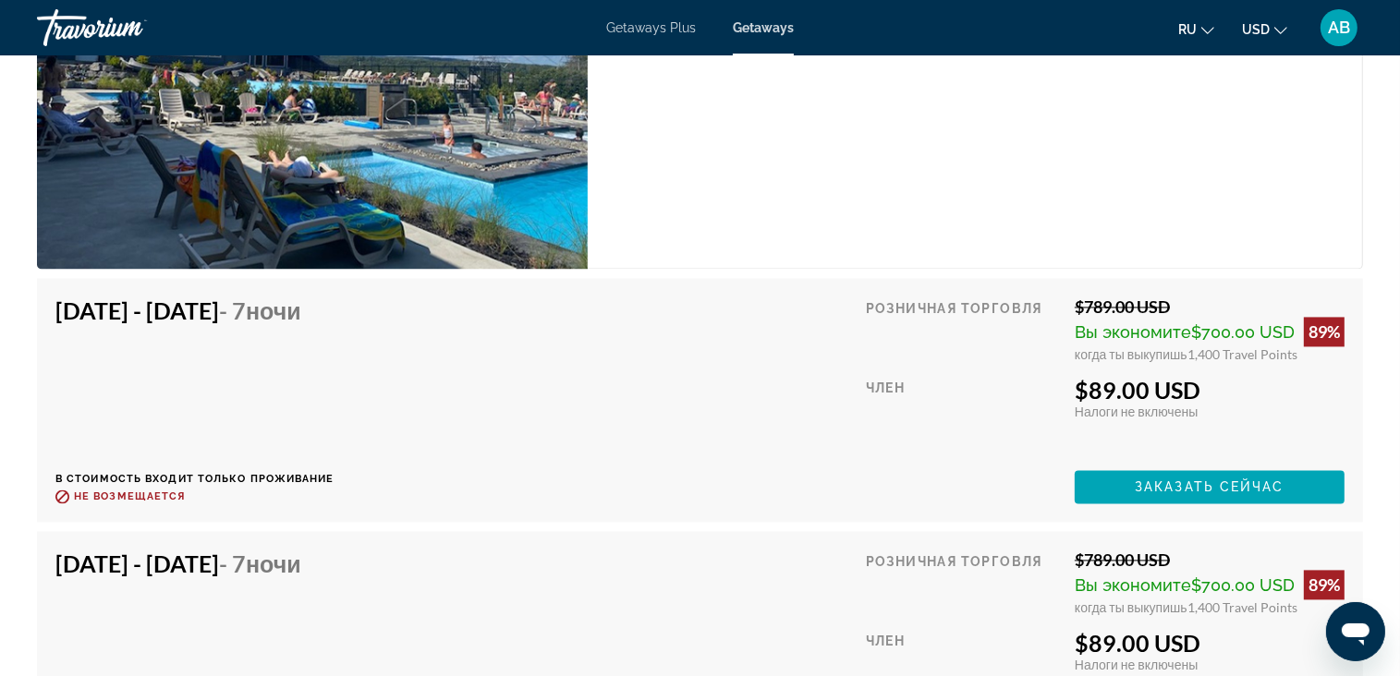
click at [1279, 29] on icon "Change currency" at bounding box center [1280, 30] width 13 height 13
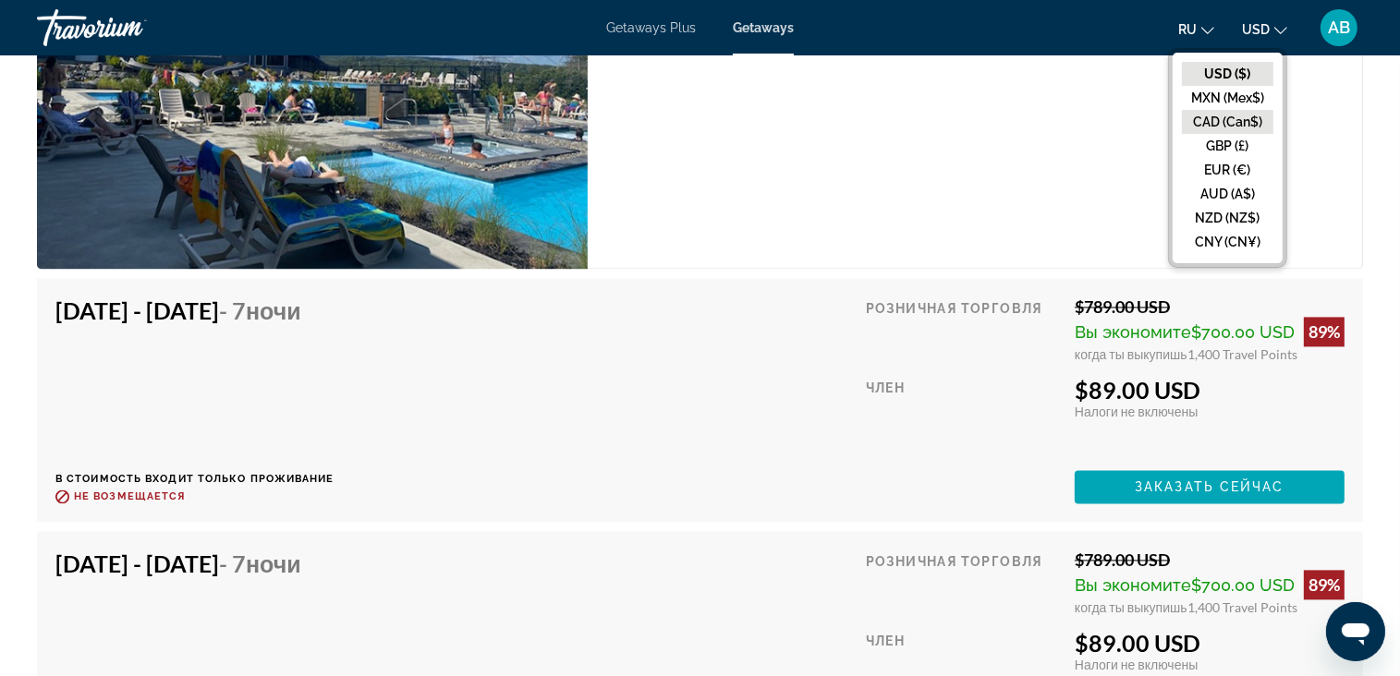
click at [1251, 121] on button "CAD (Can$)" at bounding box center [1227, 122] width 91 height 24
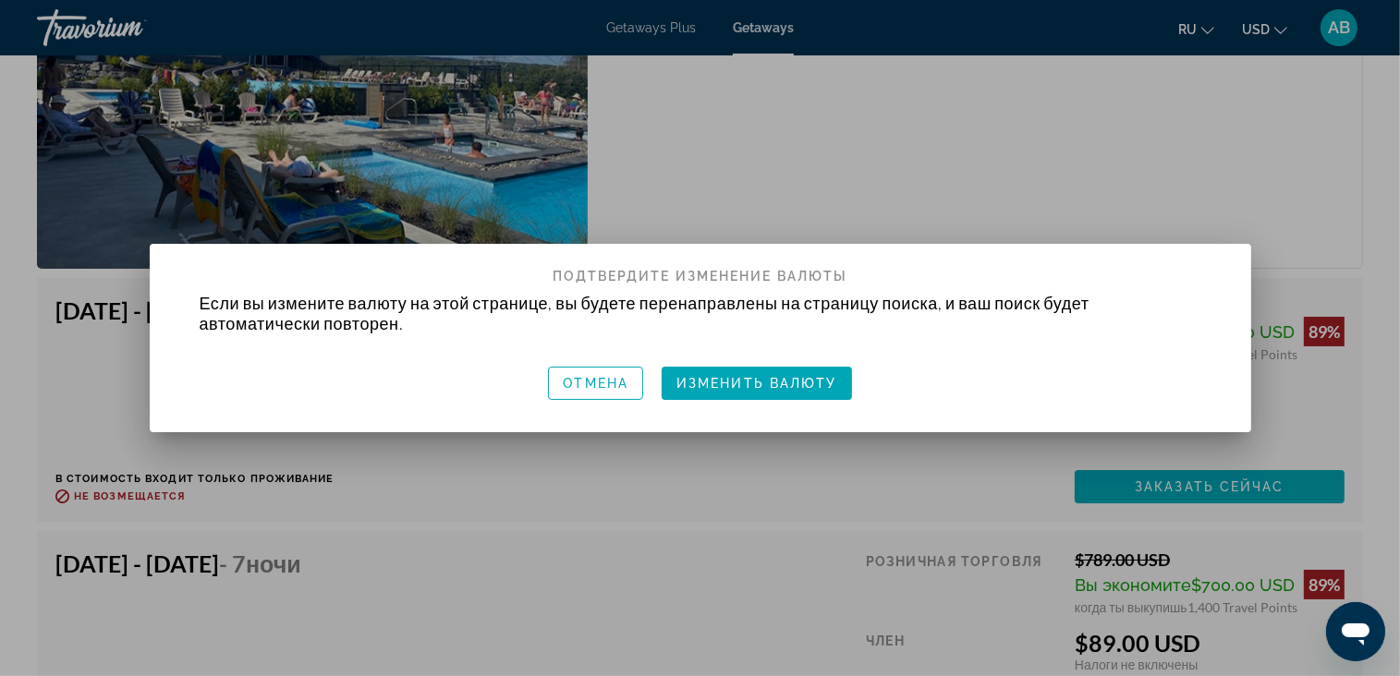
scroll to position [0, 0]
click at [768, 389] on span "Изменить валюту" at bounding box center [756, 383] width 161 height 15
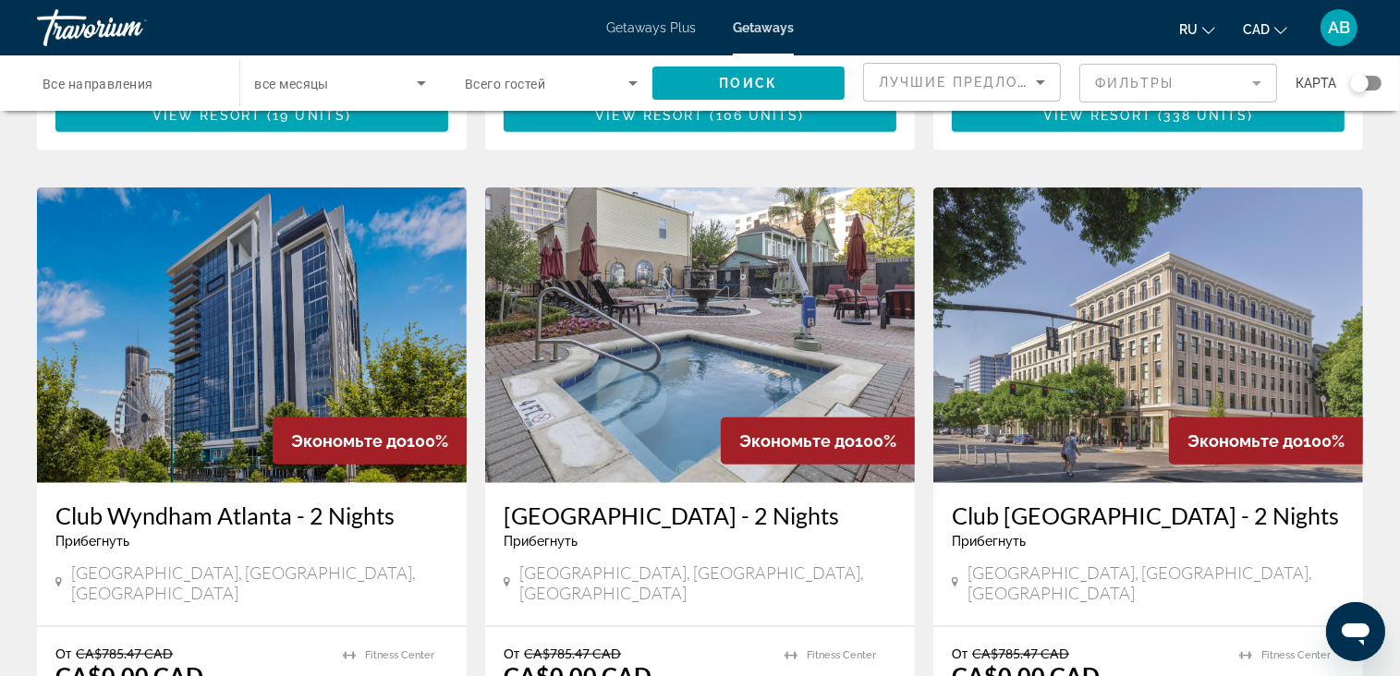
scroll to position [2033, 0]
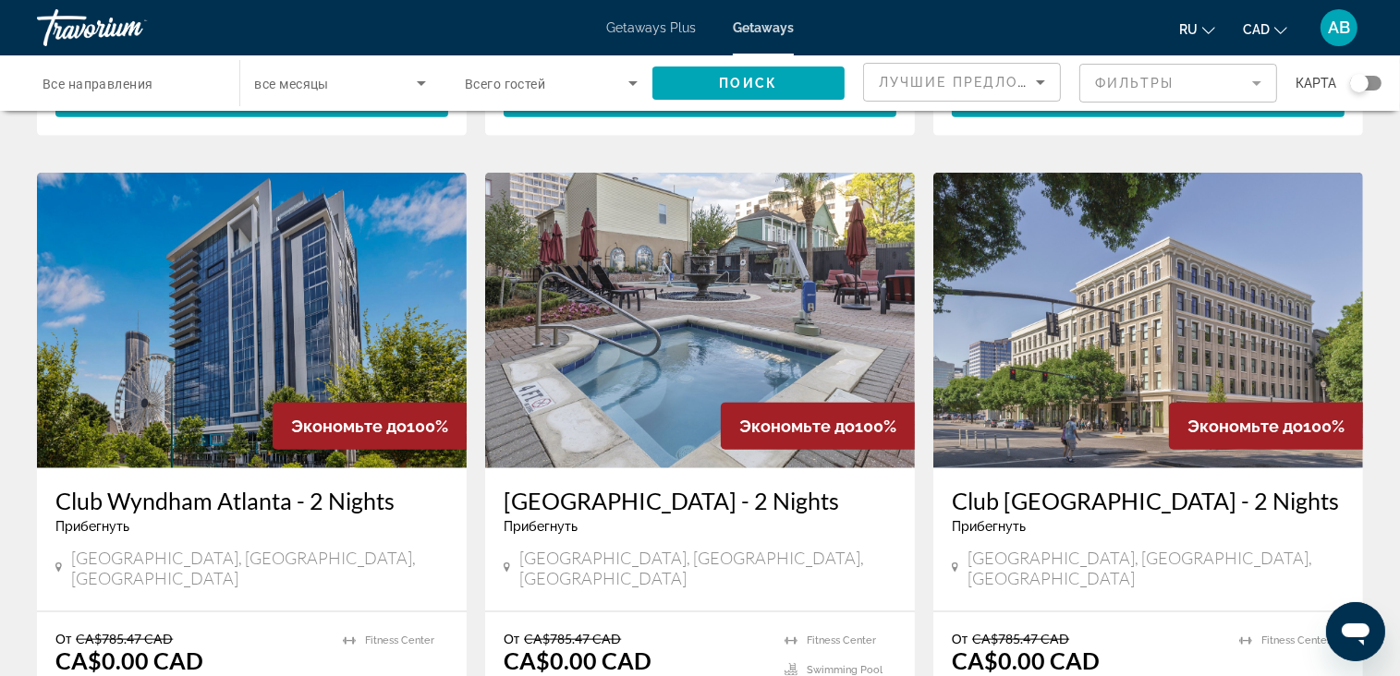
click at [1371, 87] on div "Search widget" at bounding box center [1365, 83] width 31 height 15
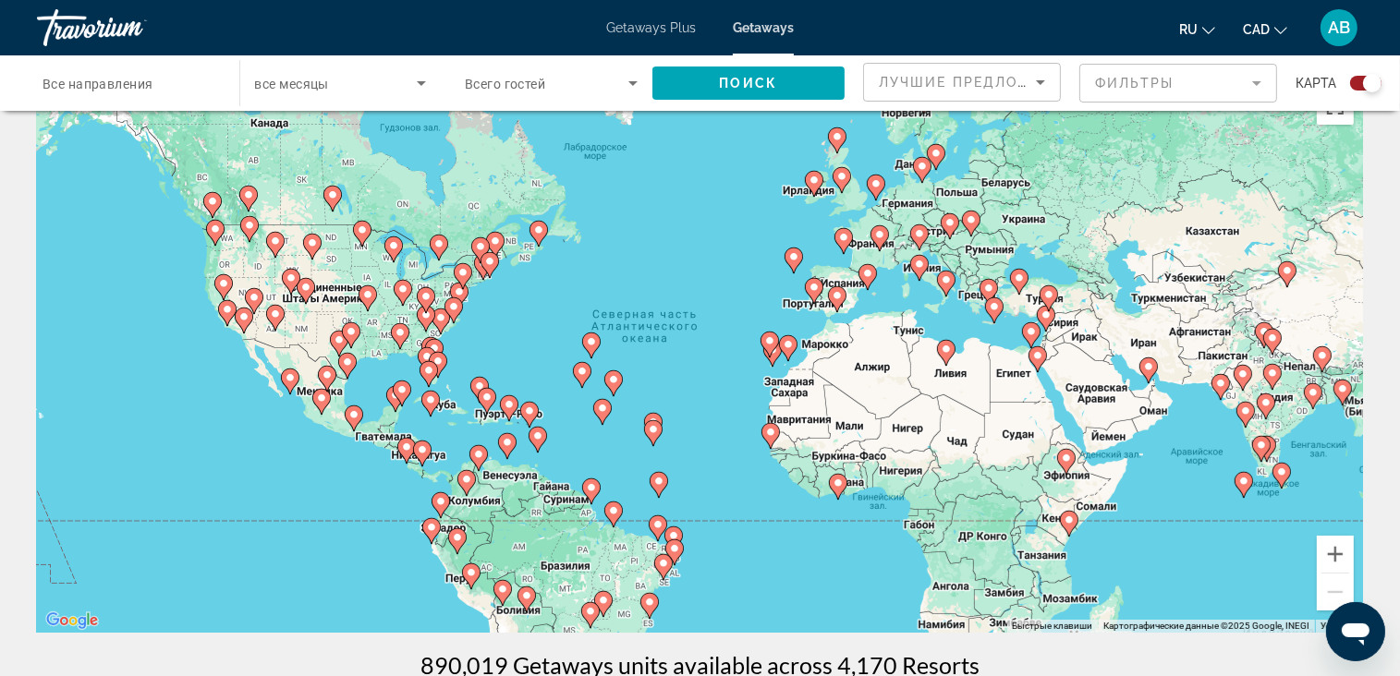
scroll to position [0, 0]
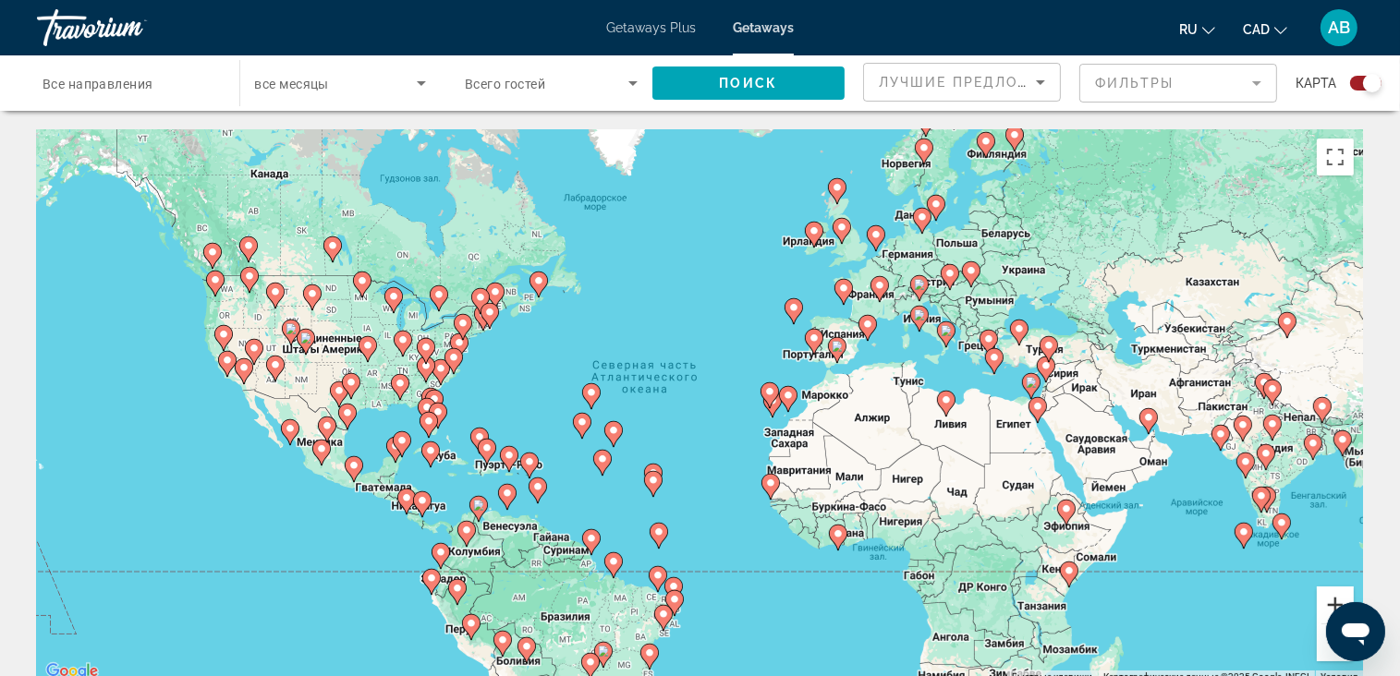
click at [1319, 602] on button "Увеличить" at bounding box center [1335, 605] width 37 height 37
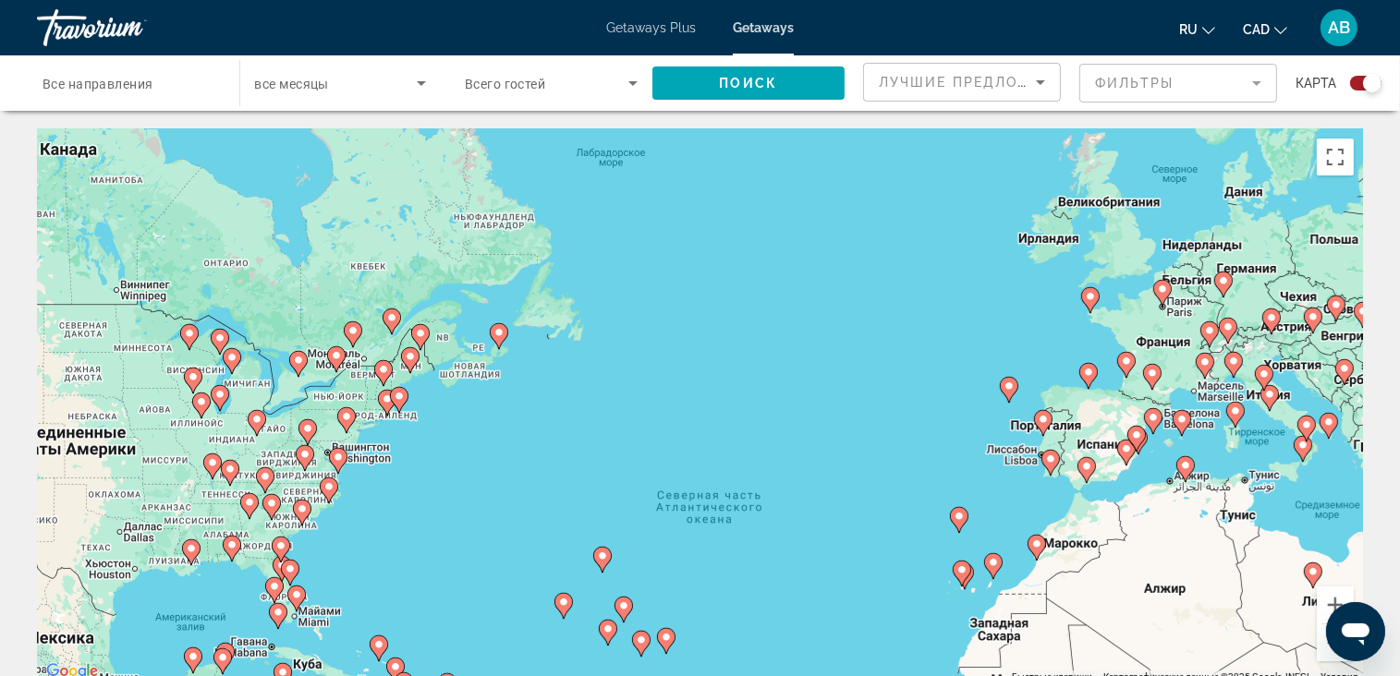
drag, startPoint x: 259, startPoint y: 283, endPoint x: 816, endPoint y: 480, distance: 590.9
click at [384, 450] on div "Чтобы активировать перетаскивание с помощью клавиатуры, нажмите Alt + Ввод. Пос…" at bounding box center [700, 406] width 1326 height 554
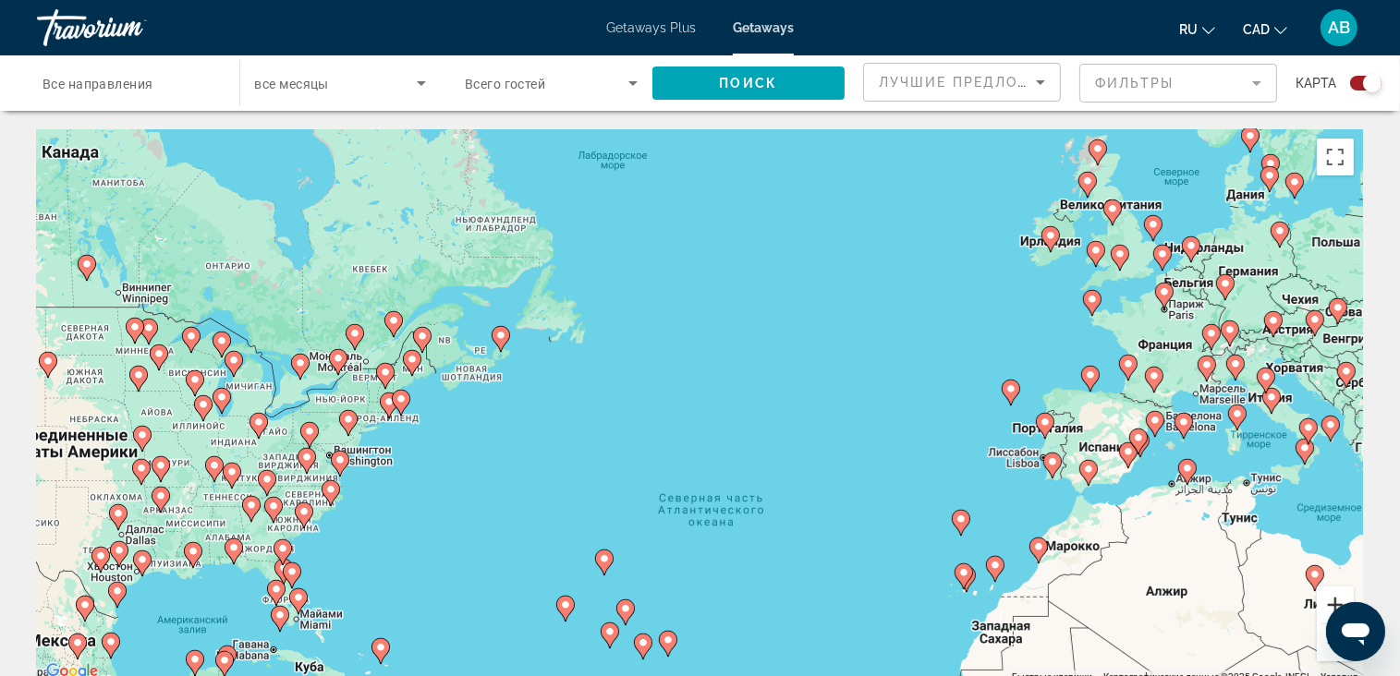
click at [1323, 598] on button "Увеличить" at bounding box center [1335, 605] width 37 height 37
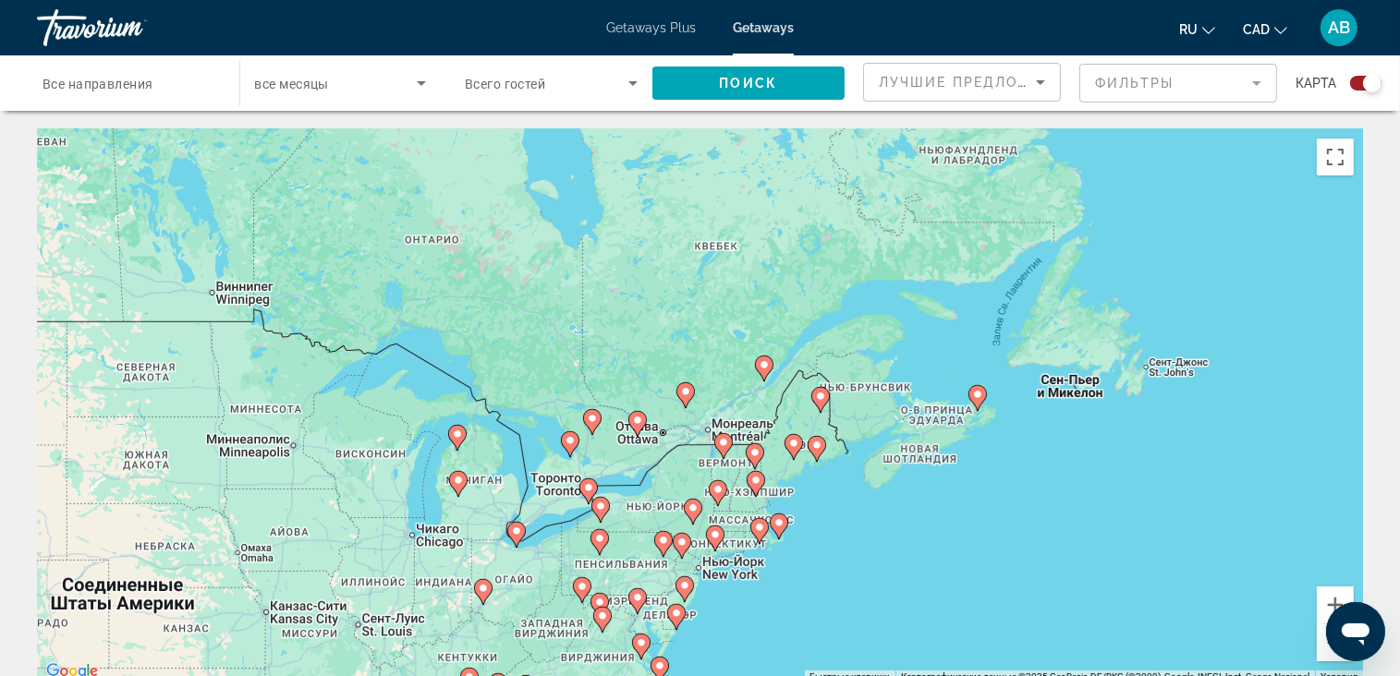
drag, startPoint x: 128, startPoint y: 403, endPoint x: 806, endPoint y: 517, distance: 686.8
click at [806, 517] on div "Чтобы активировать перетаскивание с помощью клавиатуры, нажмите Alt + Ввод. Пос…" at bounding box center [700, 406] width 1326 height 554
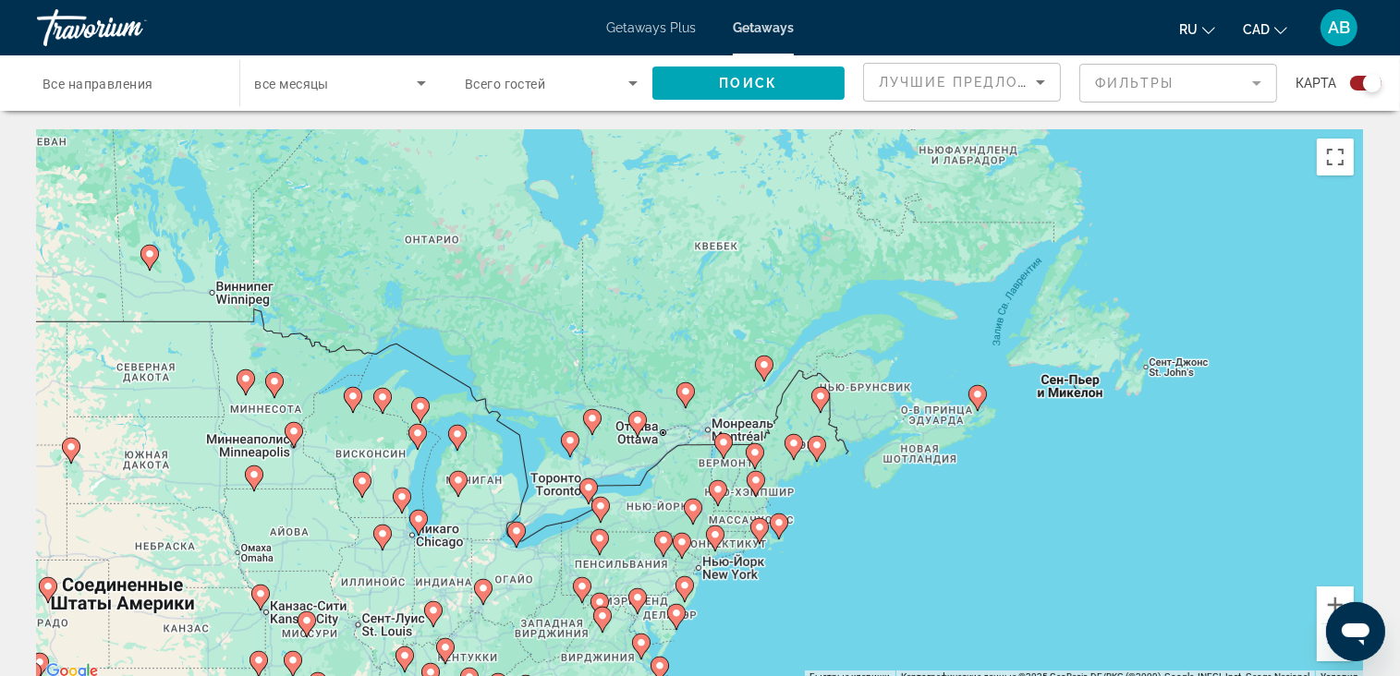
click at [769, 368] on image "Main content" at bounding box center [764, 364] width 11 height 11
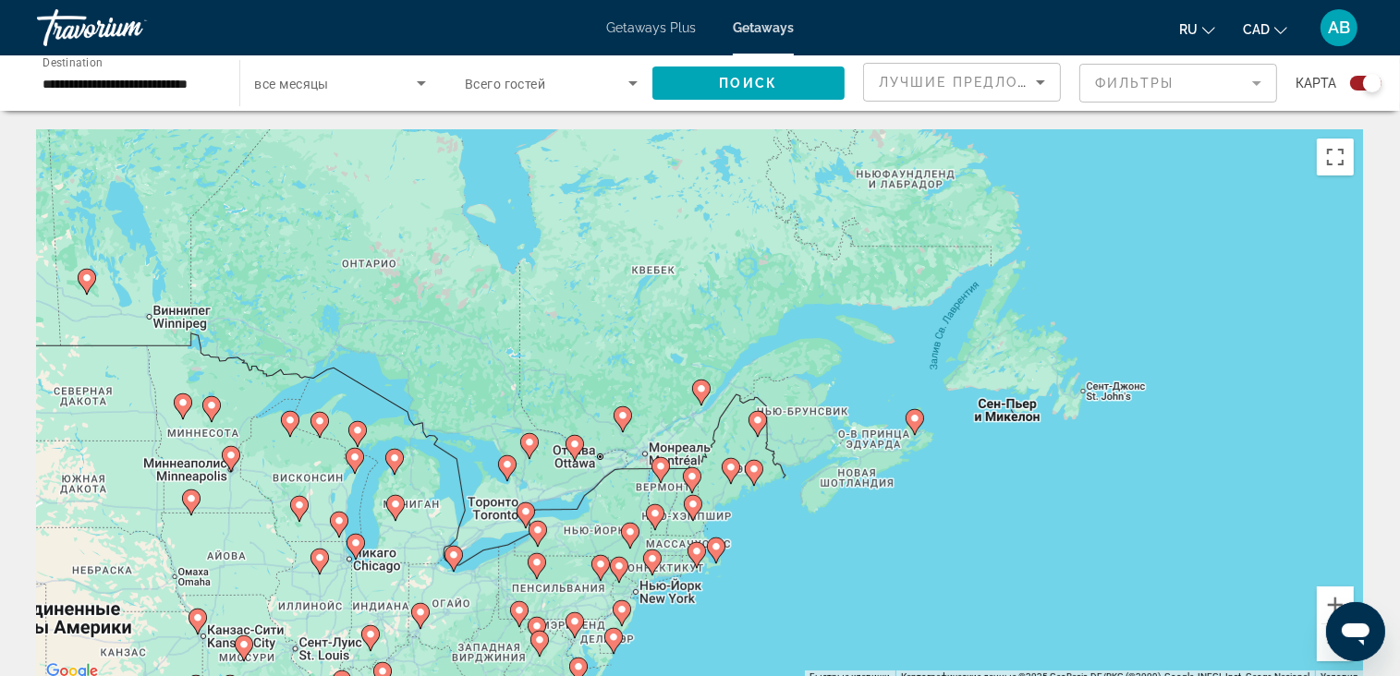
click at [706, 396] on icon "Main content" at bounding box center [701, 393] width 18 height 26
type input "**********"
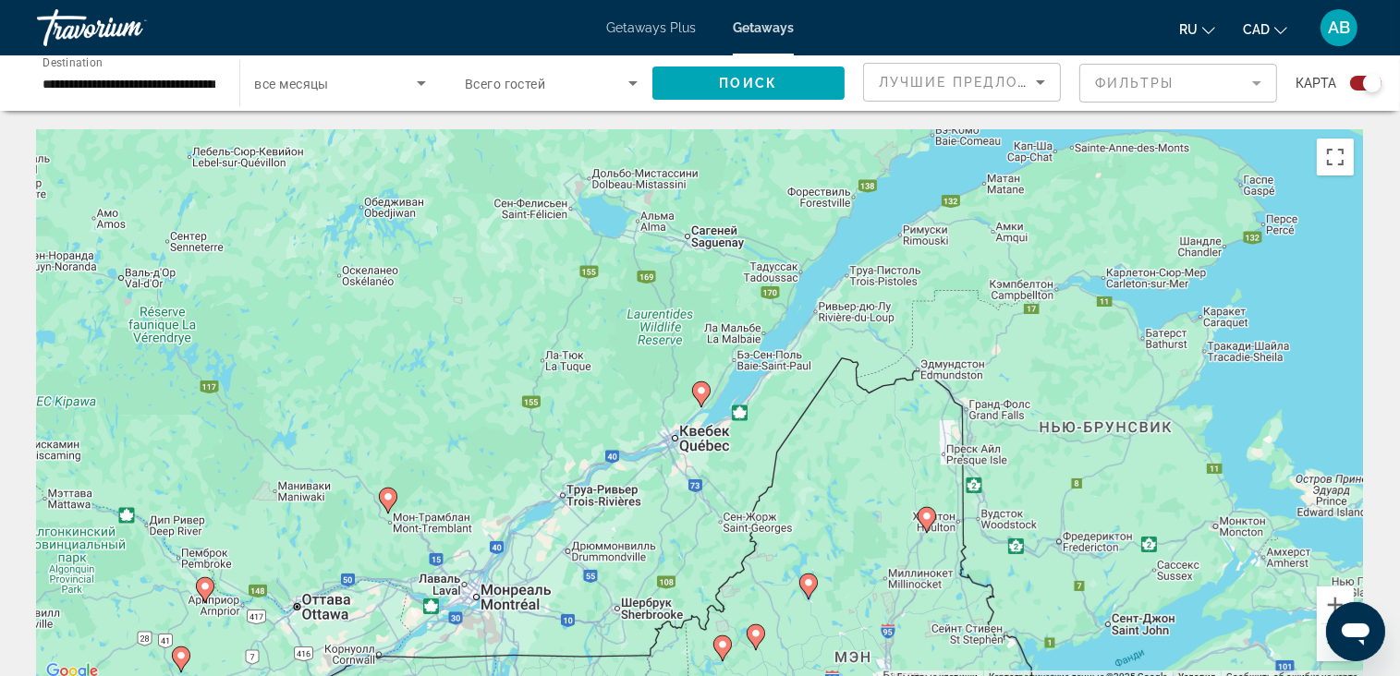
click at [699, 394] on image "Main content" at bounding box center [701, 390] width 11 height 11
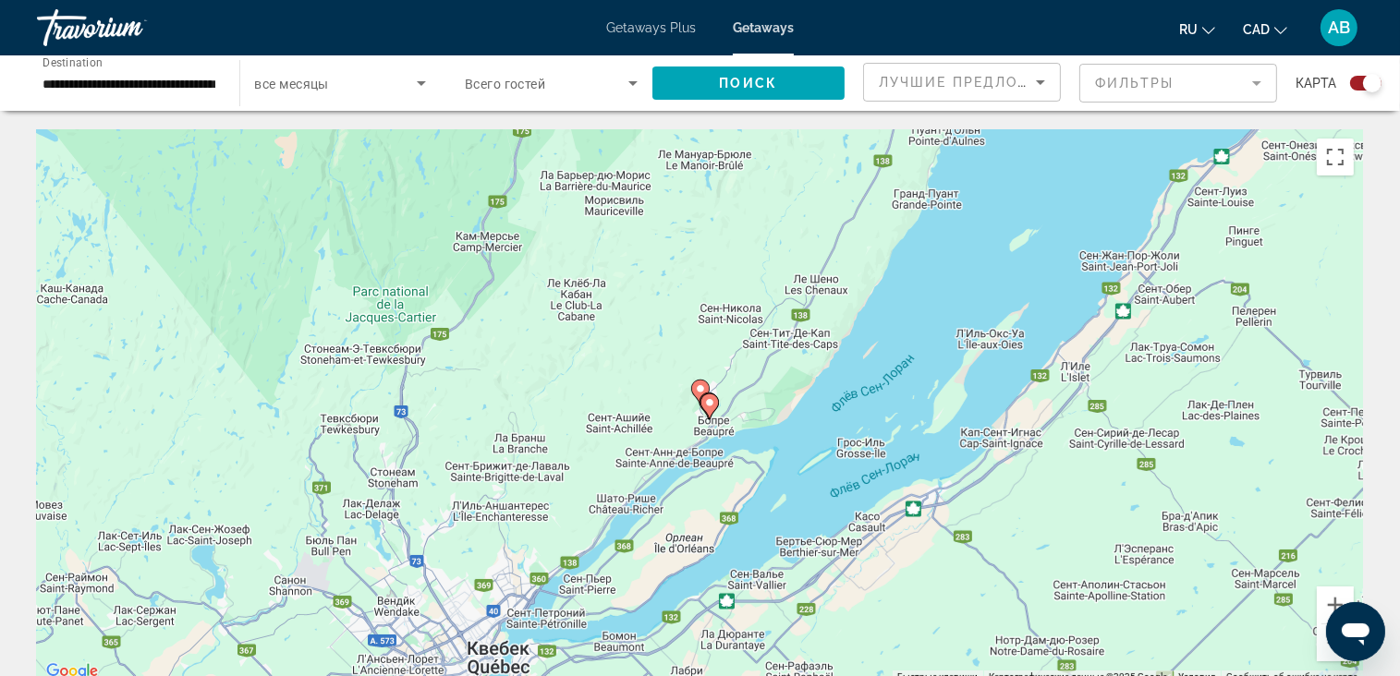
click at [713, 407] on image "Main content" at bounding box center [709, 402] width 11 height 11
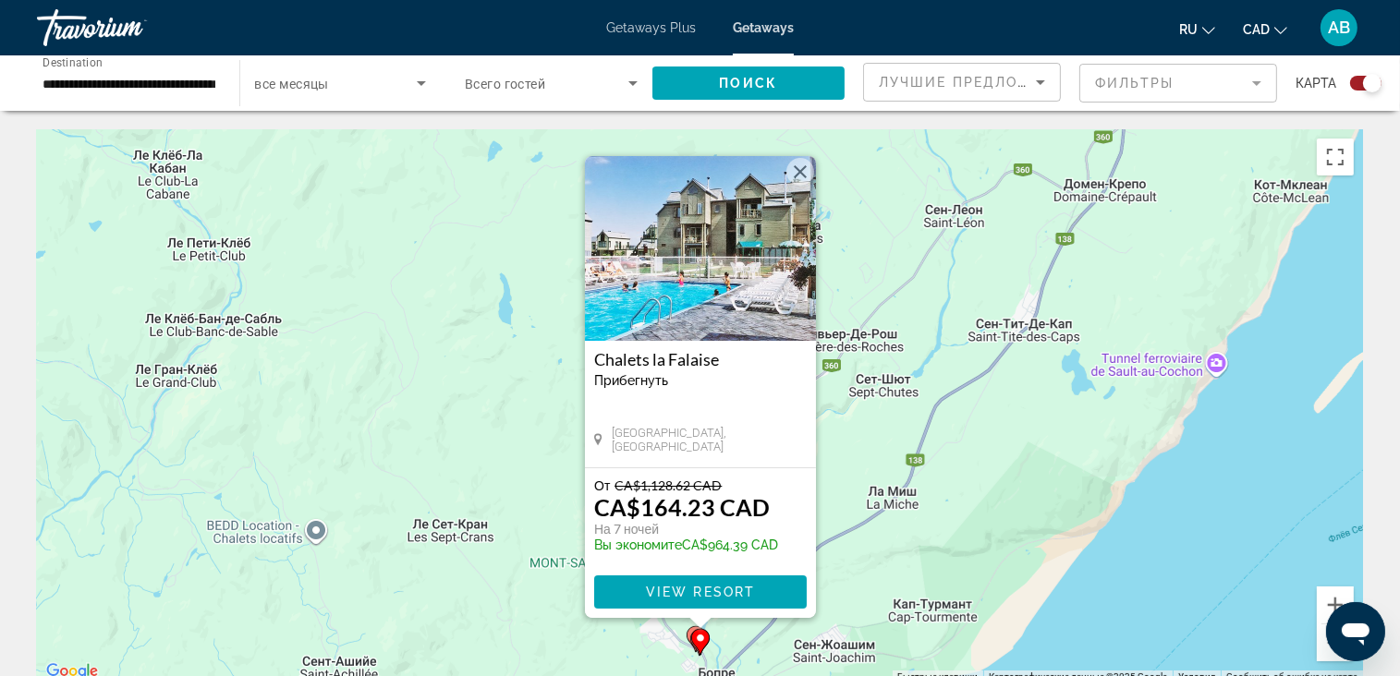
click at [693, 636] on icon "Main content" at bounding box center [699, 642] width 17 height 24
click at [695, 646] on icon "Main content" at bounding box center [700, 642] width 18 height 26
click at [685, 629] on div "Чтобы активировать перетаскивание с помощью клавиатуры, нажмите Alt + Ввод. Пос…" at bounding box center [700, 406] width 1326 height 554
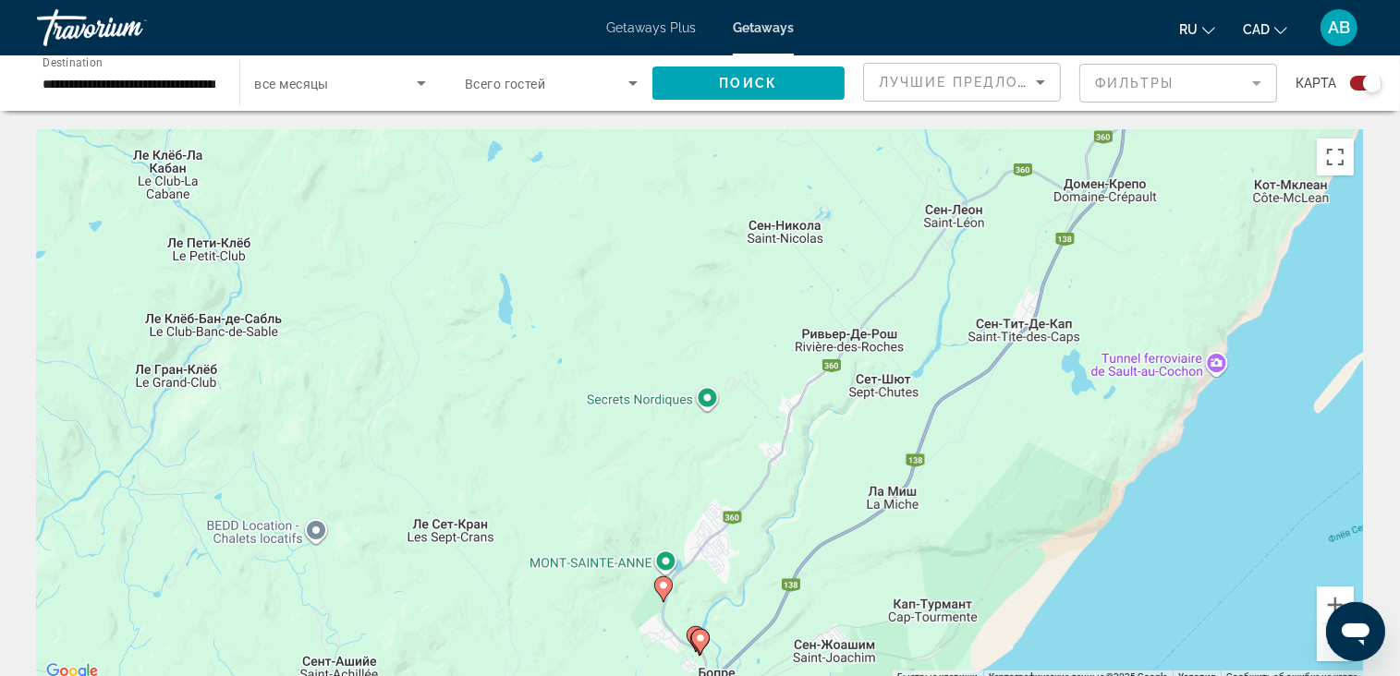
click at [687, 635] on icon "Main content" at bounding box center [695, 639] width 17 height 24
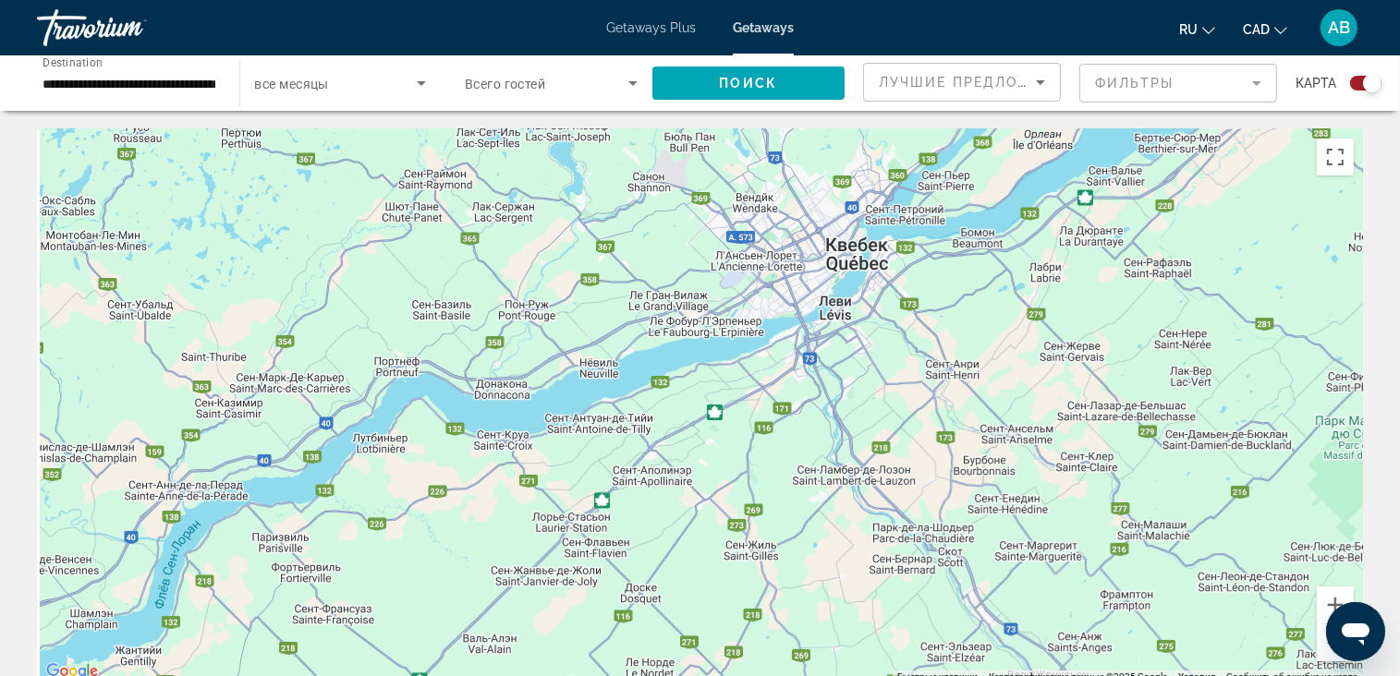
drag, startPoint x: 558, startPoint y: 584, endPoint x: 929, endPoint y: 192, distance: 539.2
click at [929, 192] on div "Чтобы активировать перетаскивание с помощью клавиатуры, нажмите Alt + Ввод. Пос…" at bounding box center [700, 406] width 1326 height 554
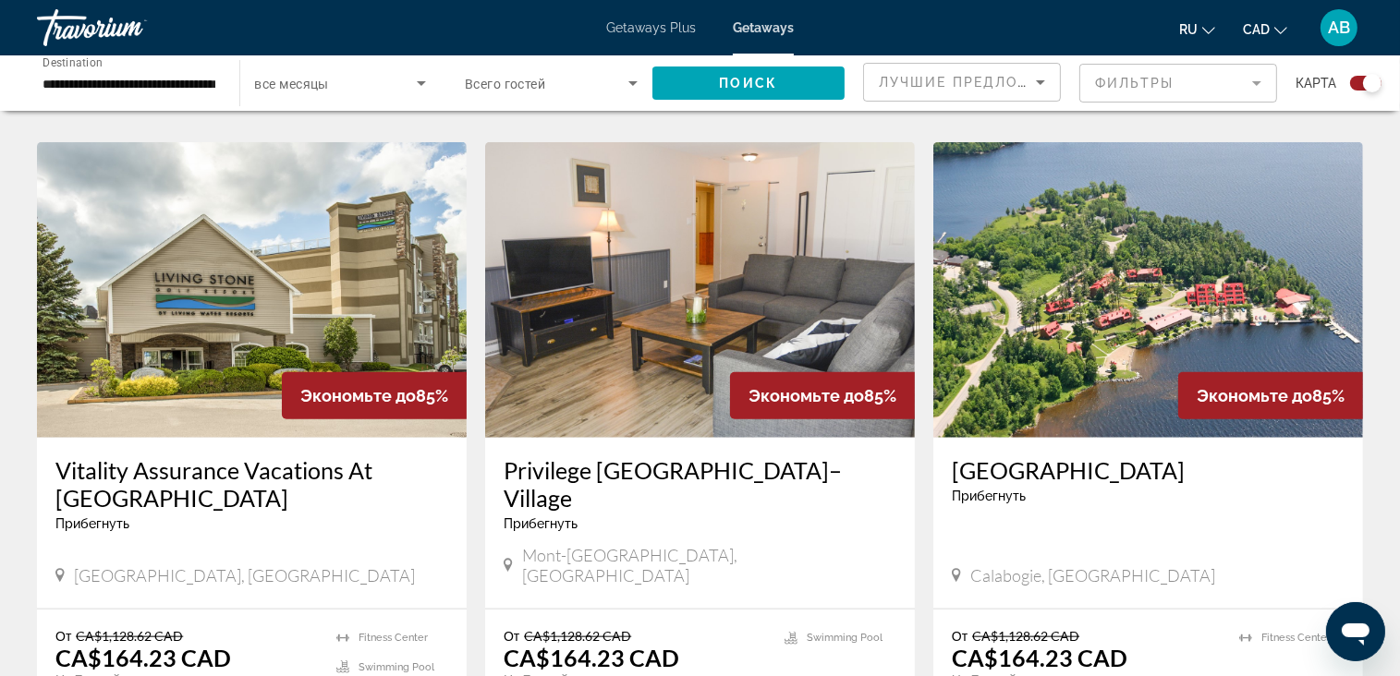
scroll to position [1756, 0]
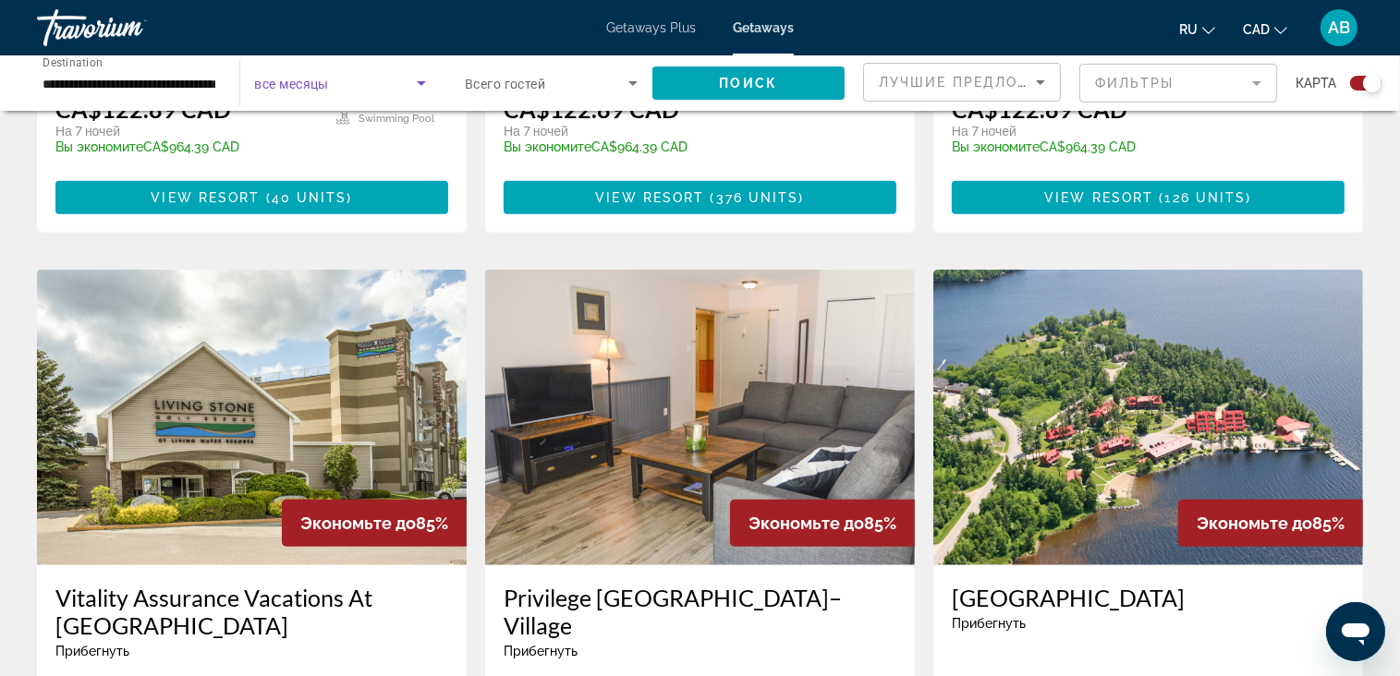
click at [425, 78] on icon "Search widget" at bounding box center [421, 83] width 22 height 22
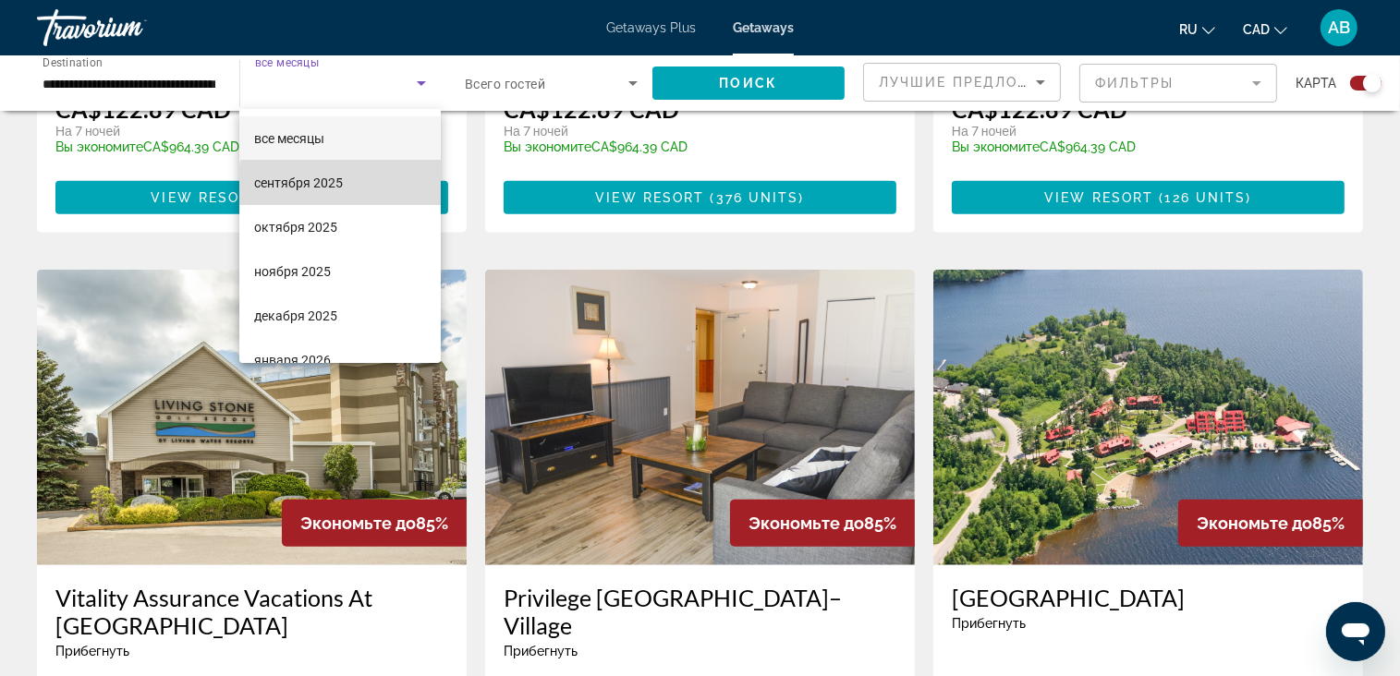
click at [357, 186] on mat-option "сентября 2025" at bounding box center [339, 183] width 201 height 44
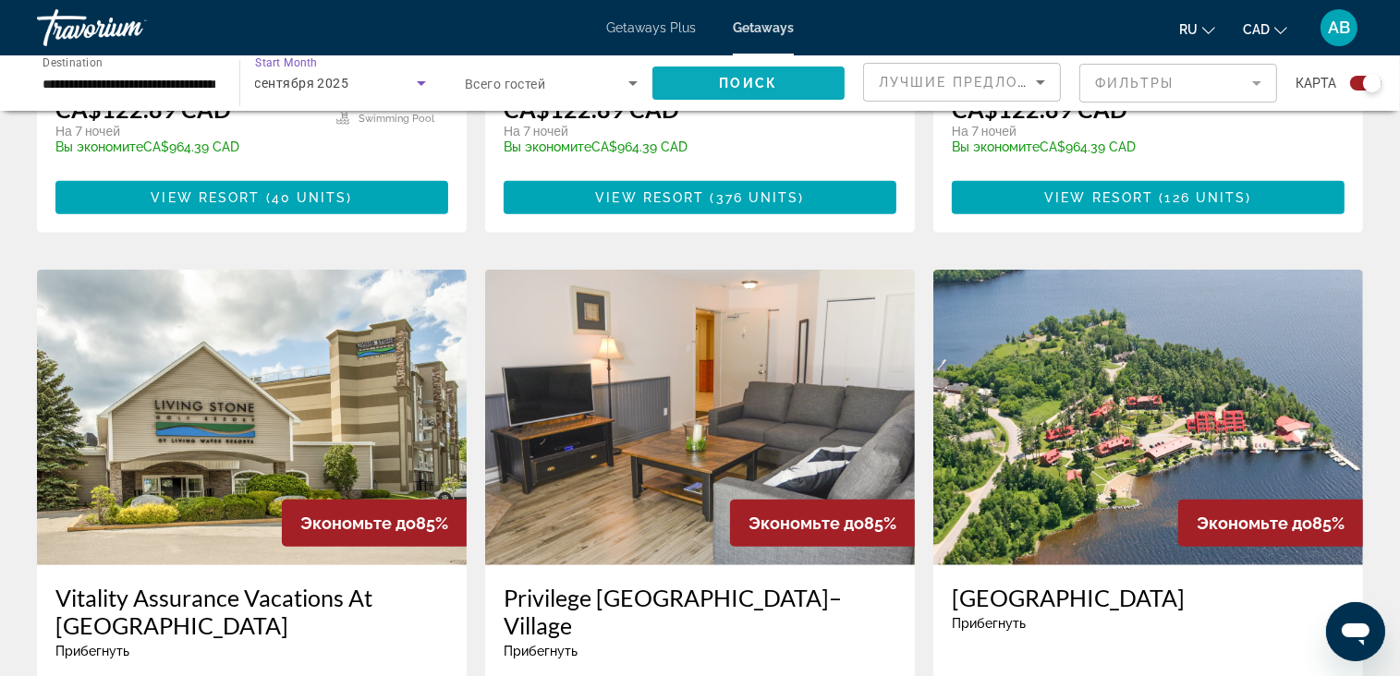
click at [704, 87] on span "Search widget" at bounding box center [748, 83] width 193 height 44
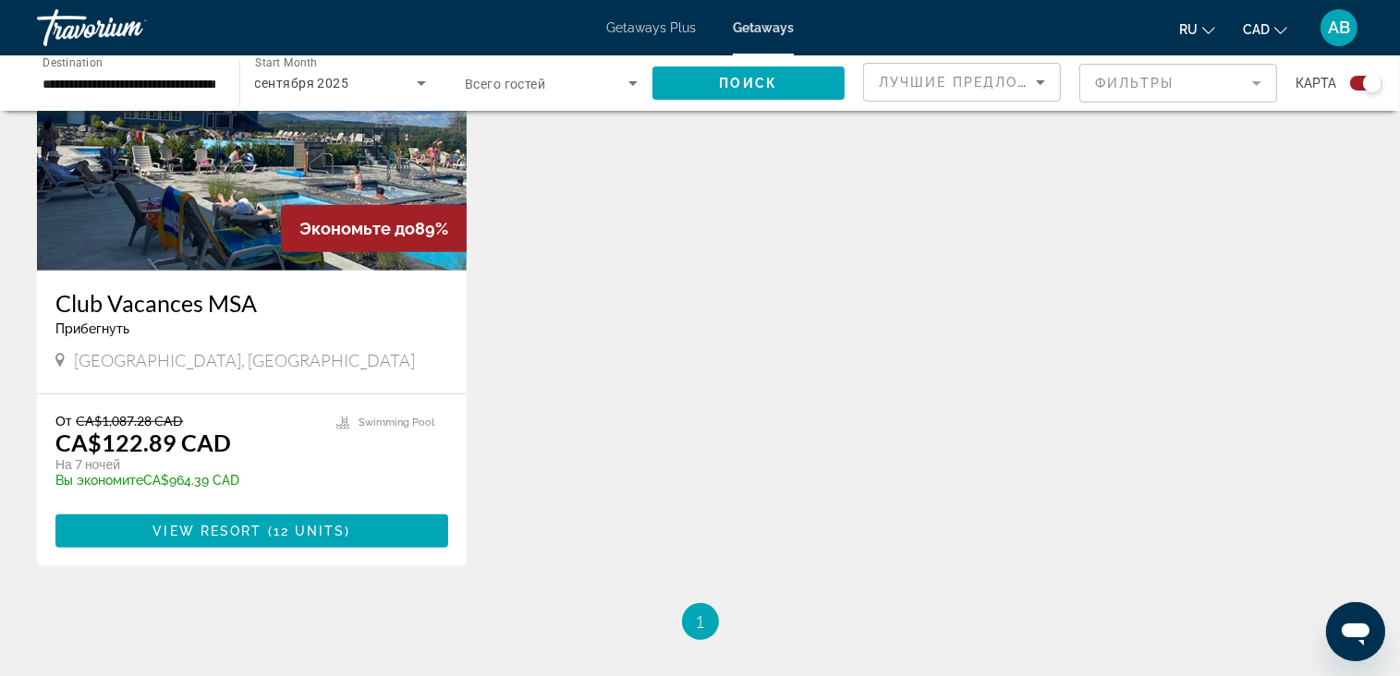
scroll to position [832, 0]
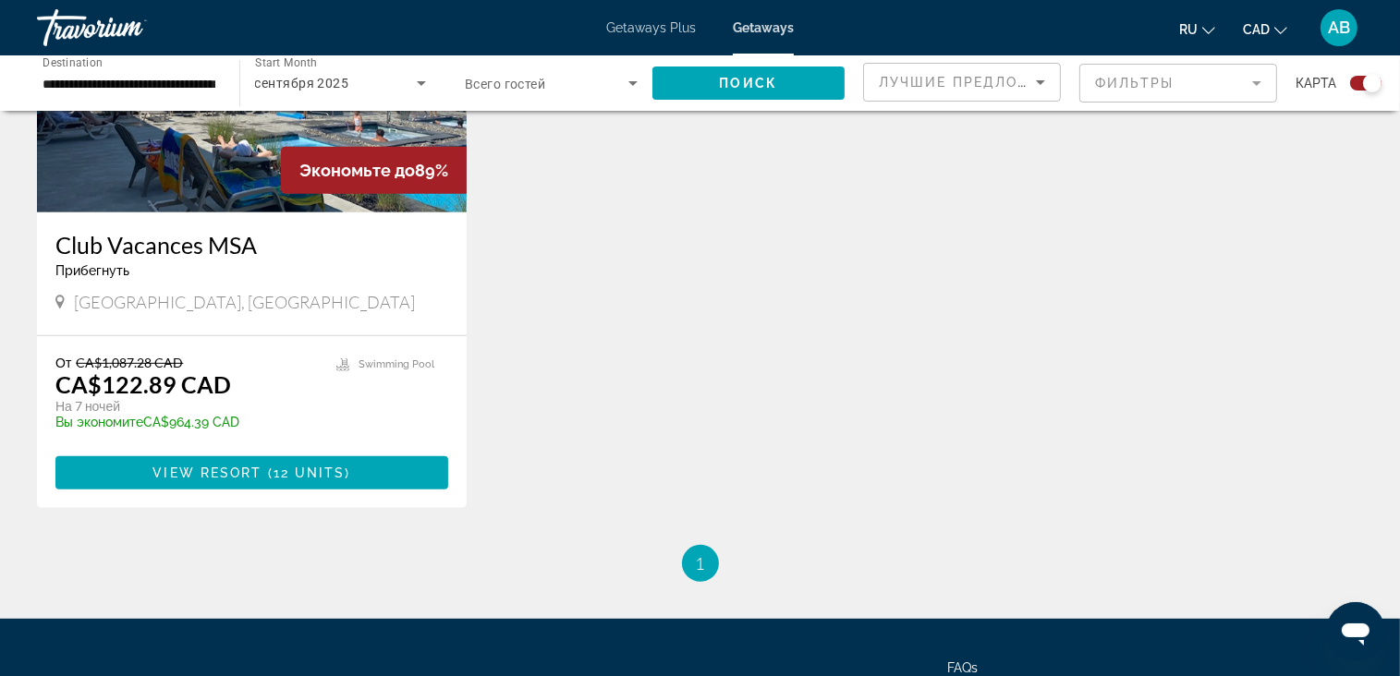
click at [113, 151] on img "Main content" at bounding box center [252, 65] width 430 height 296
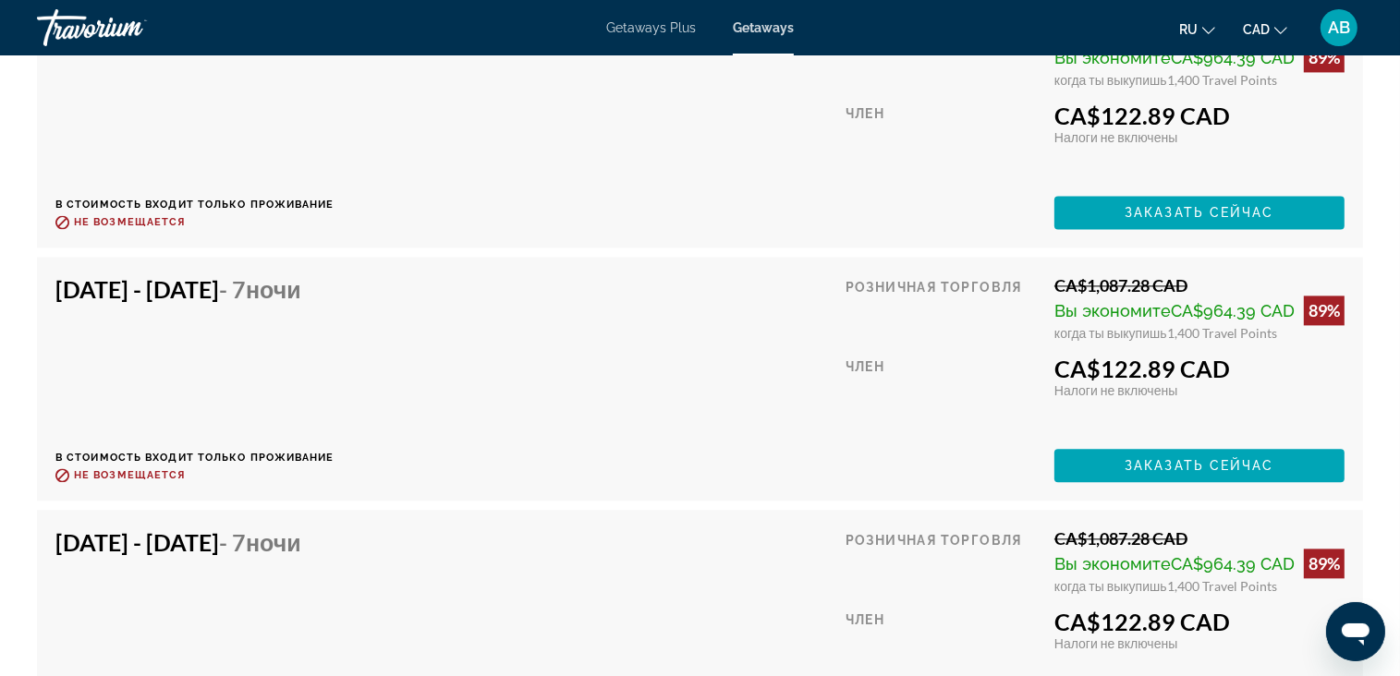
scroll to position [3973, 0]
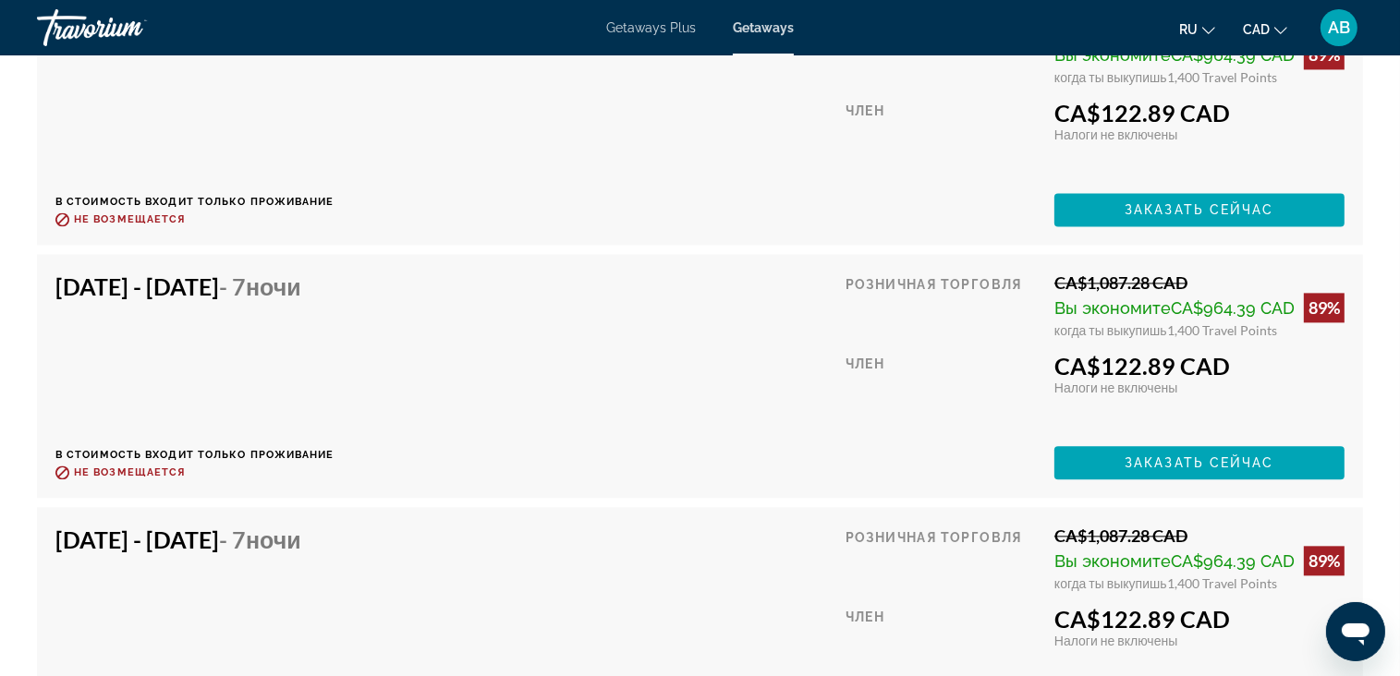
click at [1137, 456] on span "Заказать сейчас" at bounding box center [1199, 463] width 150 height 15
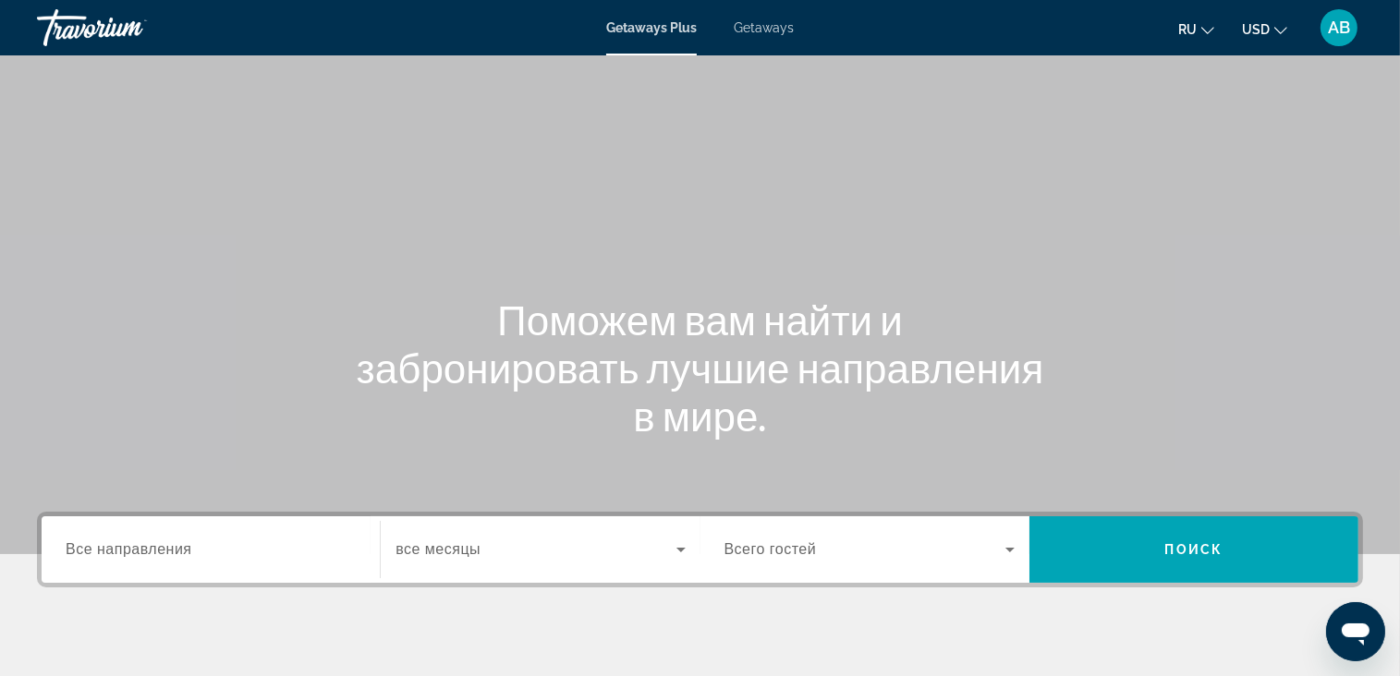
click at [1271, 36] on button "USD USD ($) MXN (Mex$) CAD (Can$) GBP (£) EUR (€) AUD (A$) NZD (NZ$) CNY (CN¥)" at bounding box center [1264, 29] width 45 height 27
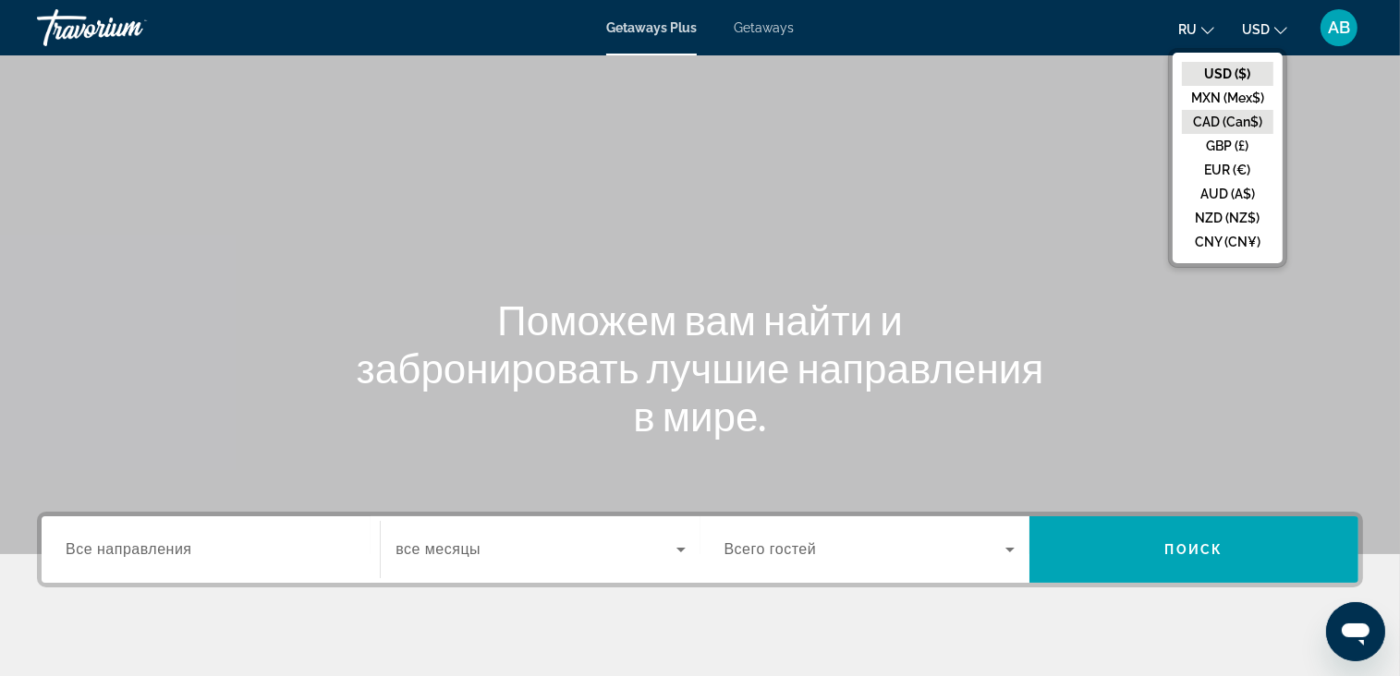
click at [1249, 118] on button "CAD (Can$)" at bounding box center [1227, 122] width 91 height 24
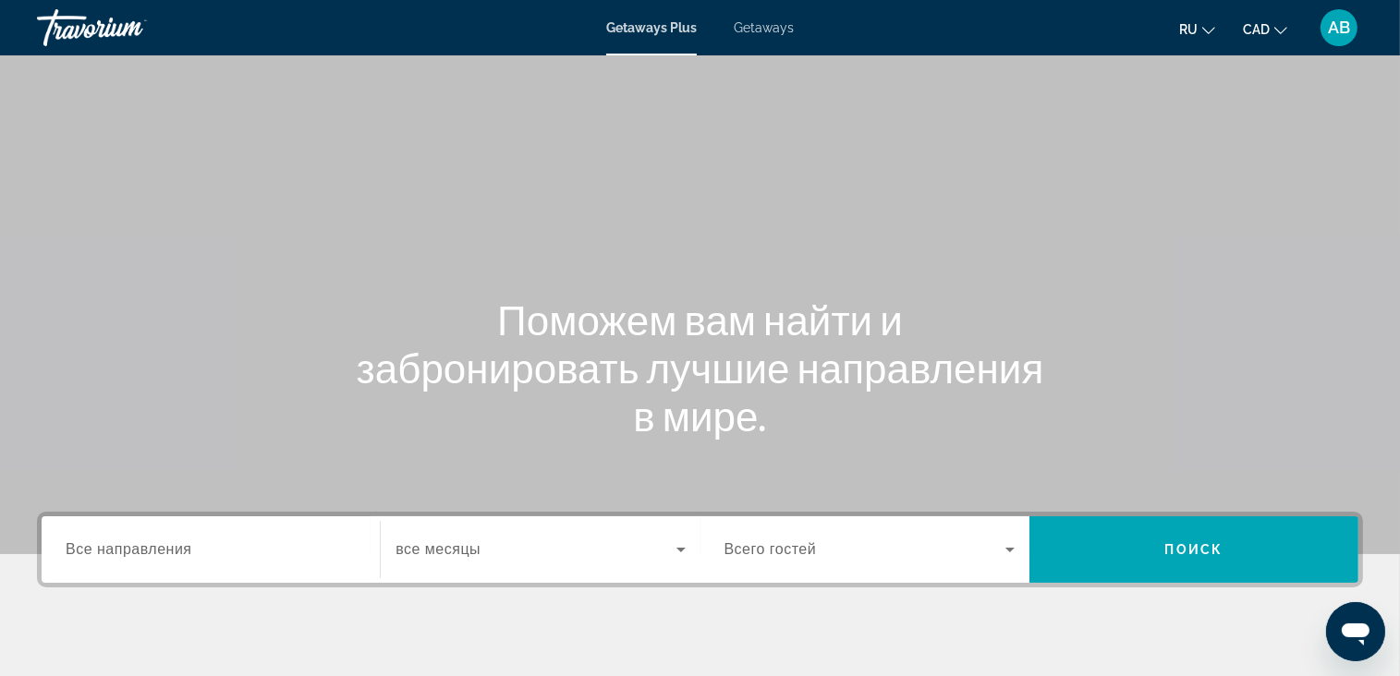
click at [761, 18] on div "Getaways Plus Getaways ru English Español Français Italiano Português русский C…" at bounding box center [700, 28] width 1400 height 48
click at [761, 26] on span "Getaways" at bounding box center [764, 27] width 60 height 15
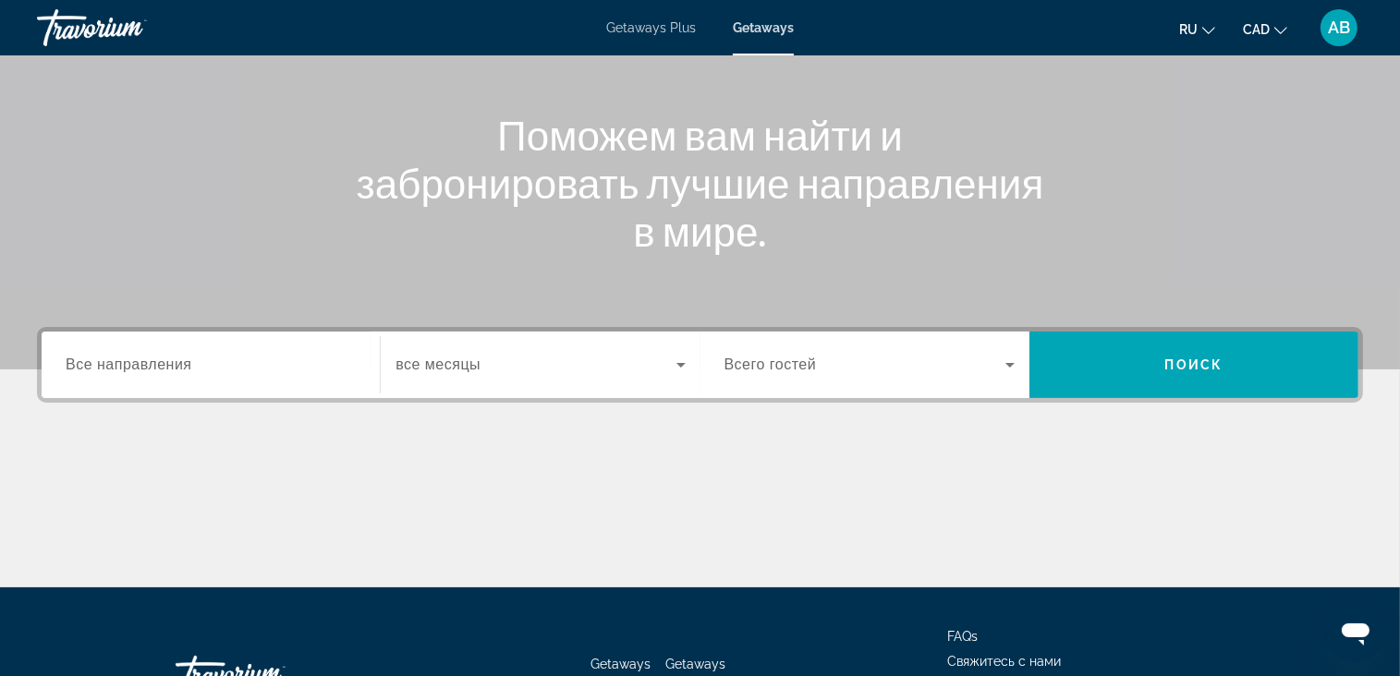
click at [660, 380] on div "Search widget" at bounding box center [539, 365] width 289 height 52
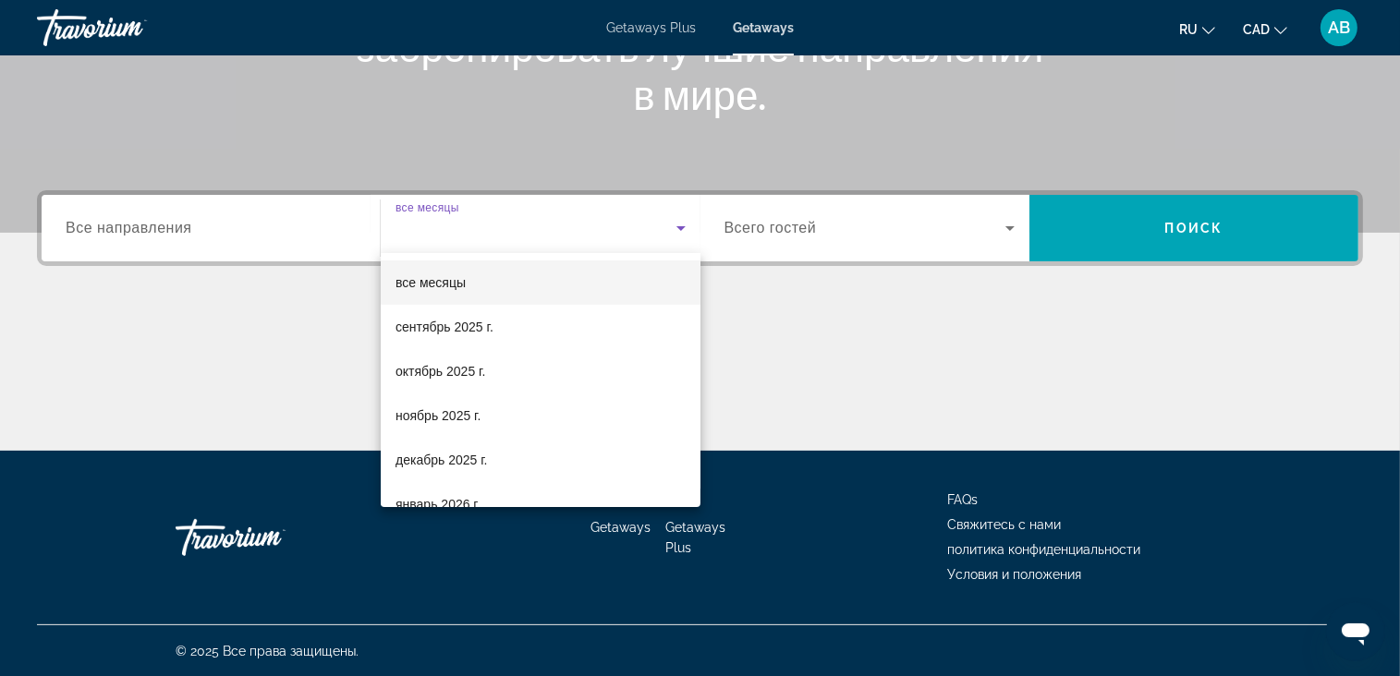
scroll to position [322, 0]
click at [531, 327] on mat-option "сентябрь 2025 г." at bounding box center [541, 327] width 320 height 44
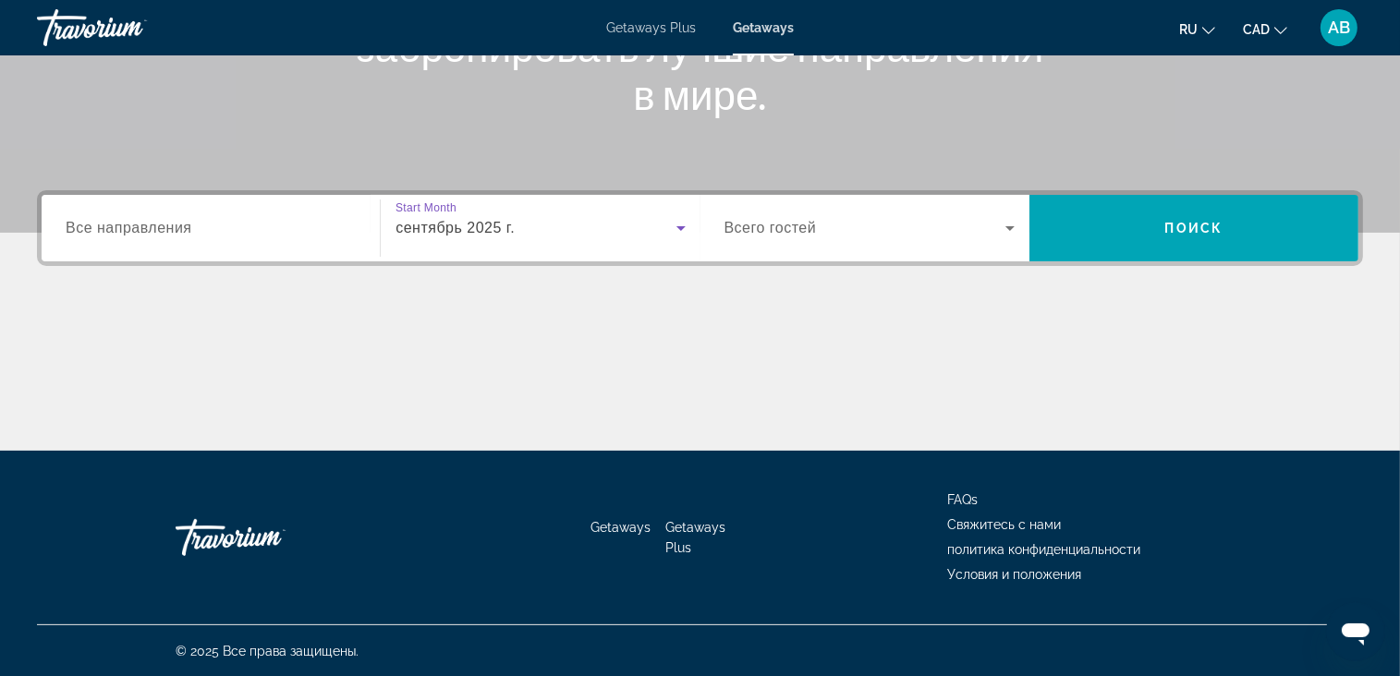
click at [949, 206] on div "Search widget" at bounding box center [869, 228] width 290 height 52
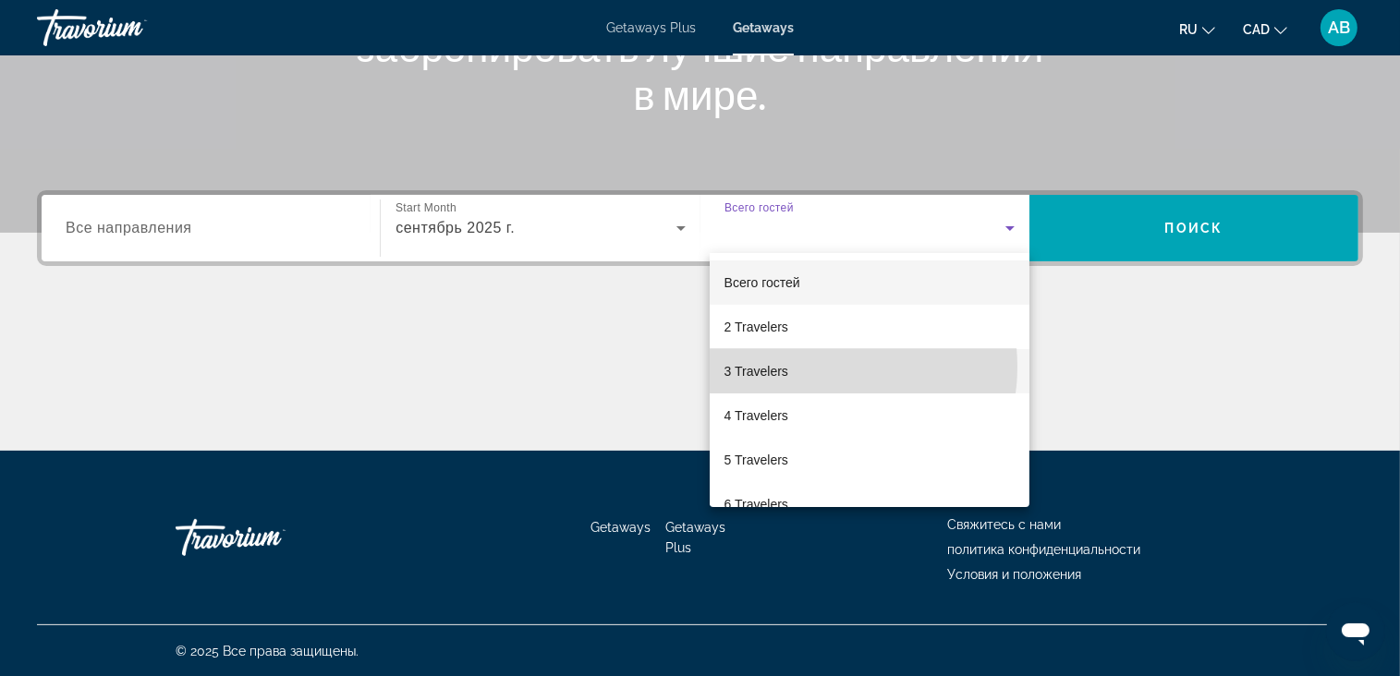
click at [817, 367] on mat-option "3 Travelers" at bounding box center [870, 371] width 320 height 44
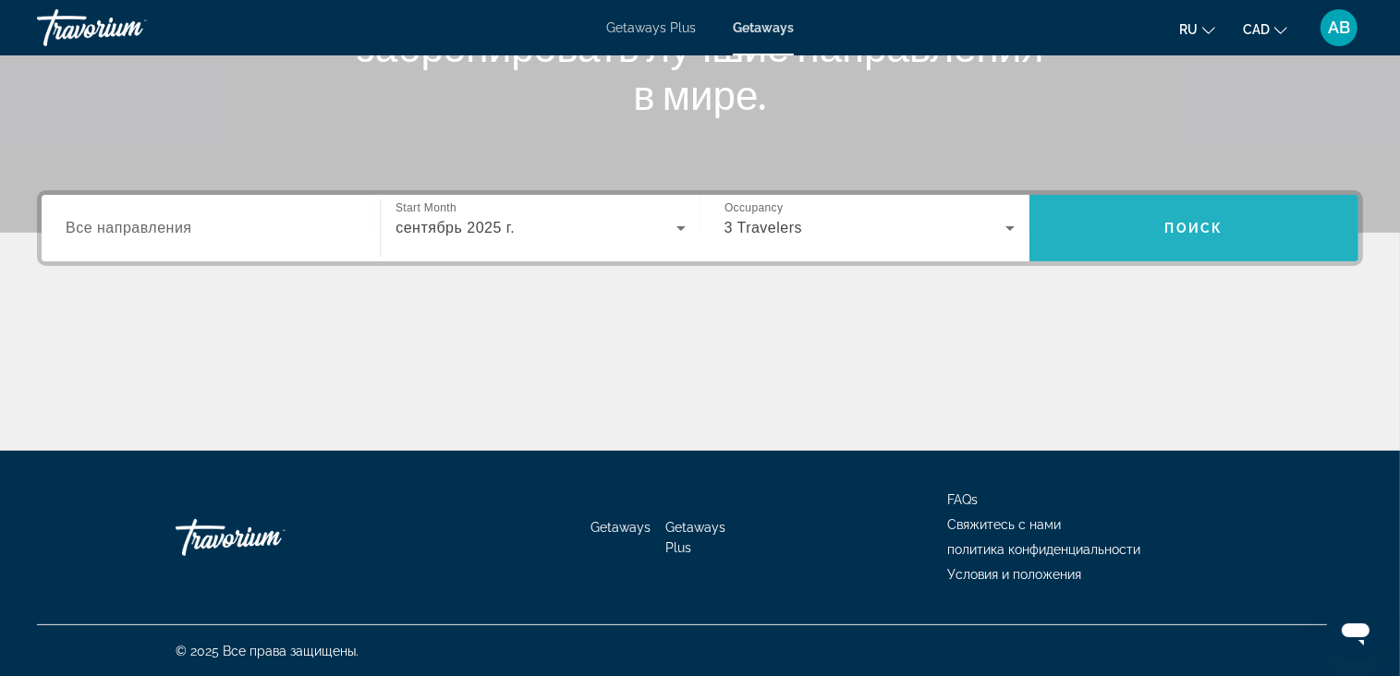
click at [1189, 211] on span "Search widget" at bounding box center [1193, 228] width 329 height 44
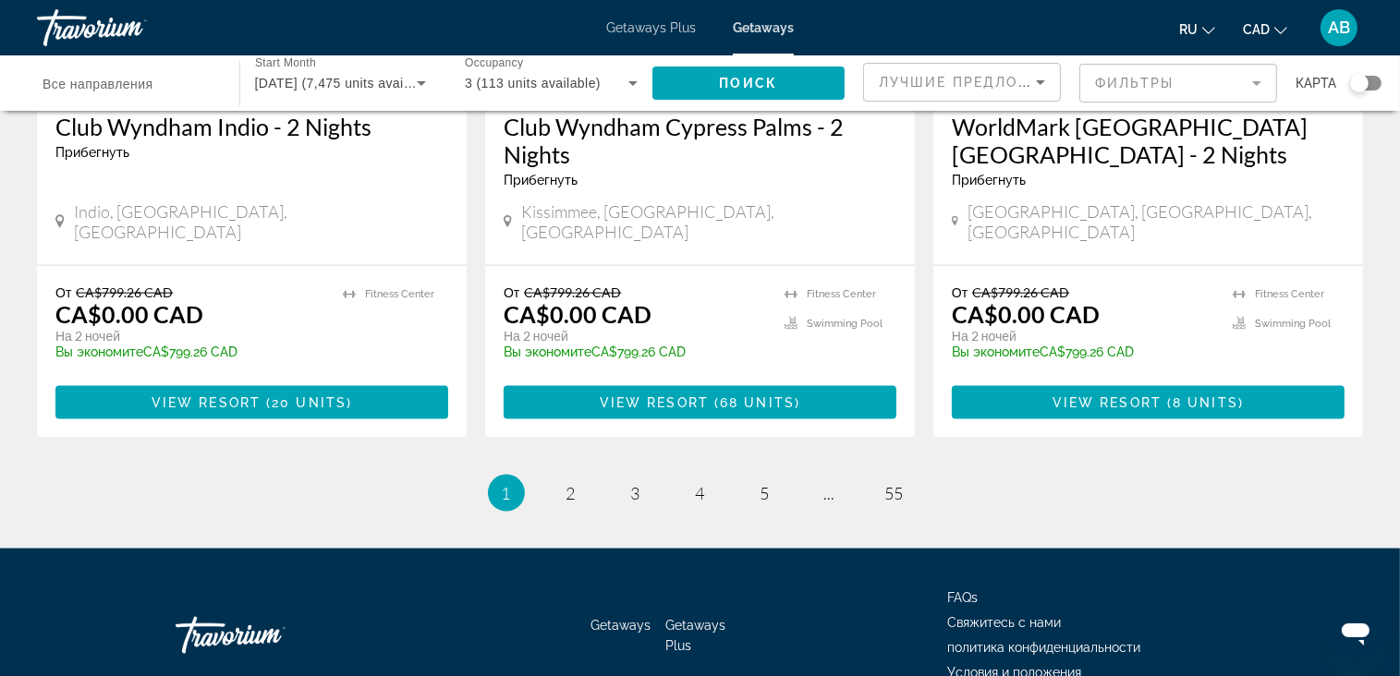
scroll to position [2402, 0]
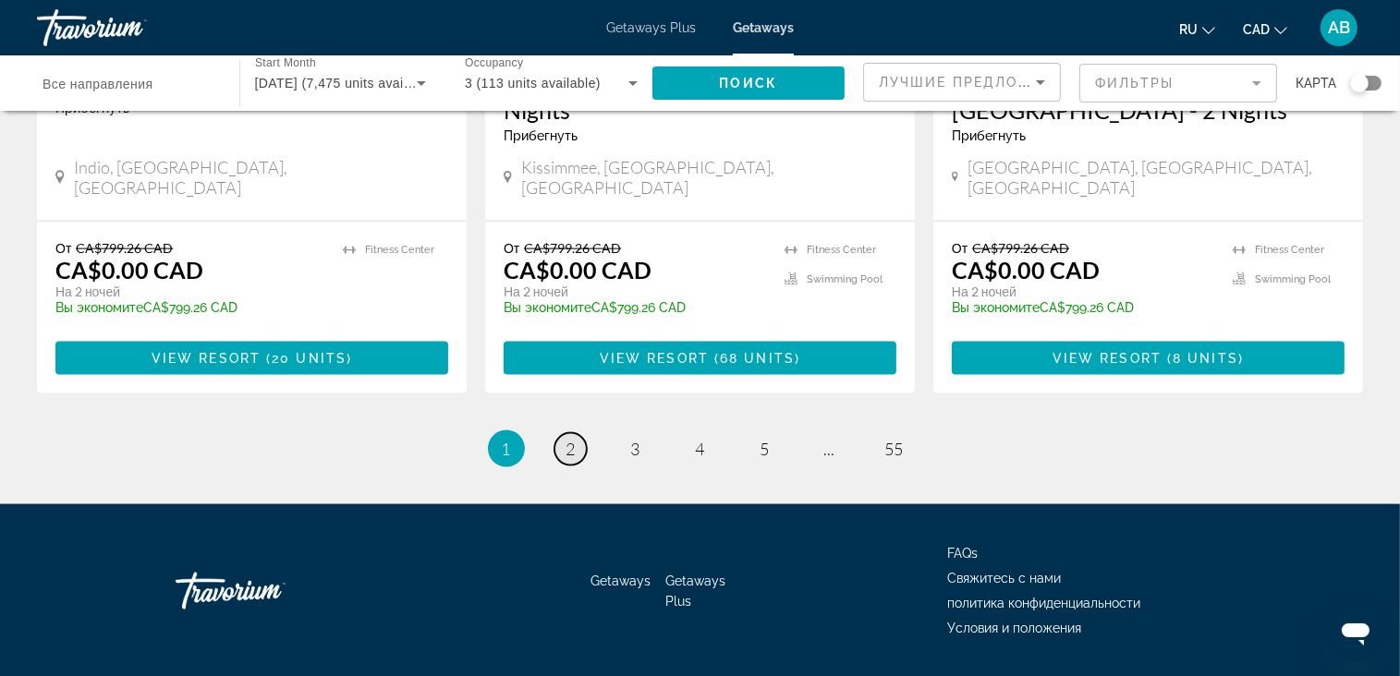
click at [569, 439] on span "2" at bounding box center [570, 449] width 9 height 20
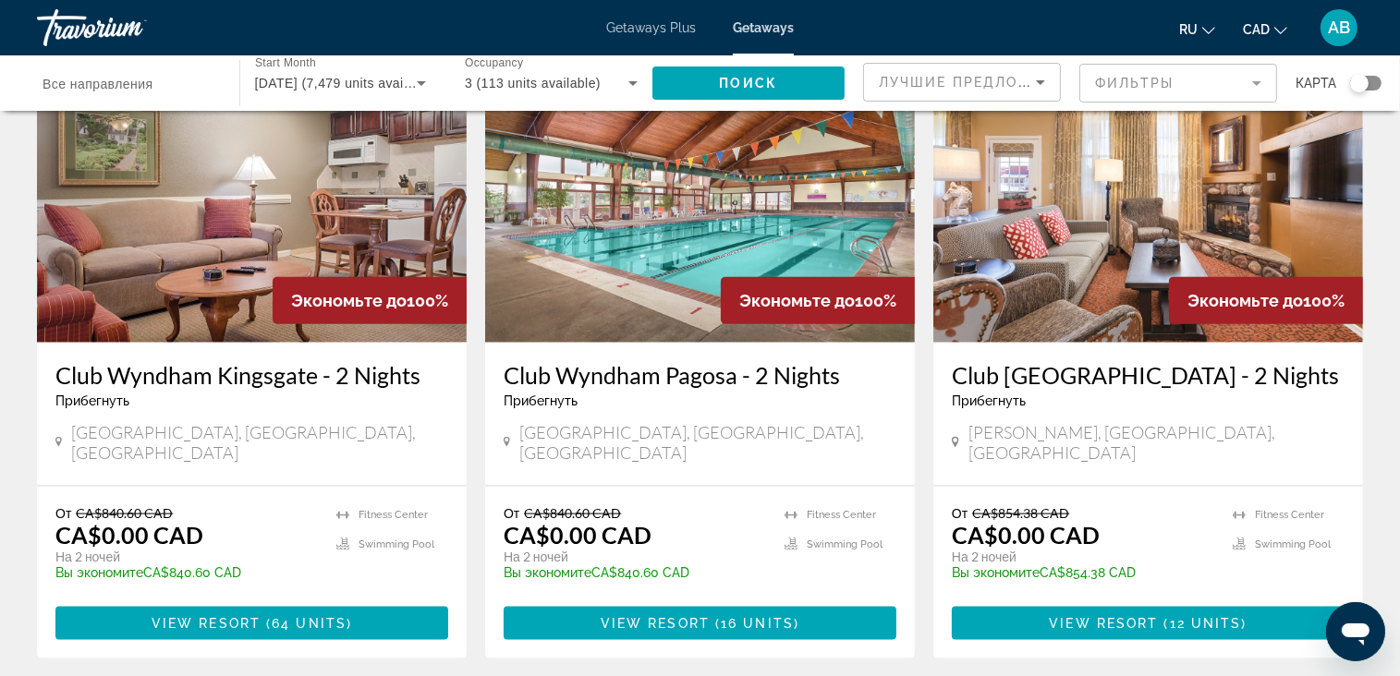
scroll to position [2218, 0]
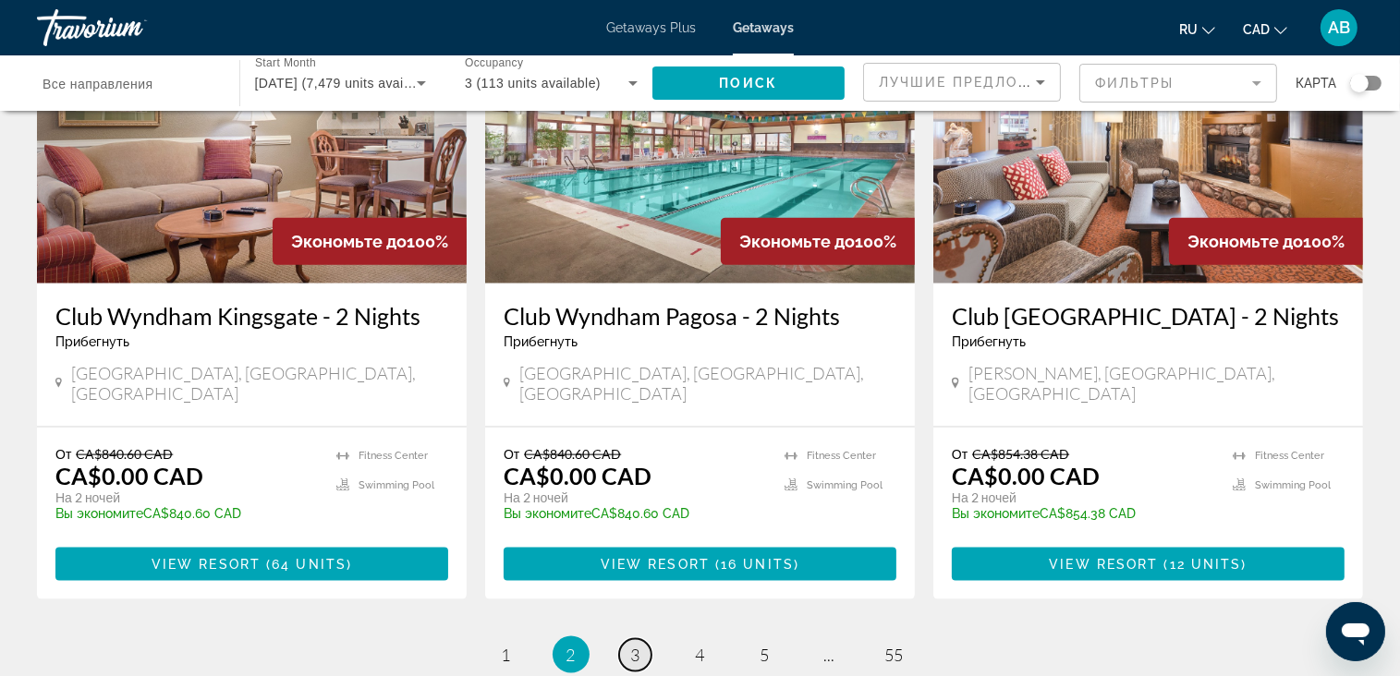
click at [628, 639] on link "page 3" at bounding box center [635, 655] width 32 height 32
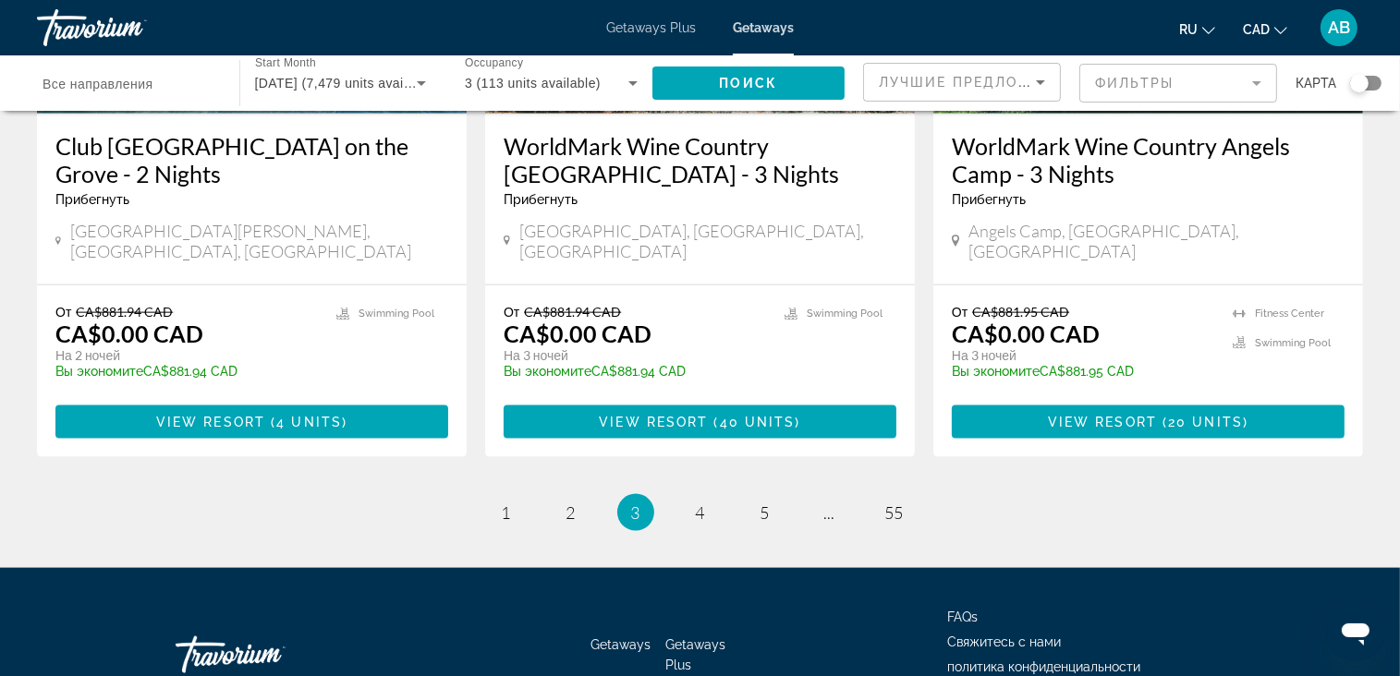
scroll to position [2367, 0]
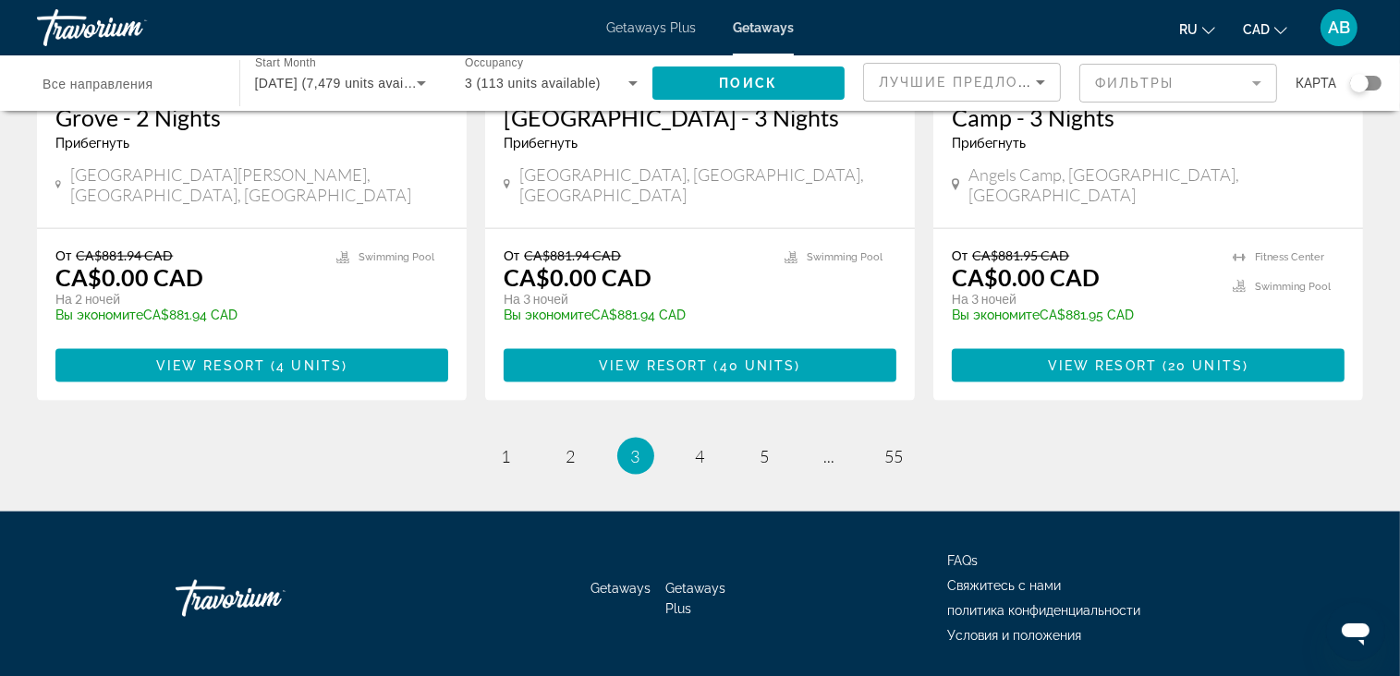
click at [1369, 82] on div "Search widget" at bounding box center [1365, 83] width 31 height 15
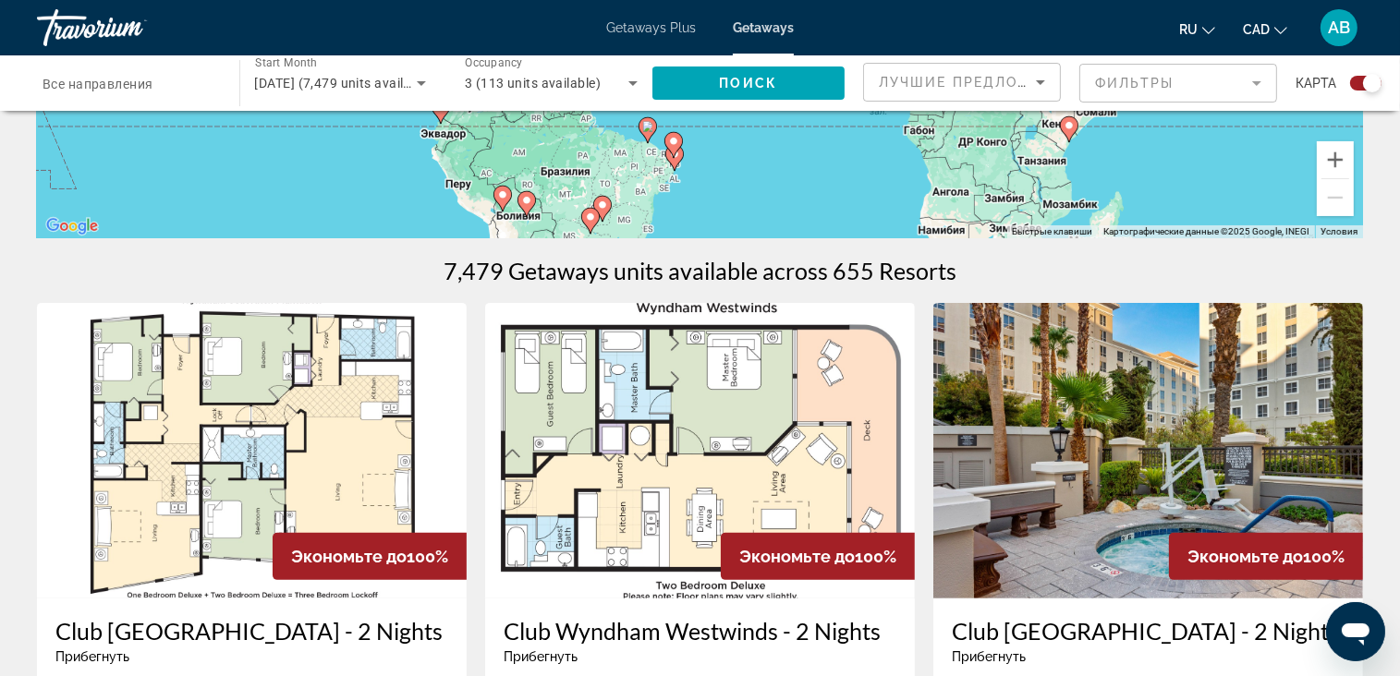
scroll to position [0, 0]
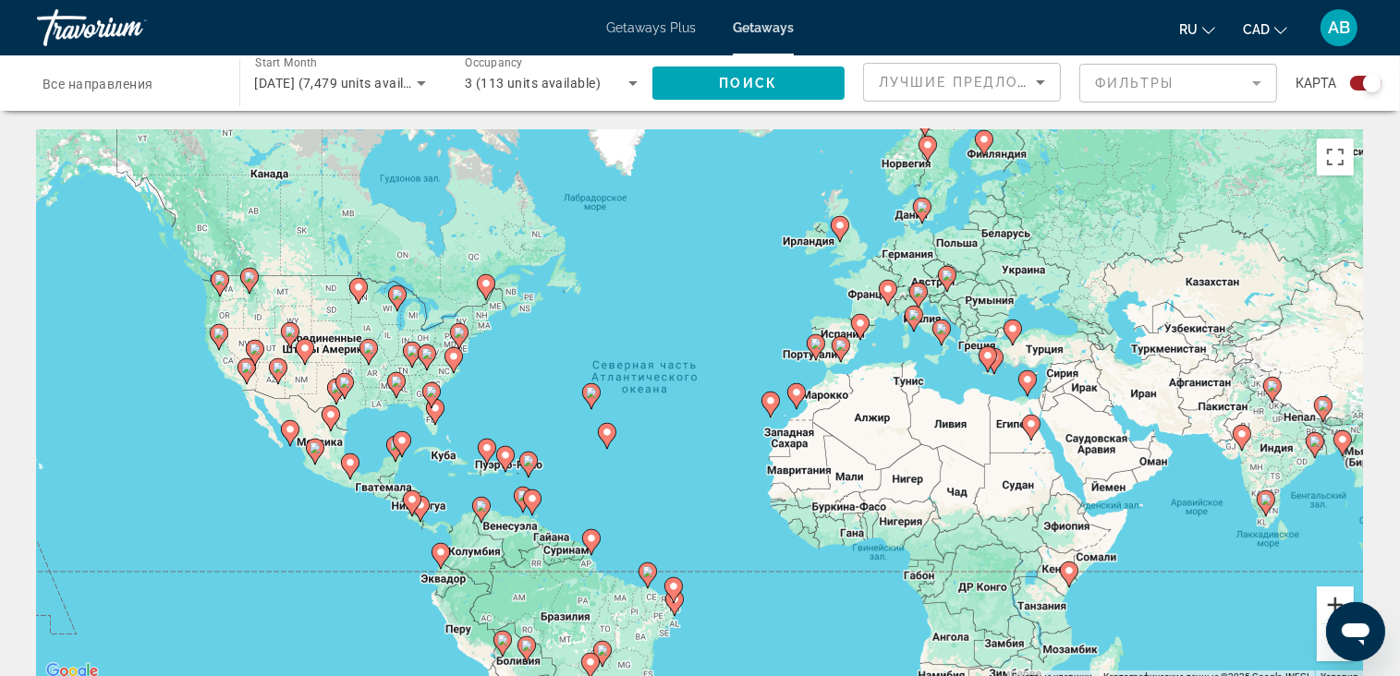
click at [1334, 594] on button "Увеличить" at bounding box center [1335, 605] width 37 height 37
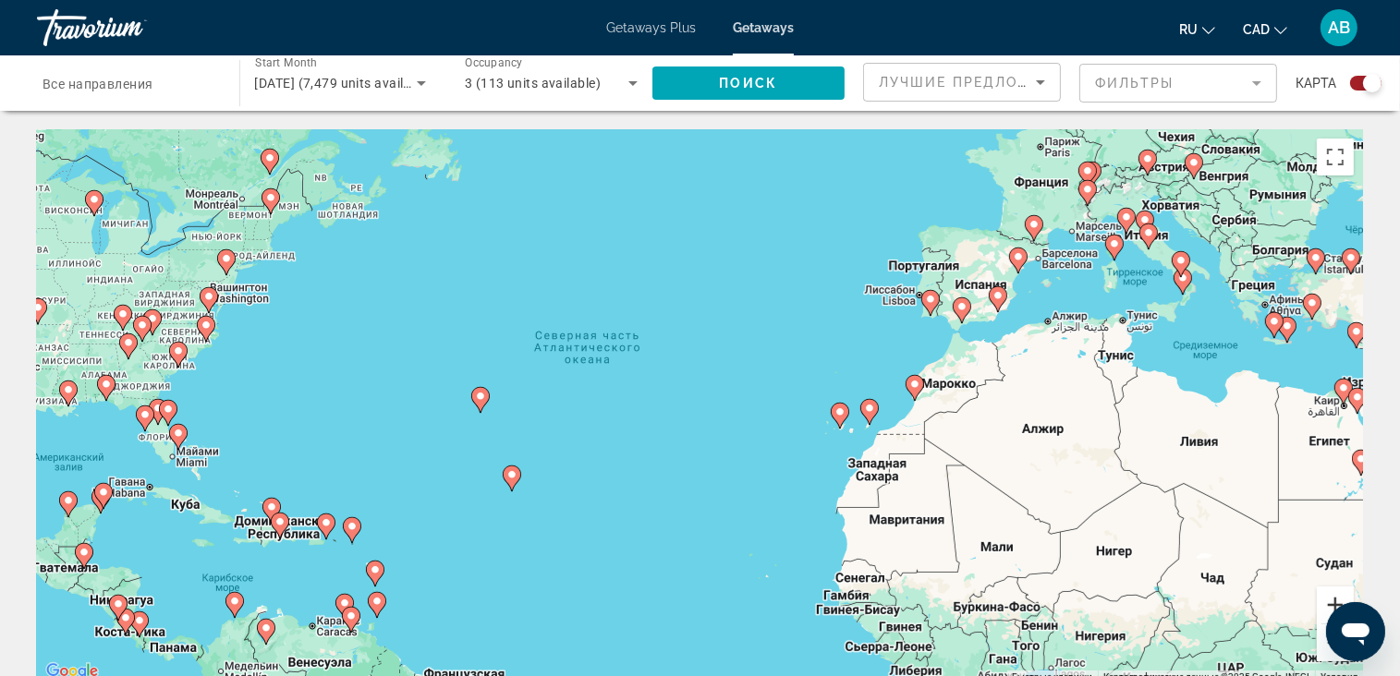
click at [1334, 594] on button "Увеличить" at bounding box center [1335, 605] width 37 height 37
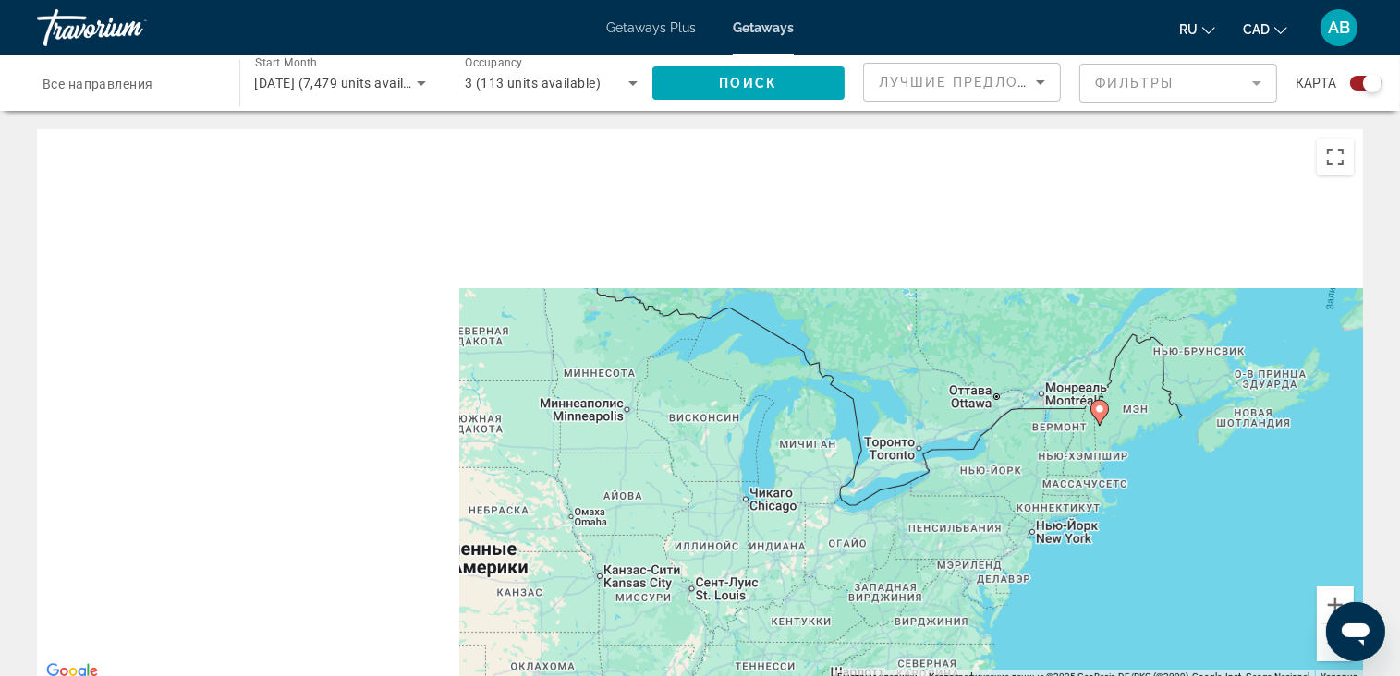
drag, startPoint x: 158, startPoint y: 284, endPoint x: 1416, endPoint y: 687, distance: 1320.8
click at [1400, 675] on html "Перейти к основному содержанию Getaways Plus Getaways ru English Español França…" at bounding box center [700, 338] width 1400 height 676
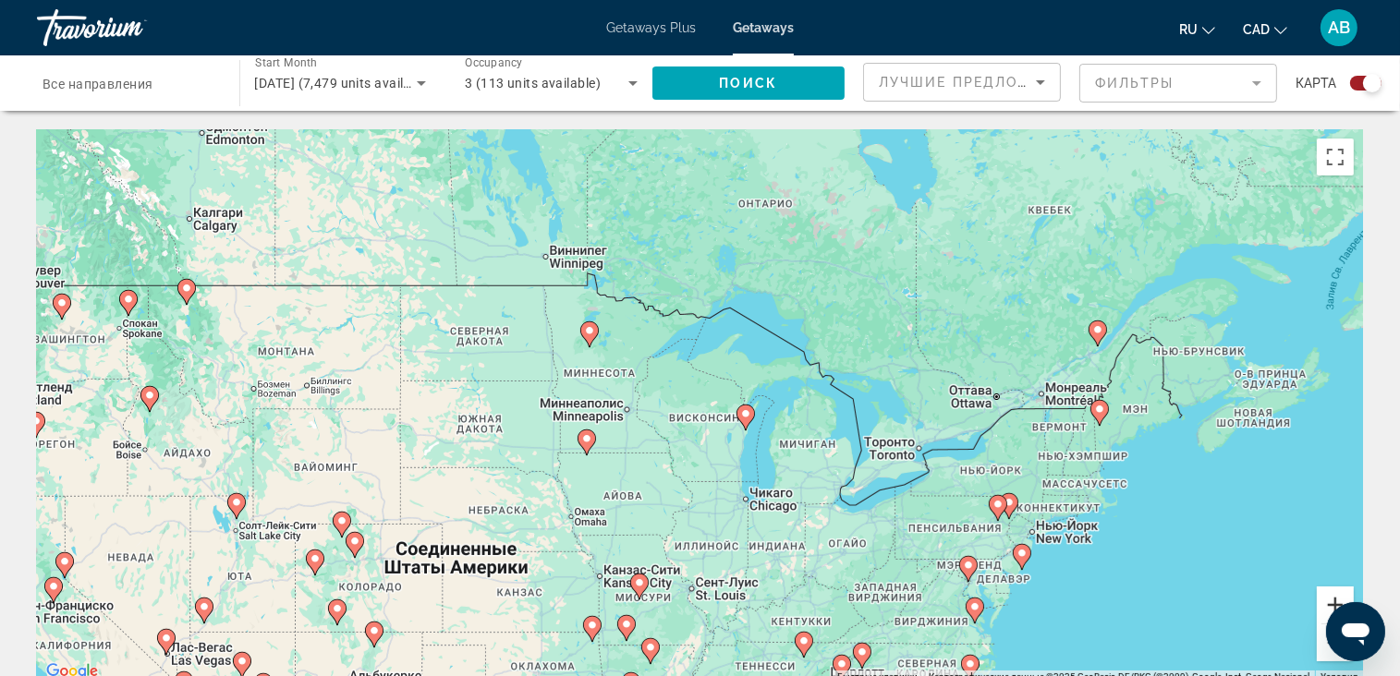
click at [1327, 604] on button "Увеличить" at bounding box center [1335, 605] width 37 height 37
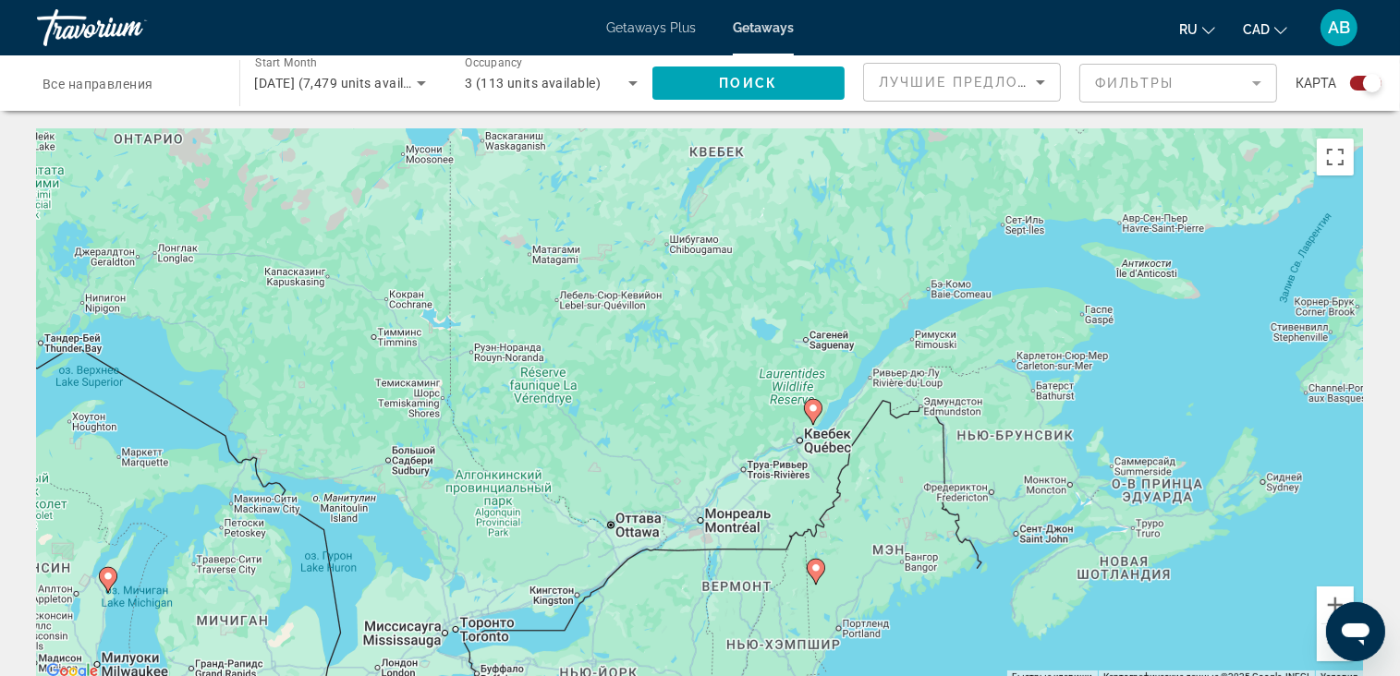
drag, startPoint x: 1153, startPoint y: 372, endPoint x: 565, endPoint y: 463, distance: 594.6
click at [540, 474] on div "Чтобы активировать перетаскивание с помощью клавиатуры, нажмите Alt + Ввод. Пос…" at bounding box center [700, 406] width 1326 height 554
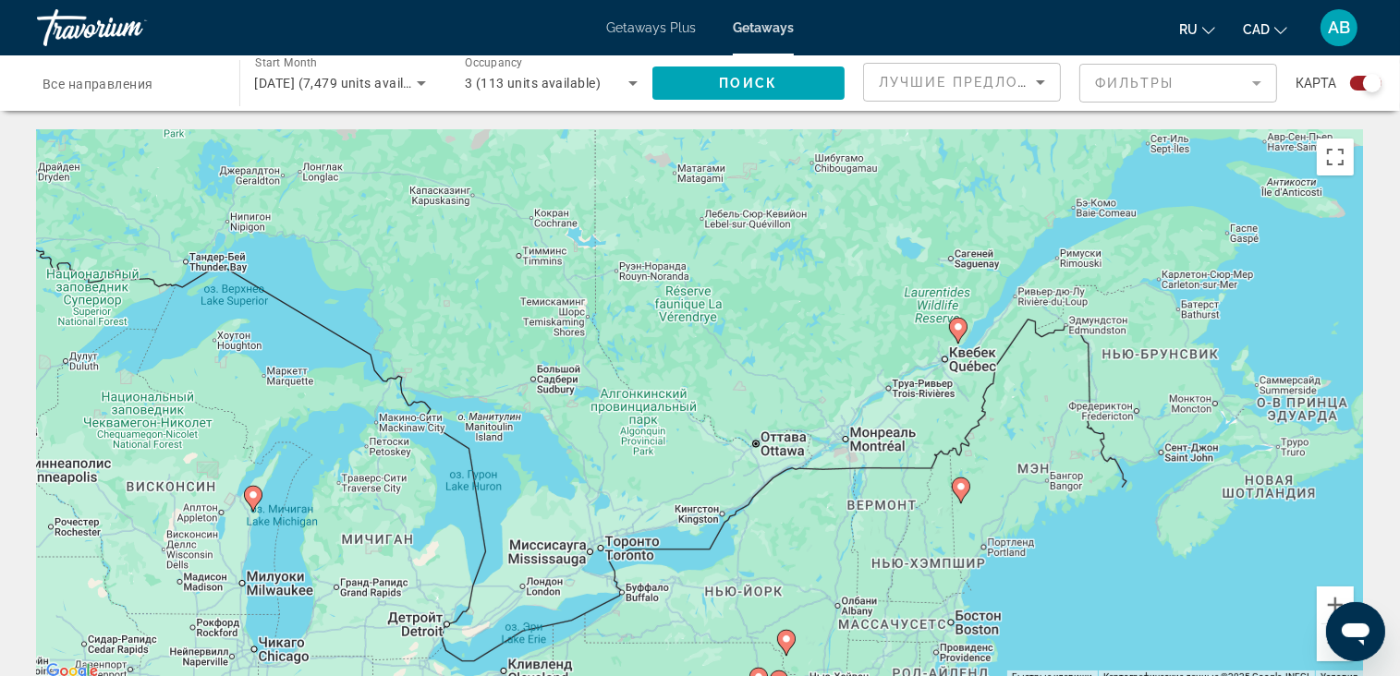
click at [951, 334] on gmp-advanced-marker "Main content" at bounding box center [958, 331] width 18 height 28
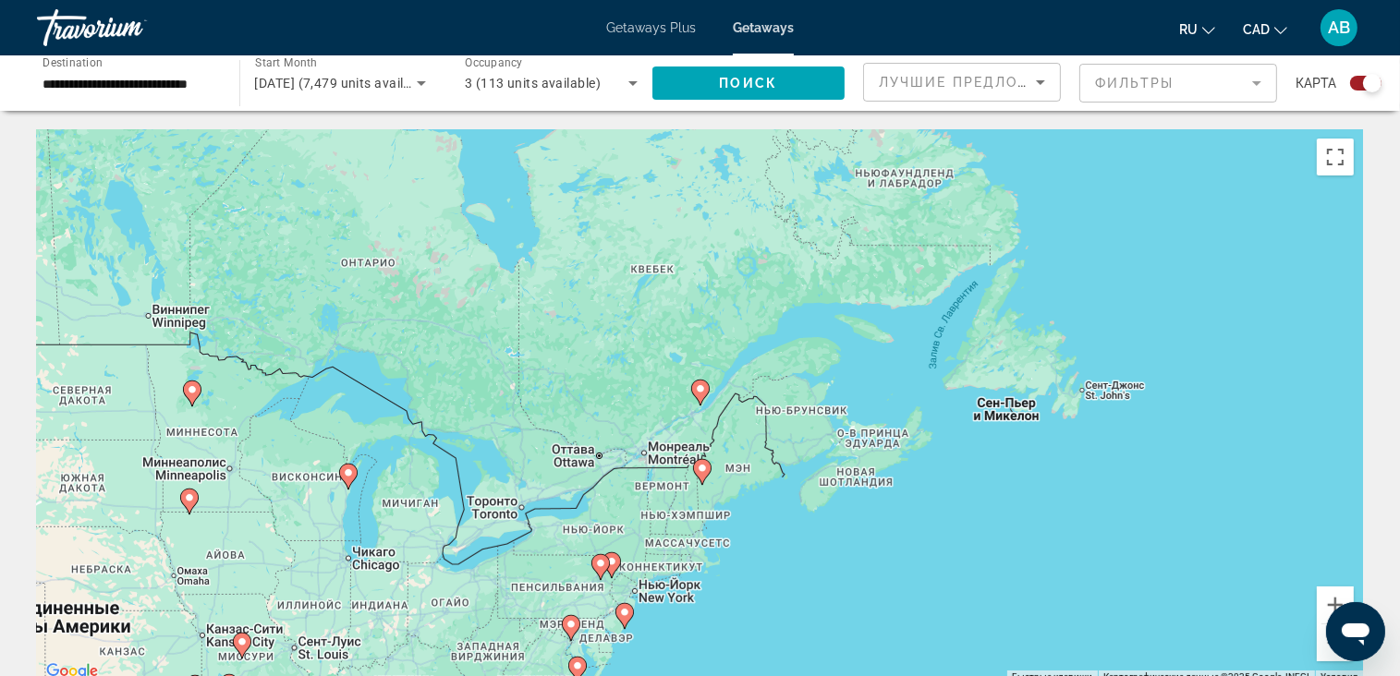
click at [703, 395] on icon "Main content" at bounding box center [699, 393] width 17 height 24
type input "**********"
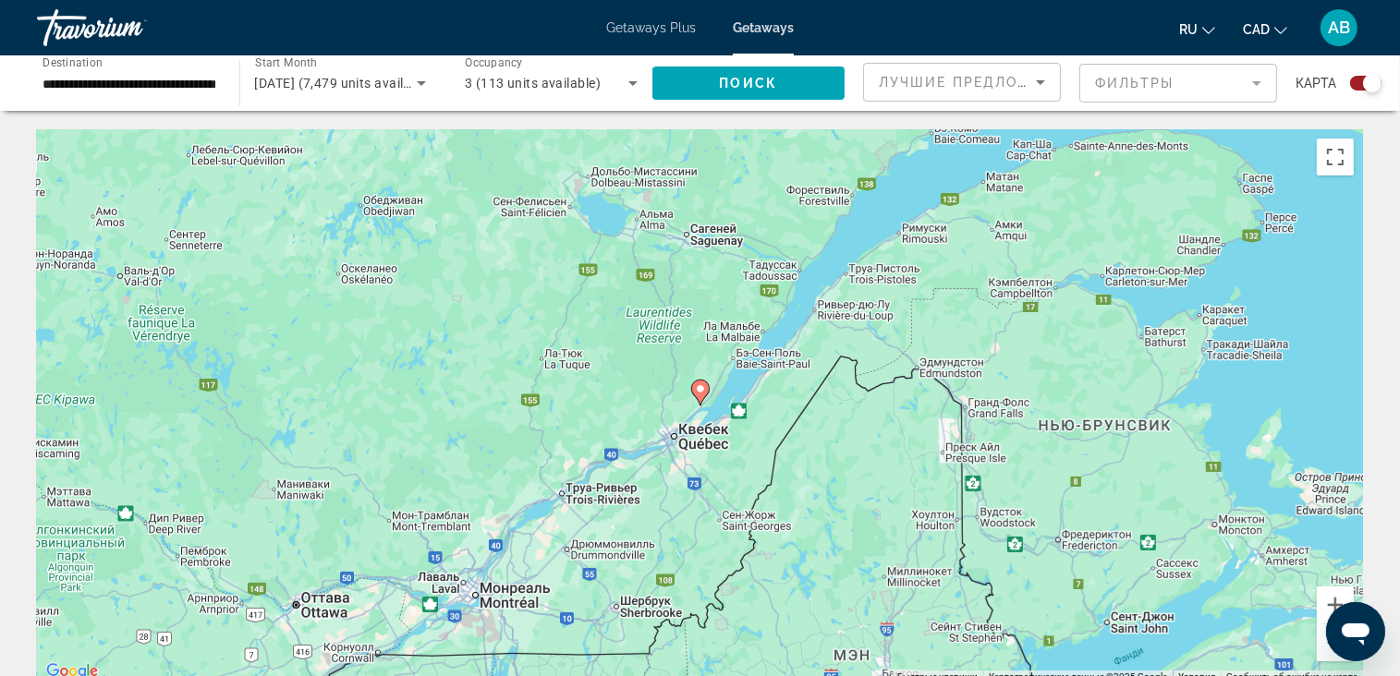
click at [699, 391] on image "Main content" at bounding box center [700, 388] width 11 height 11
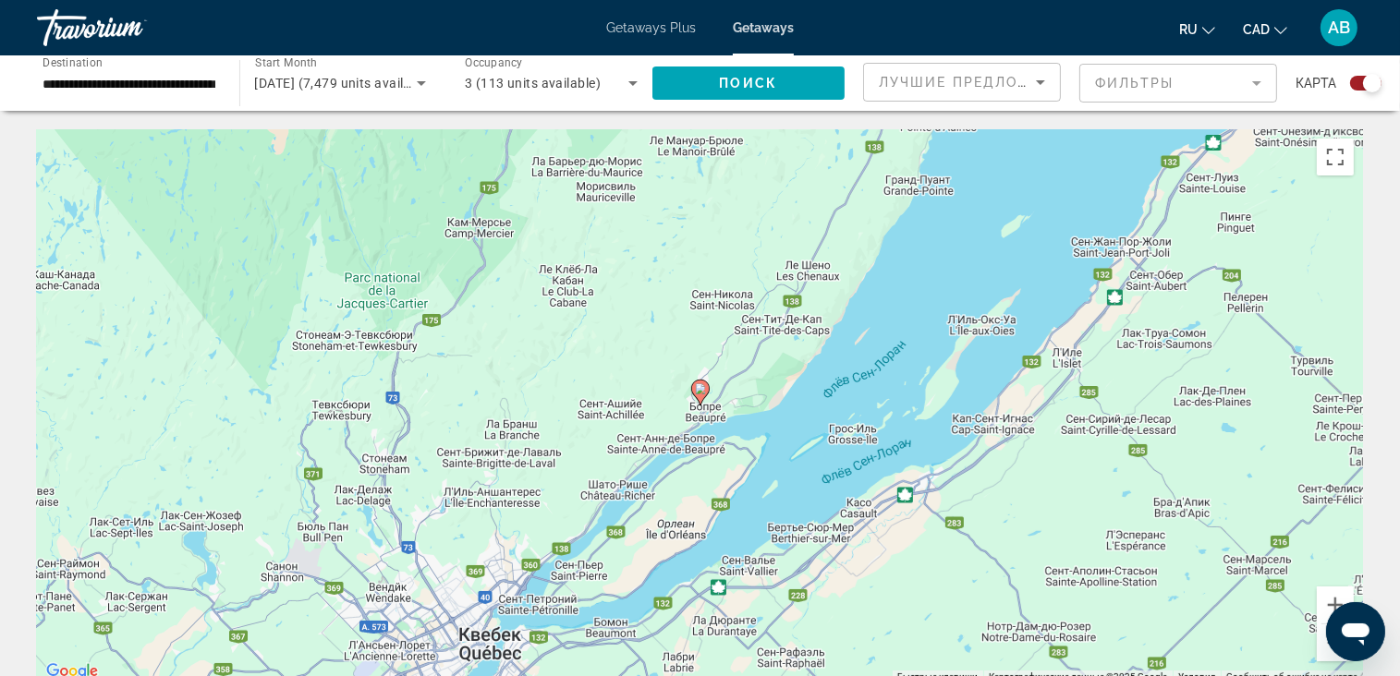
click at [699, 394] on image "Main content" at bounding box center [700, 388] width 11 height 11
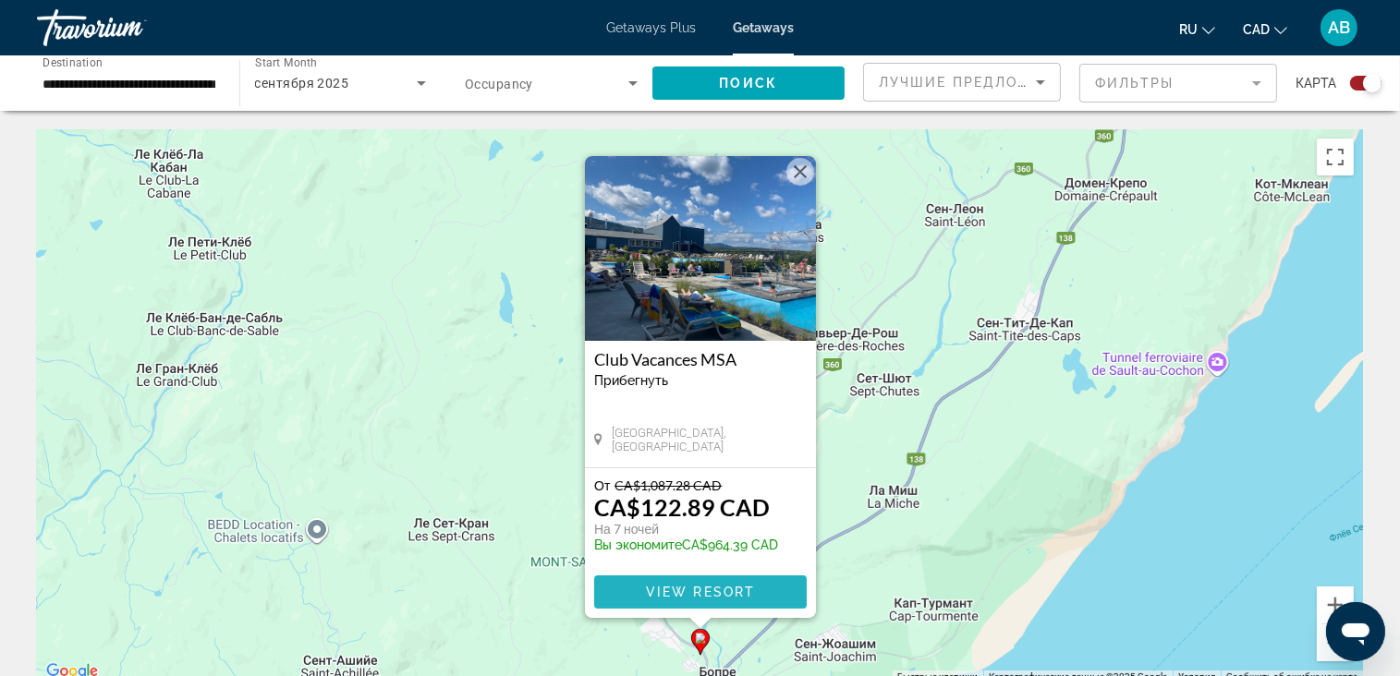
click at [654, 595] on span "View Resort" at bounding box center [699, 592] width 109 height 15
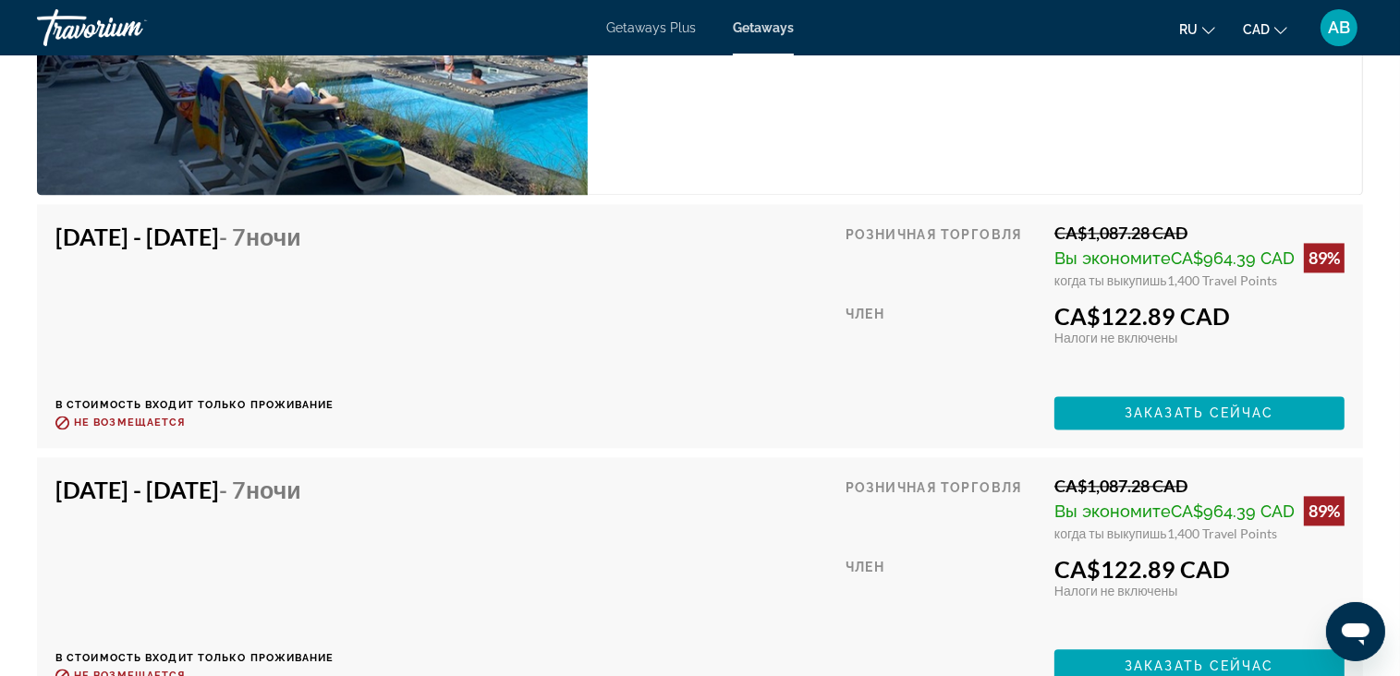
scroll to position [3788, 0]
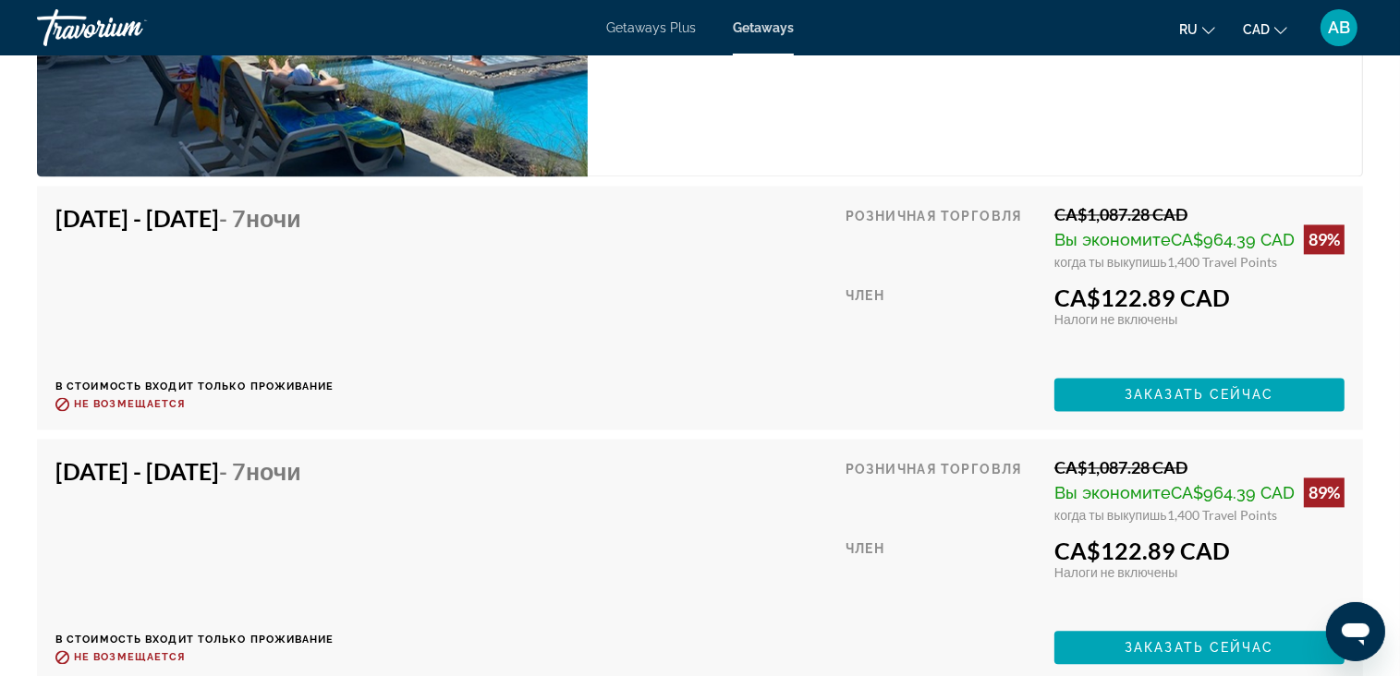
click at [865, 349] on div "Член" at bounding box center [942, 324] width 195 height 80
click at [1163, 645] on span "Заказать сейчас" at bounding box center [1199, 647] width 150 height 15
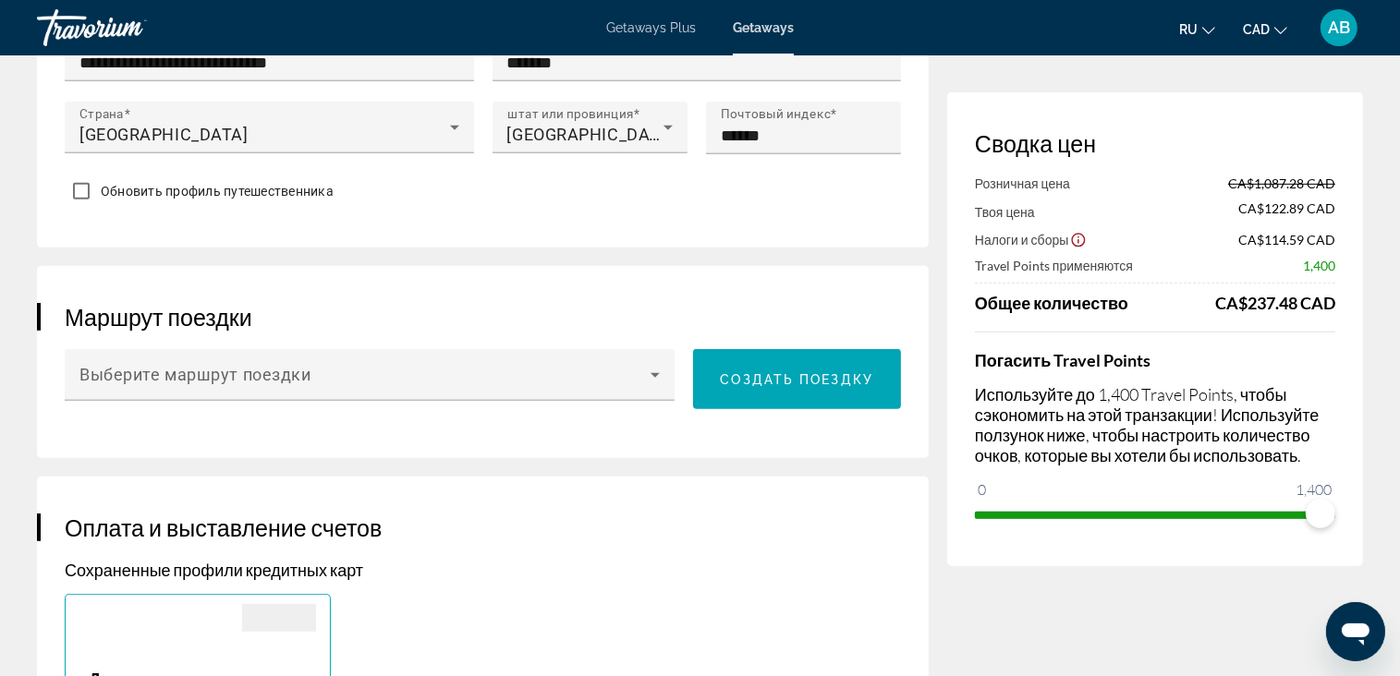
scroll to position [1016, 0]
